Goal: Task Accomplishment & Management: Complete application form

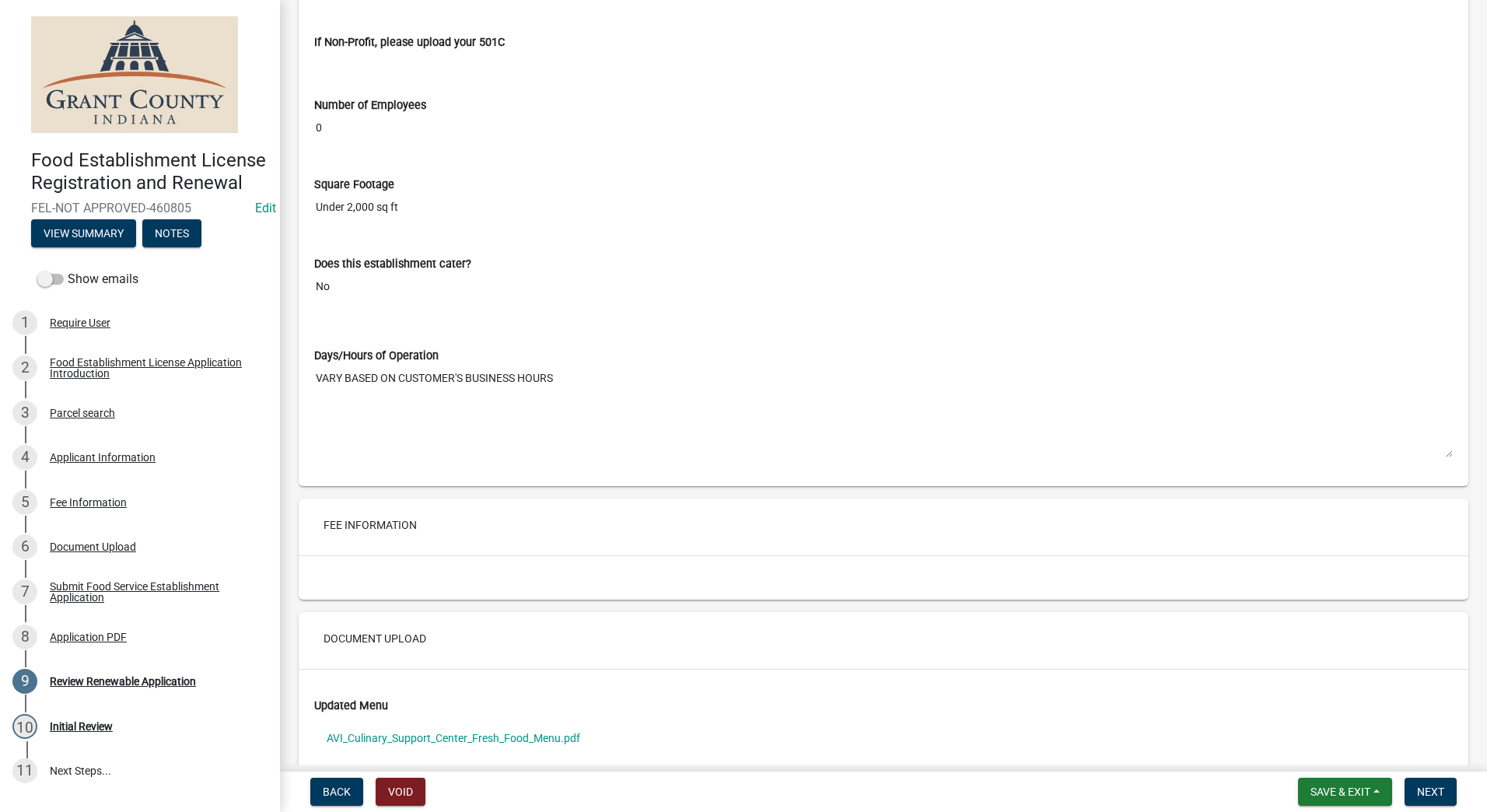
scroll to position [2877, 0]
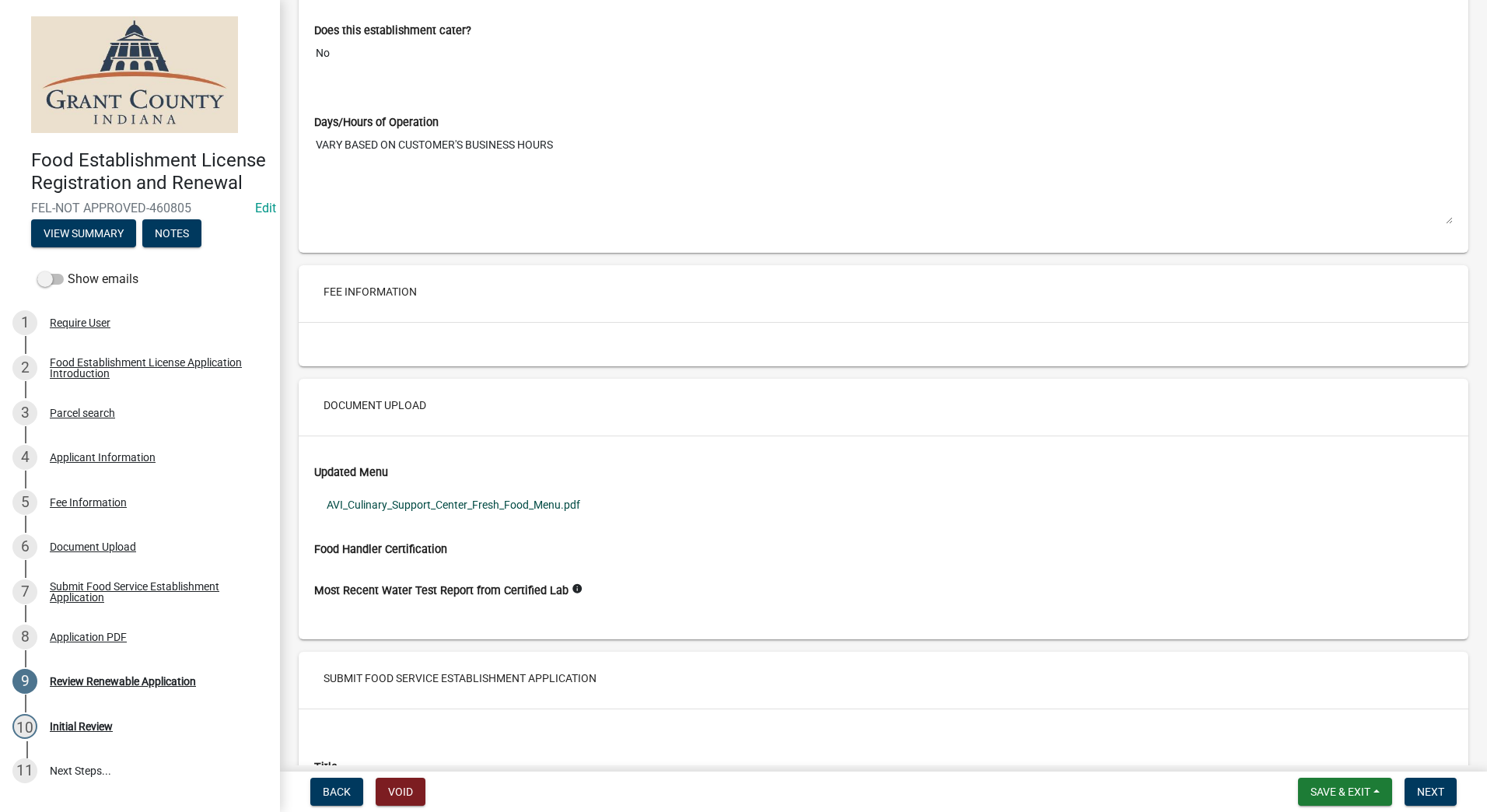
click at [447, 506] on link "AVI_Culinary_Support_Center_Fresh_Food_Menu.pdf" at bounding box center [884, 504] width 1138 height 36
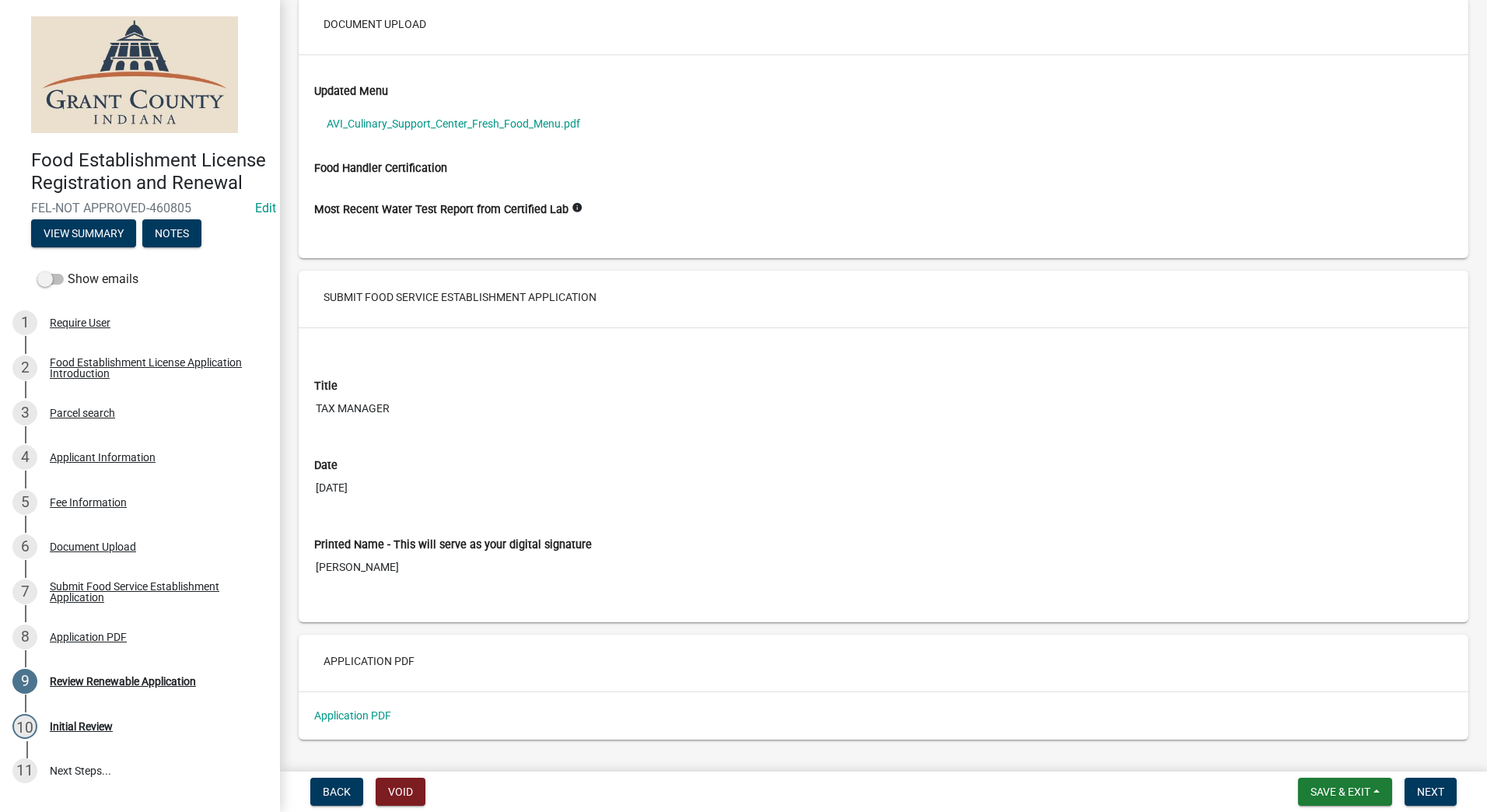
scroll to position [3292, 0]
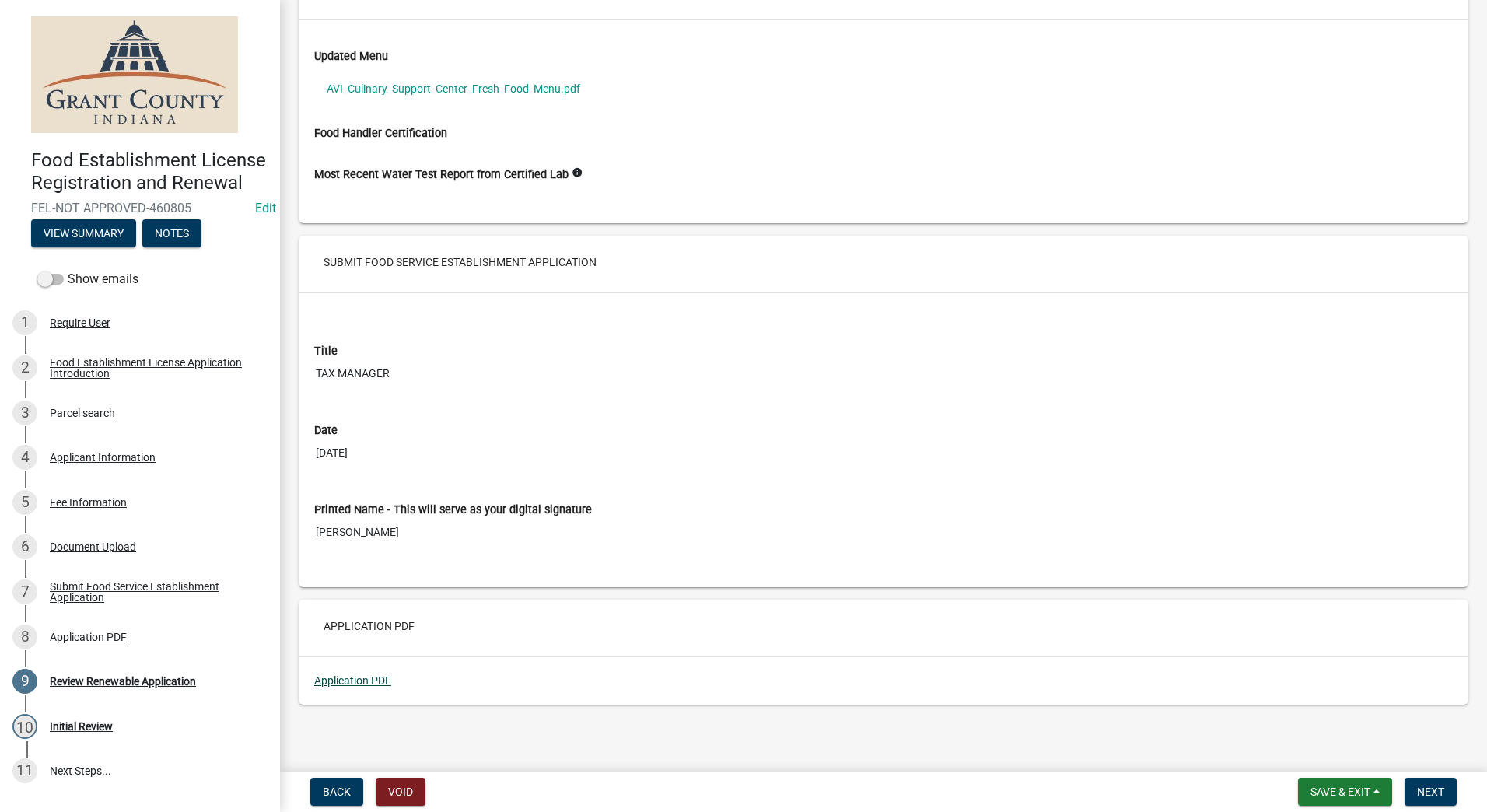
click at [347, 680] on link "Application PDF" at bounding box center [352, 680] width 77 height 13
click at [1421, 790] on span "Next" at bounding box center [1431, 791] width 27 height 13
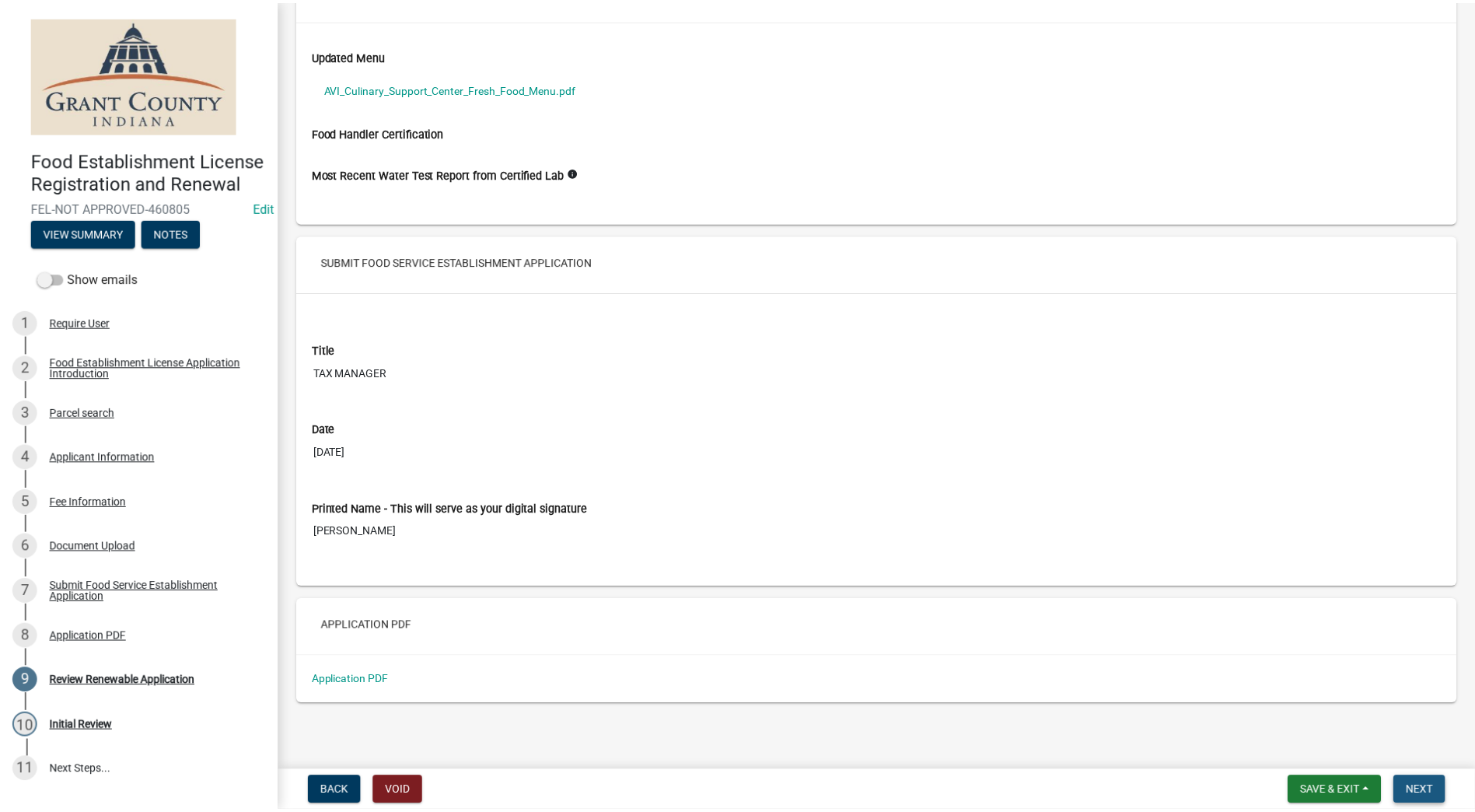
scroll to position [0, 0]
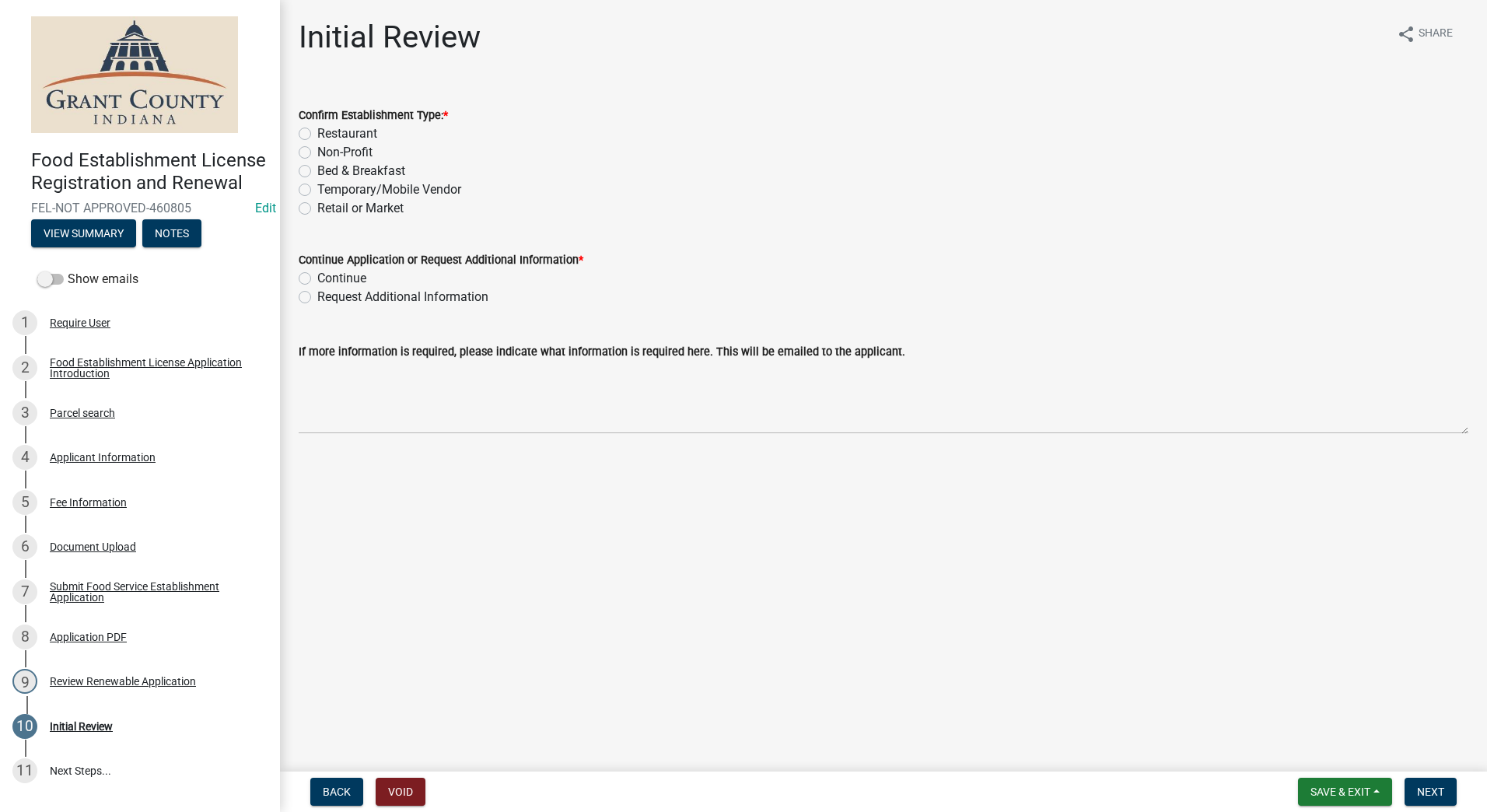
click at [318, 208] on label "Retail or Market" at bounding box center [360, 209] width 87 height 19
click at [318, 208] on input "Retail or Market" at bounding box center [322, 204] width 10 height 10
radio input "true"
click at [318, 279] on label "Continue" at bounding box center [342, 279] width 49 height 19
click at [318, 279] on input "Continue" at bounding box center [322, 274] width 10 height 10
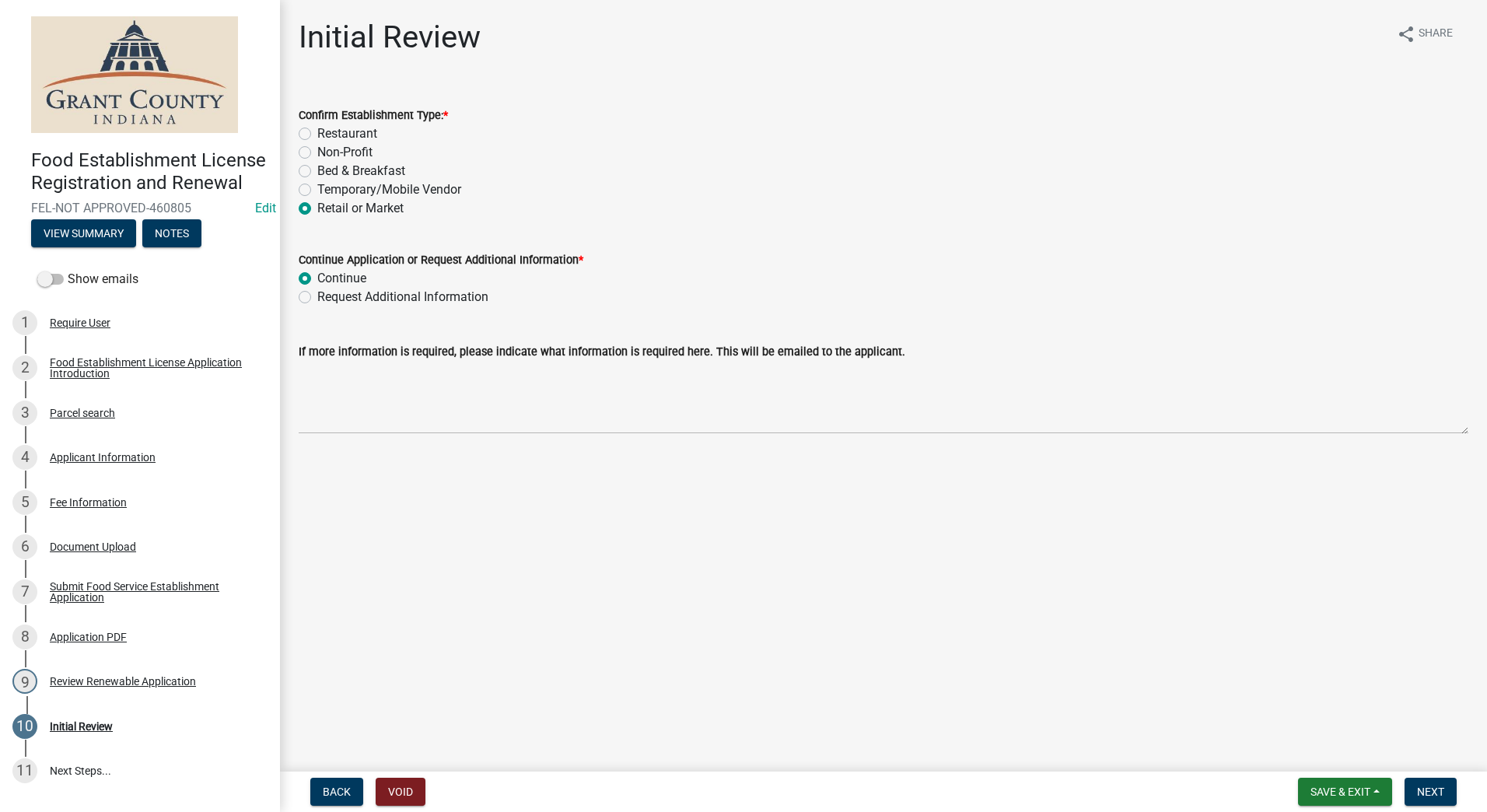
radio input "true"
click at [1425, 793] on span "Next" at bounding box center [1431, 791] width 27 height 13
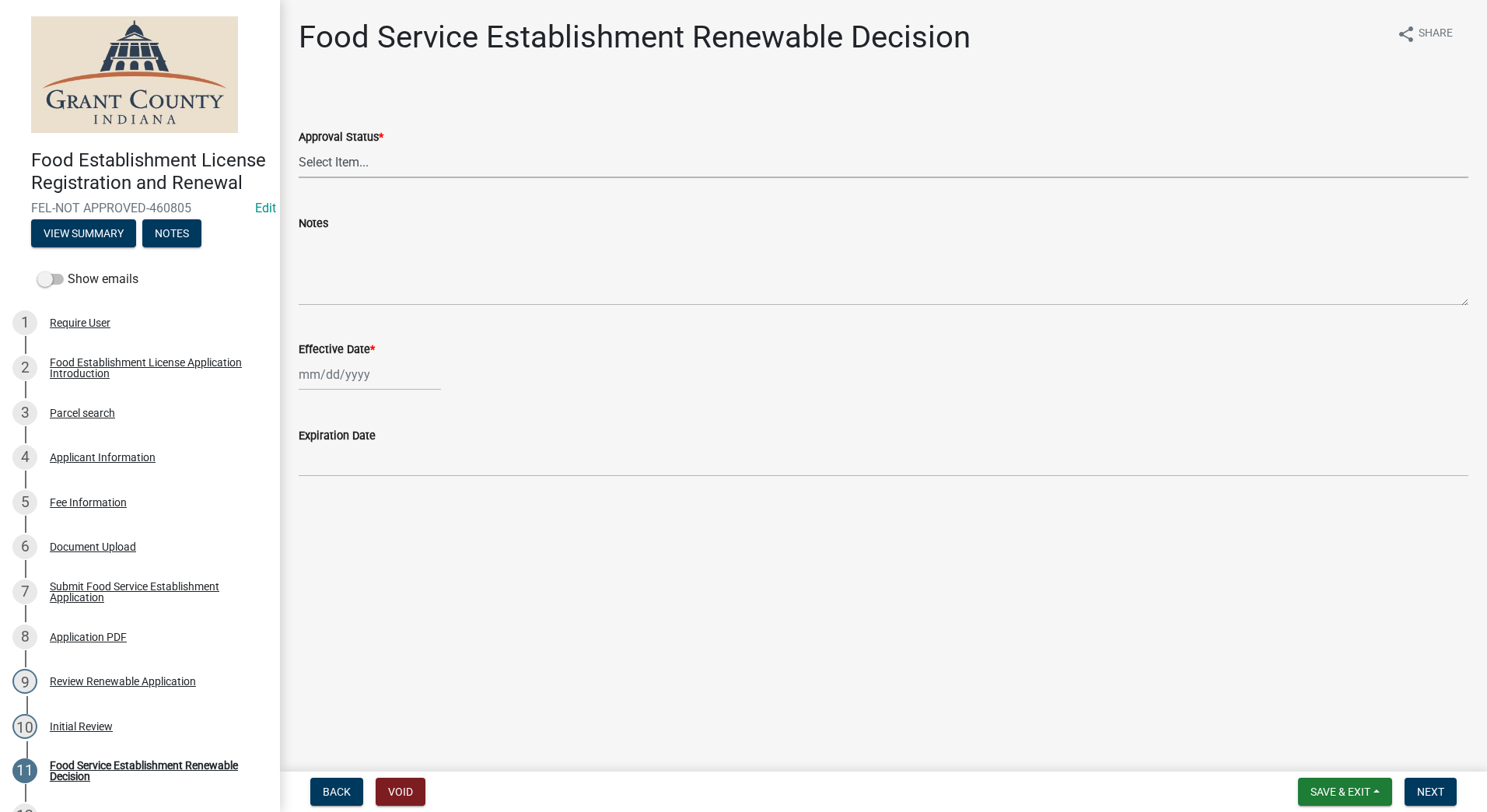
click at [334, 167] on select "Select Item... Approved Denied" at bounding box center [883, 162] width 1169 height 32
click at [299, 146] on select "Select Item... Approved Denied" at bounding box center [883, 162] width 1169 height 32
select select "f8bc5ebe-de22-4857-900a-5f4c078c3457"
select select "8"
select select "2025"
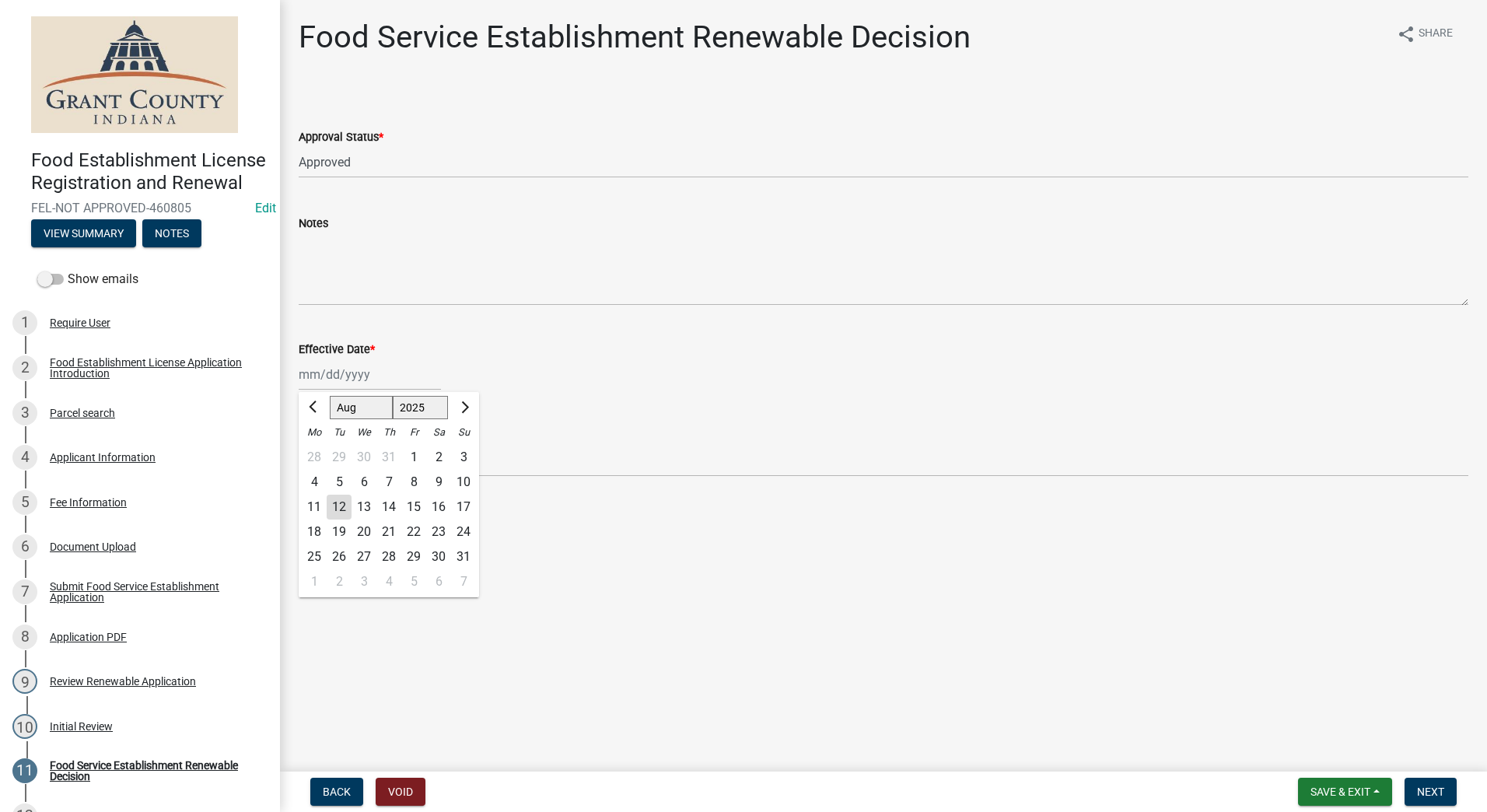
click at [360, 379] on div "Jan Feb Mar Apr May Jun Jul Aug Sep Oct Nov Dec 1525 1526 1527 1528 1529 1530 1…" at bounding box center [369, 375] width 142 height 32
click at [333, 502] on div "12" at bounding box center [338, 506] width 25 height 25
type input "08/12/2025"
click at [1434, 790] on span "Next" at bounding box center [1431, 791] width 27 height 13
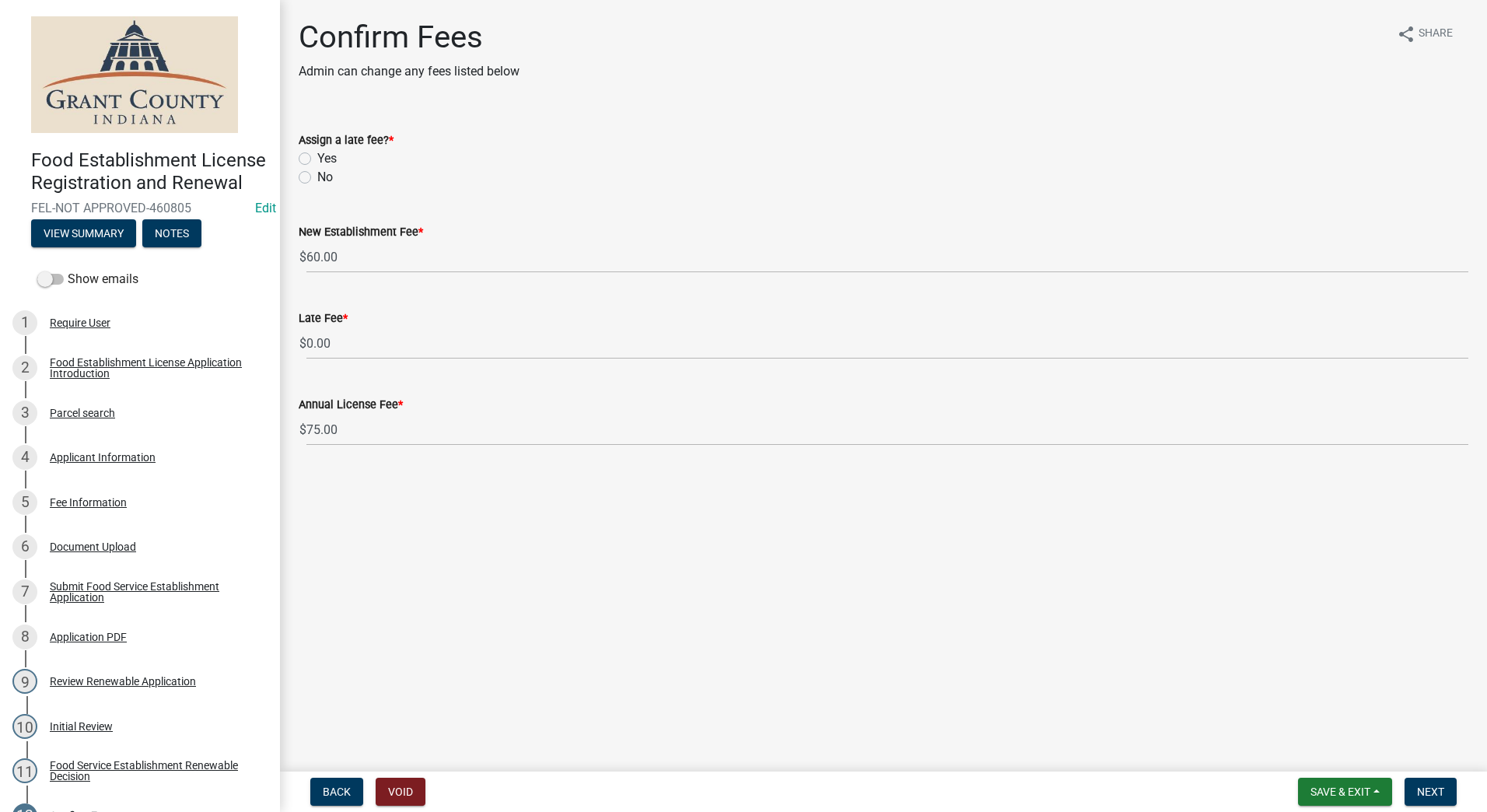
click at [318, 176] on label "No" at bounding box center [326, 178] width 16 height 19
click at [318, 176] on input "No" at bounding box center [322, 173] width 10 height 10
radio input "true"
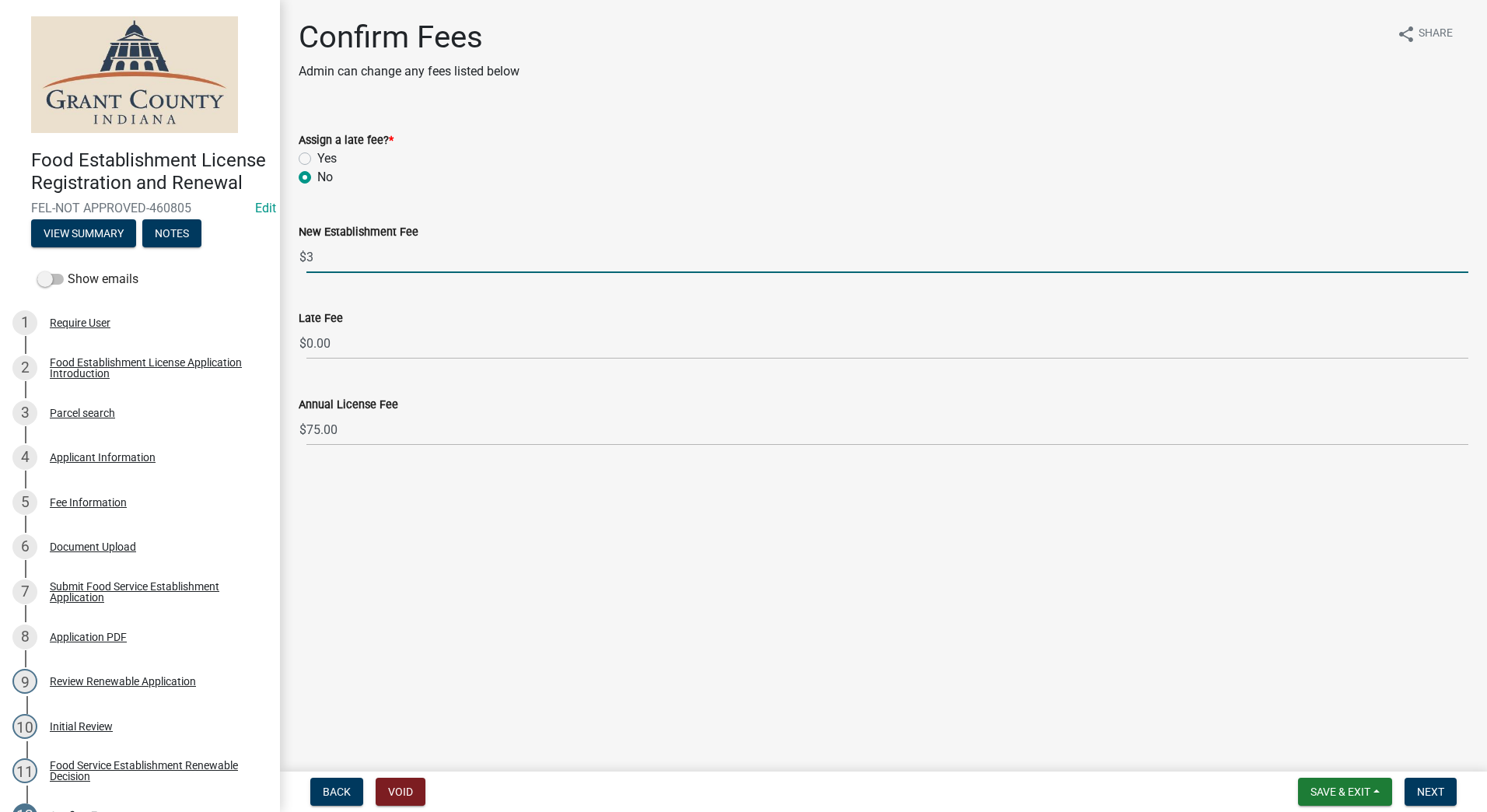
click at [1465, 259] on input "3" at bounding box center [887, 257] width 1161 height 32
click at [1465, 259] on input "2" at bounding box center [887, 257] width 1161 height 32
click at [1465, 259] on input "1" at bounding box center [887, 257] width 1161 height 32
type input "0"
click at [1465, 259] on input "0" at bounding box center [887, 257] width 1161 height 32
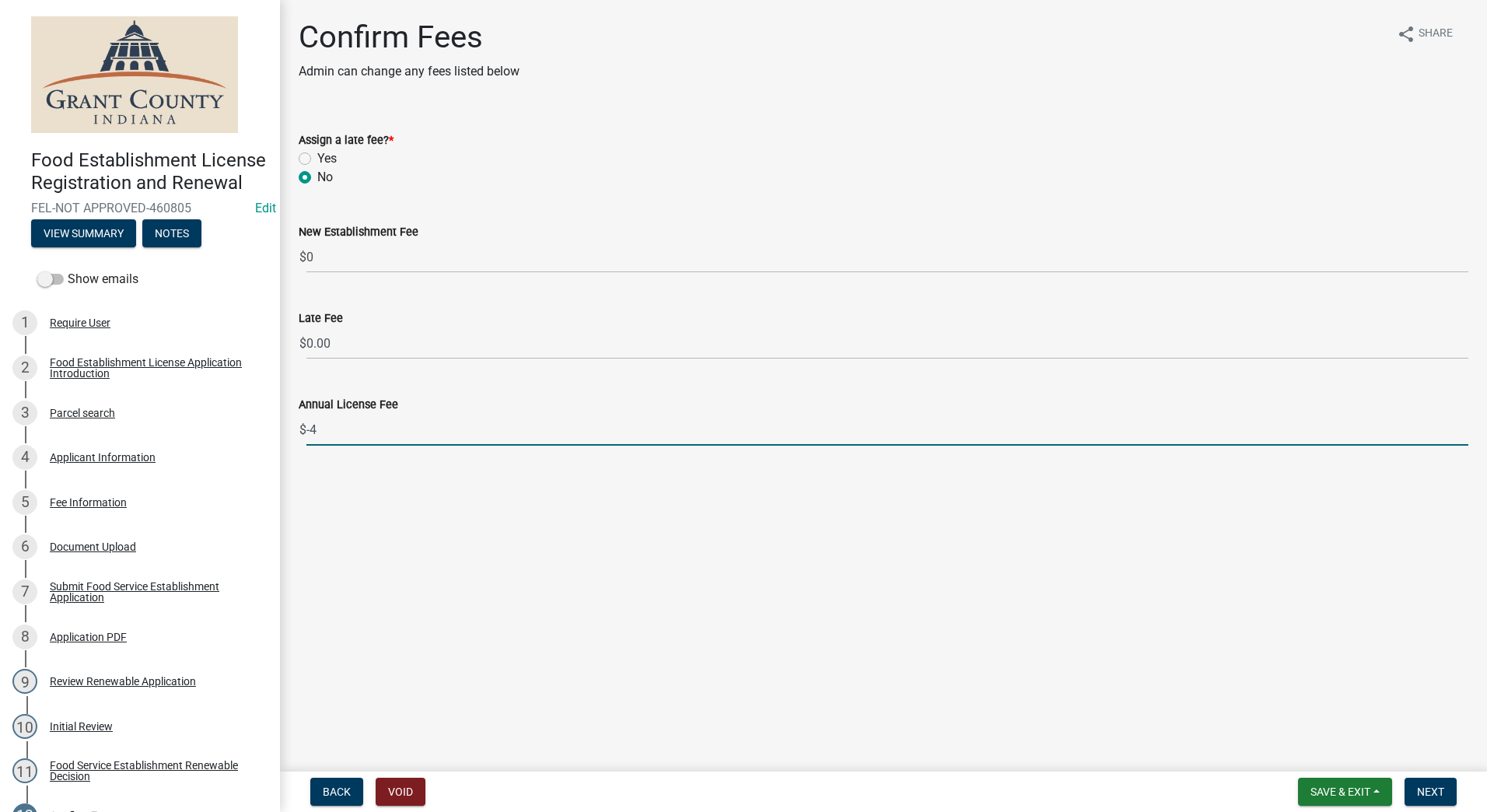
click at [1462, 432] on input "-4" at bounding box center [887, 429] width 1161 height 32
click at [1460, 426] on input "-3" at bounding box center [887, 429] width 1161 height 32
click at [1460, 426] on input "-2" at bounding box center [887, 429] width 1161 height 32
click at [1460, 426] on input "-1" at bounding box center [887, 429] width 1161 height 32
type input "0"
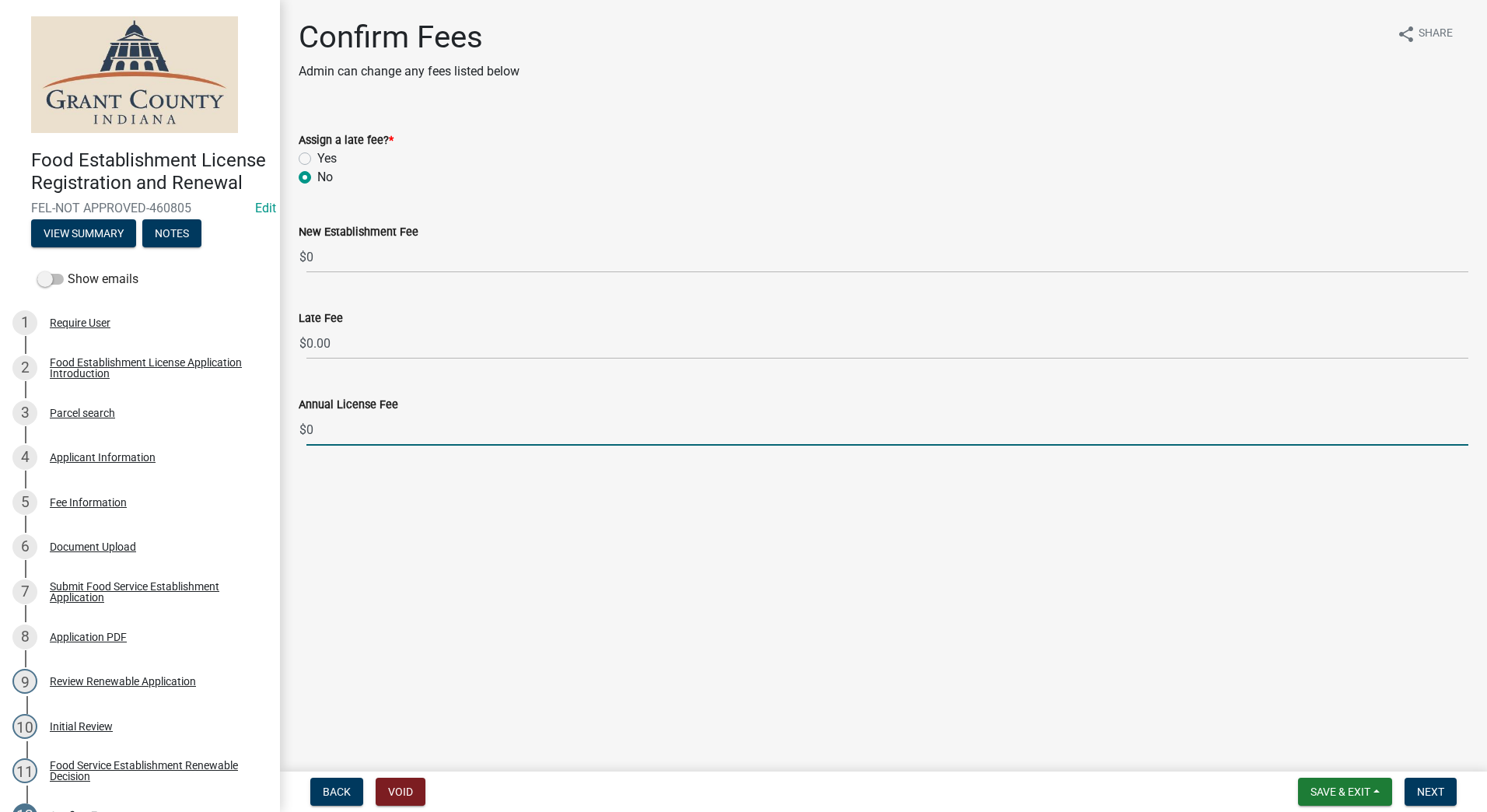
click at [1460, 426] on input "0" at bounding box center [887, 429] width 1161 height 32
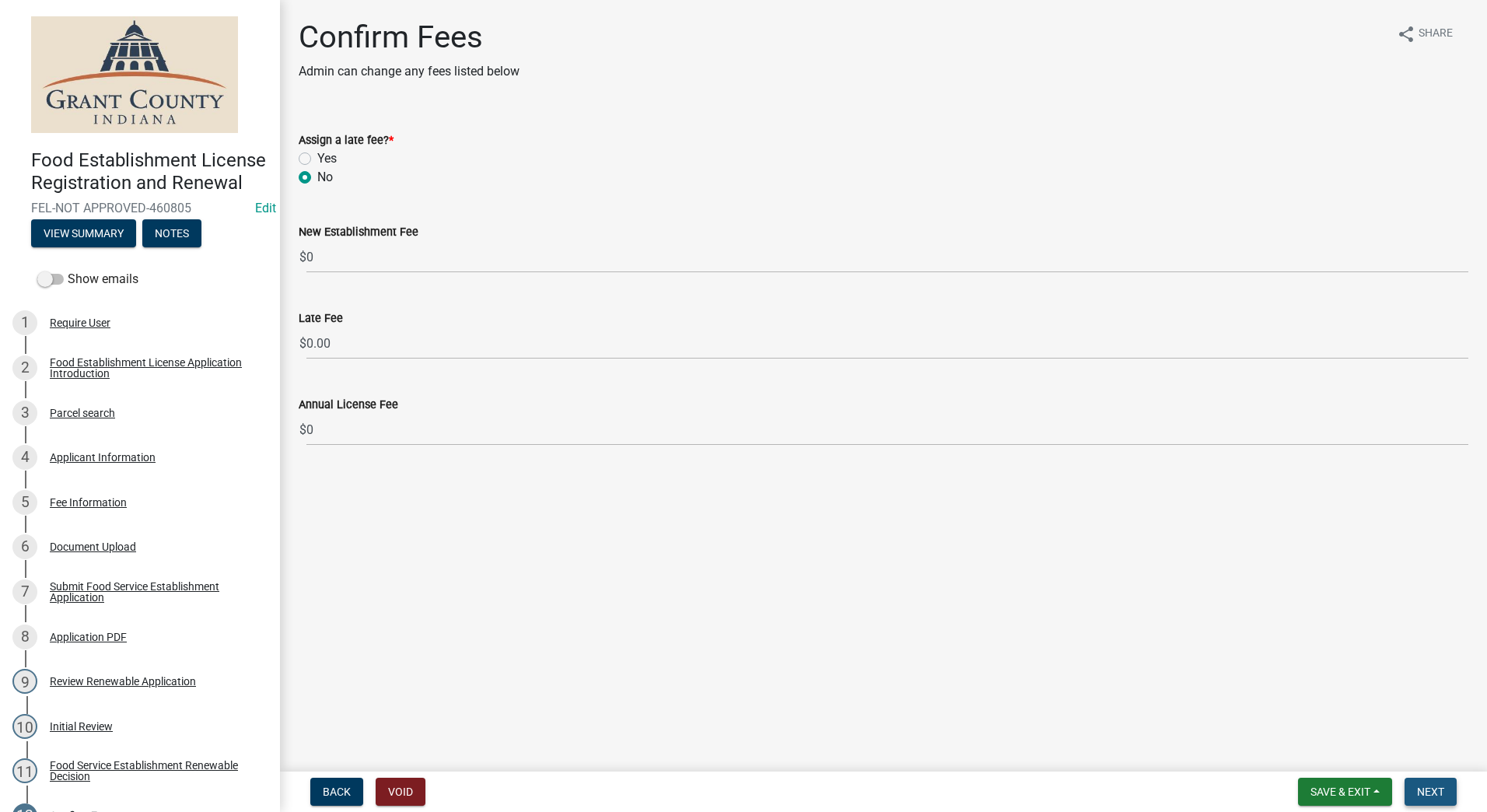
click at [1434, 783] on button "Next" at bounding box center [1431, 791] width 52 height 28
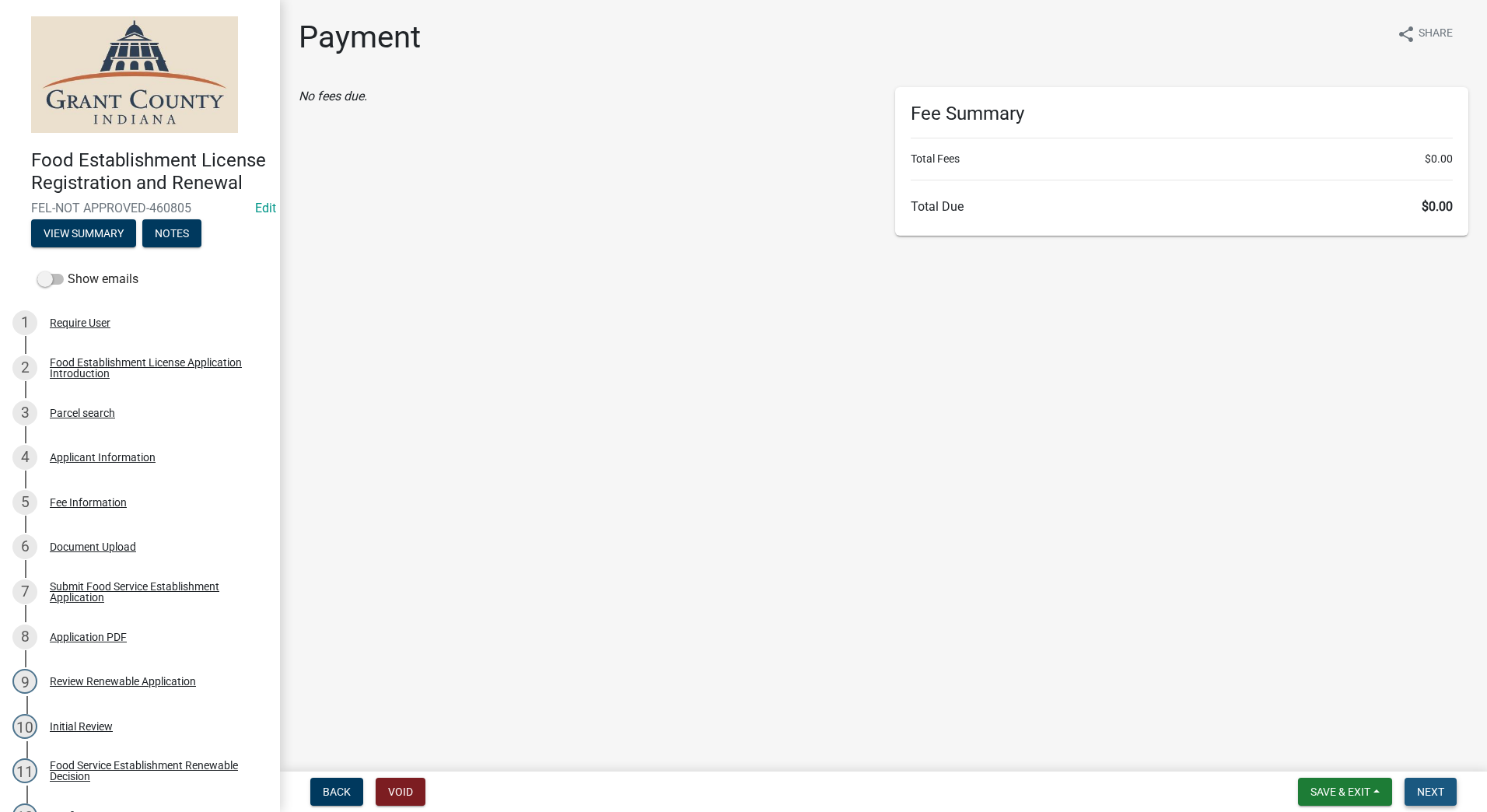
click at [1435, 789] on span "Next" at bounding box center [1431, 791] width 27 height 13
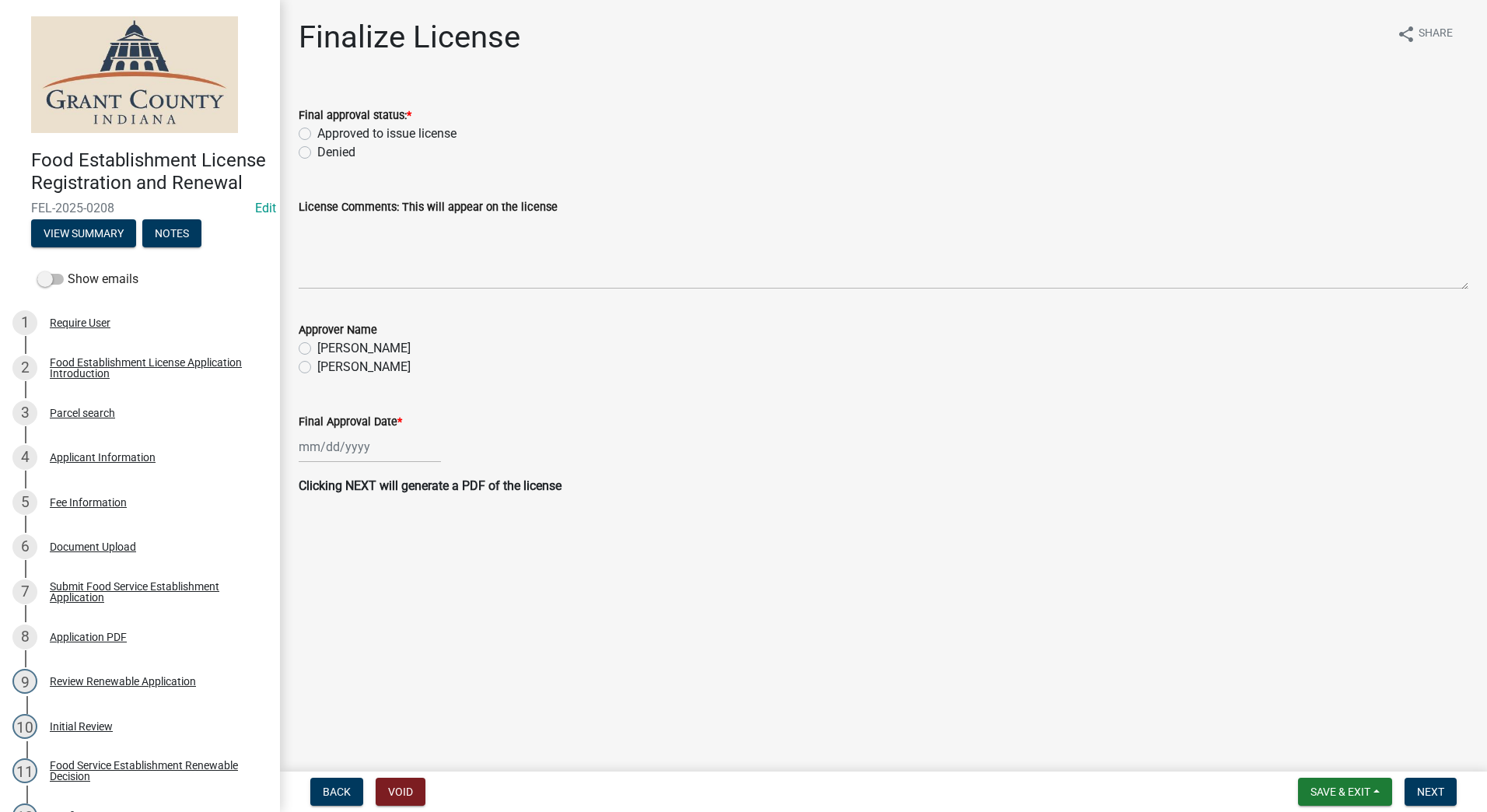
click at [318, 132] on label "Approved to issue license" at bounding box center [387, 134] width 139 height 19
click at [318, 132] on input "Approved to issue license" at bounding box center [322, 129] width 10 height 10
radio input "true"
click at [318, 368] on label "Angela McCollum" at bounding box center [364, 368] width 94 height 19
click at [318, 368] on input "Angela McCollum" at bounding box center [322, 363] width 10 height 10
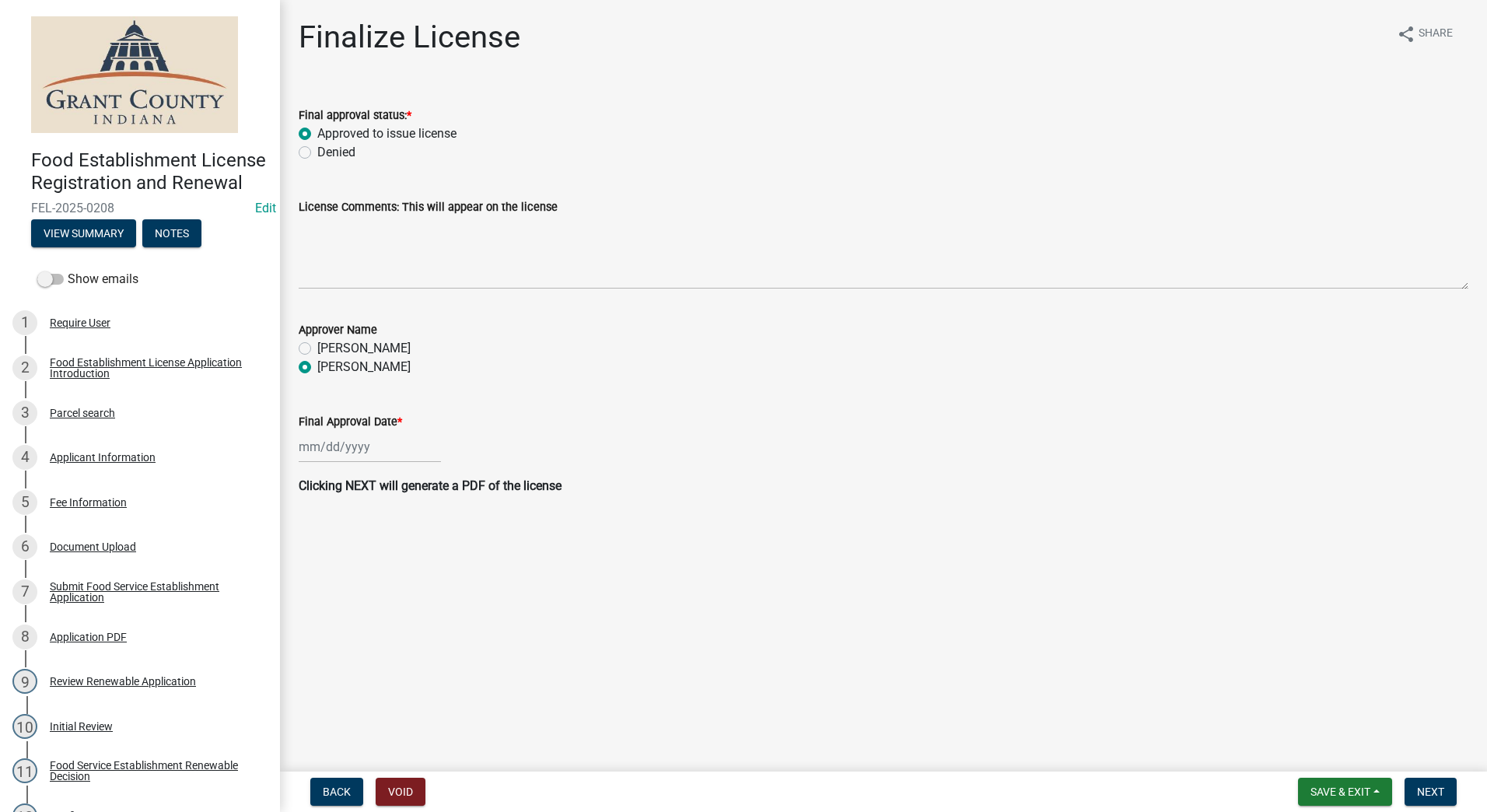
radio input "true"
click at [347, 446] on div at bounding box center [369, 447] width 142 height 32
select select "8"
select select "2025"
click at [334, 574] on div "12" at bounding box center [338, 579] width 25 height 25
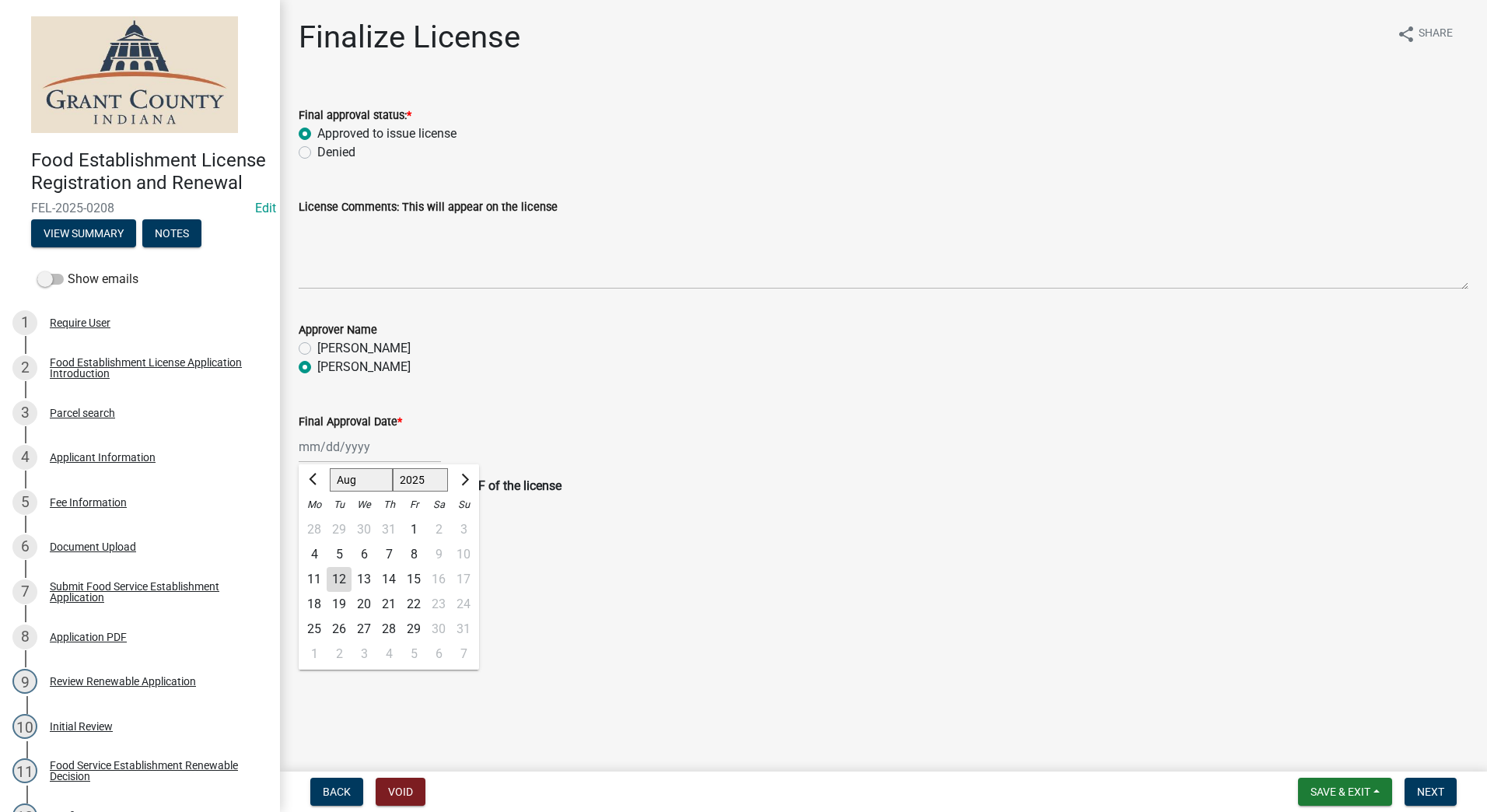
type input "08/12/2025"
drag, startPoint x: 1422, startPoint y: 790, endPoint x: 1423, endPoint y: 781, distance: 9.1
click at [1423, 788] on span "Next" at bounding box center [1431, 791] width 27 height 13
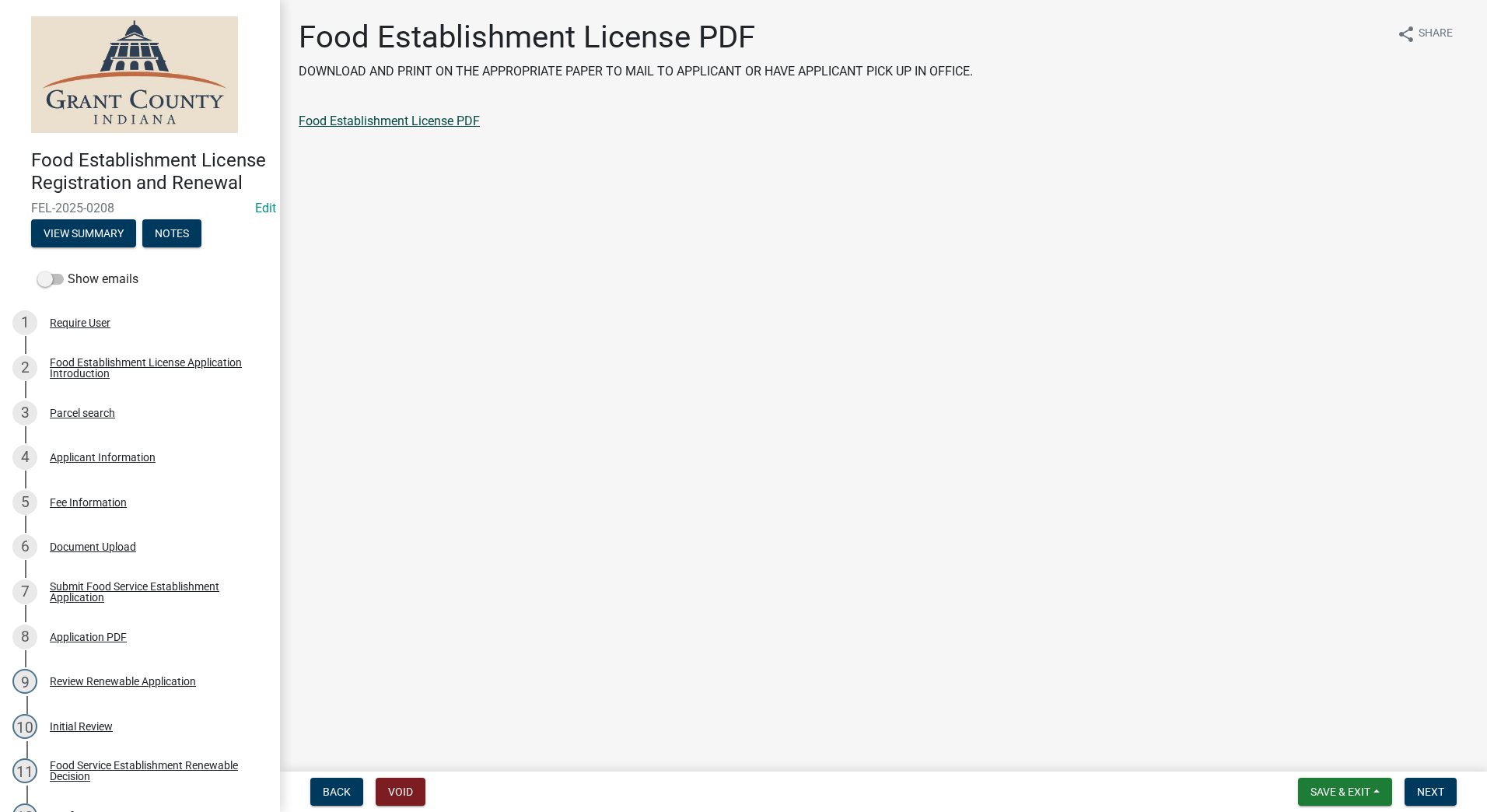
click at [344, 123] on link "Food Establishment License PDF" at bounding box center [389, 121] width 181 height 15
click at [1435, 783] on button "Next" at bounding box center [1431, 791] width 52 height 28
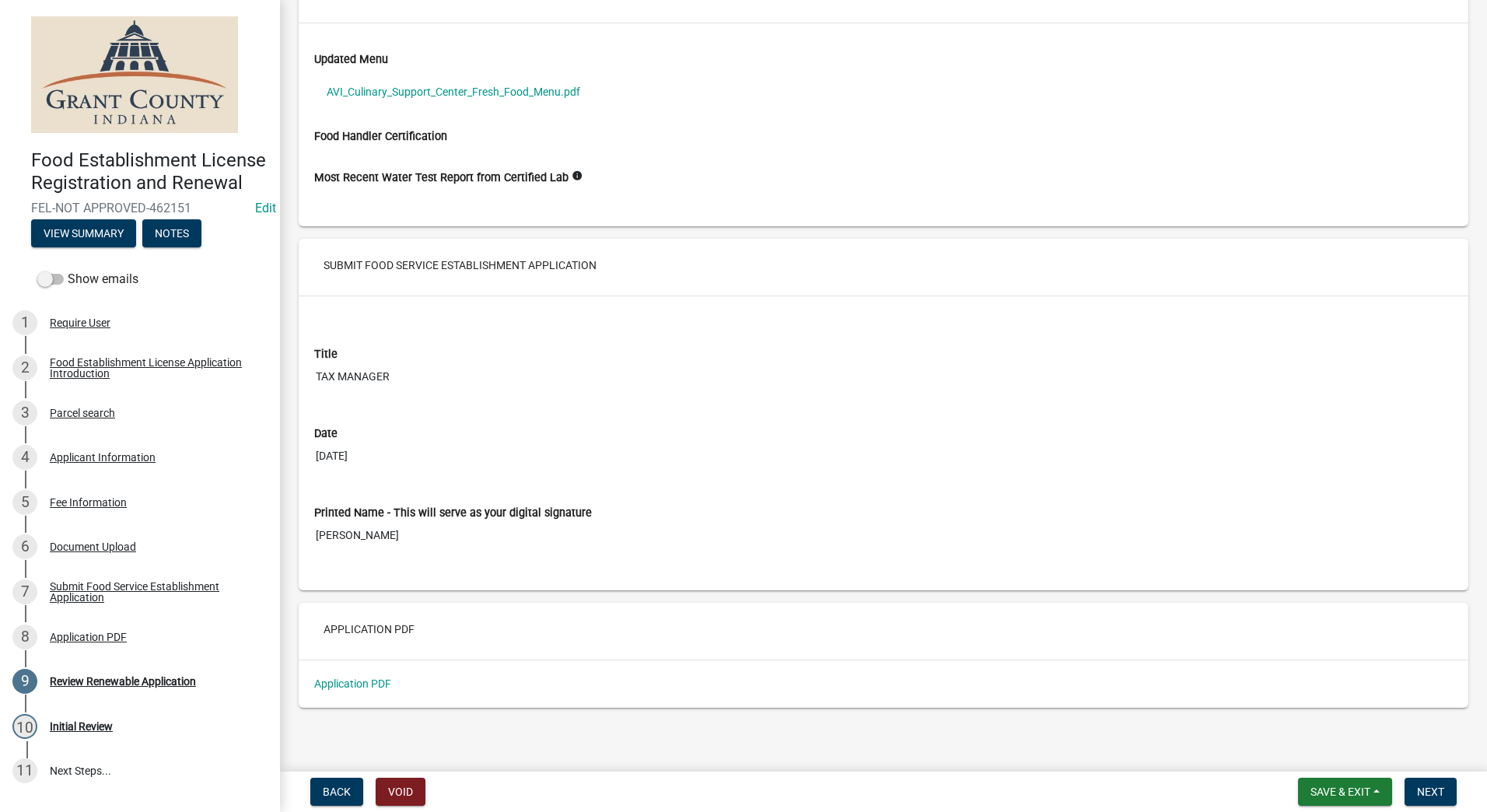
scroll to position [3292, 0]
click at [368, 680] on link "Application PDF" at bounding box center [352, 680] width 77 height 13
click at [449, 90] on link "AVI_Culinary_Support_Center_Fresh_Food_Menu.pdf" at bounding box center [884, 88] width 1138 height 36
click at [1416, 783] on button "Next" at bounding box center [1431, 791] width 52 height 28
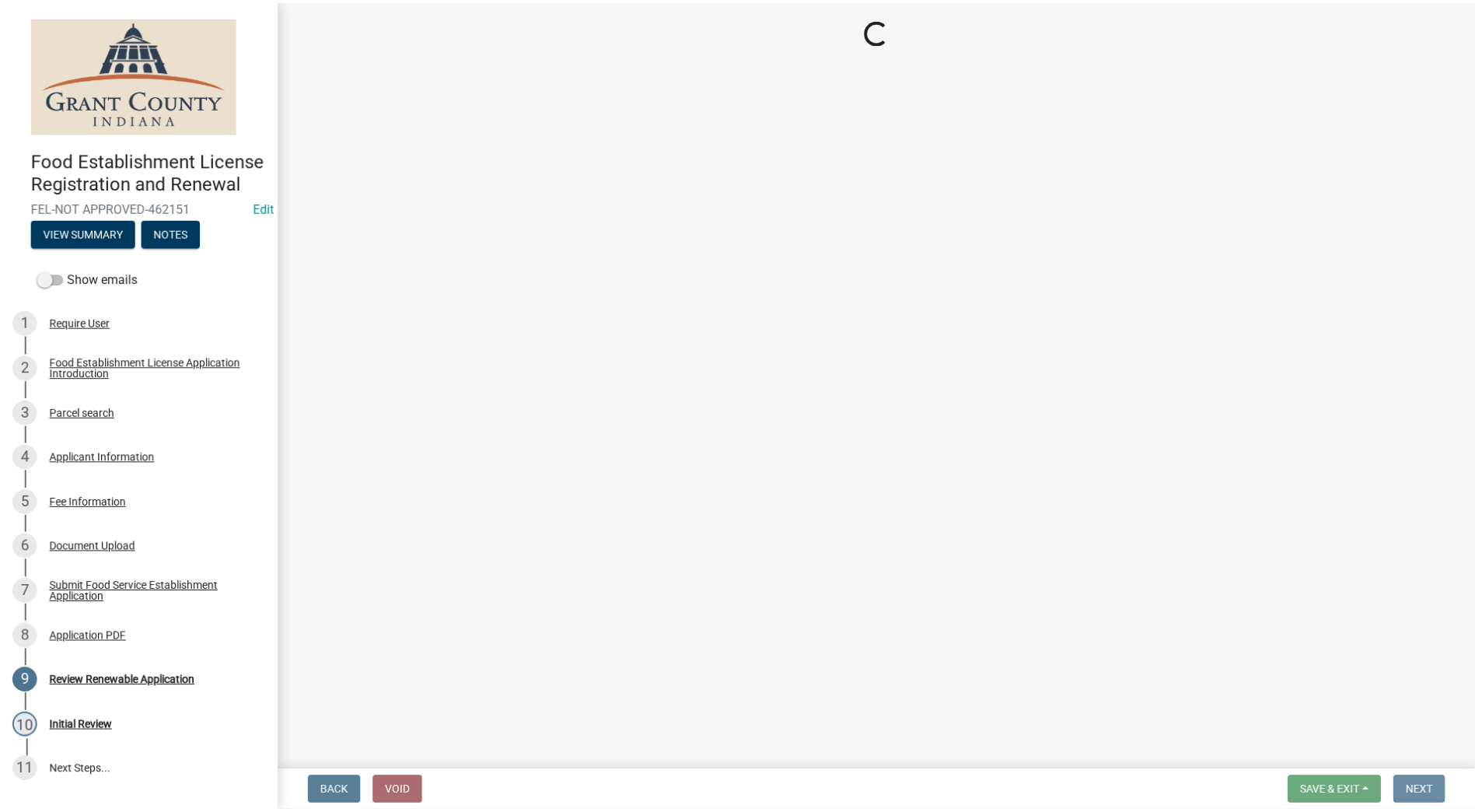
scroll to position [0, 0]
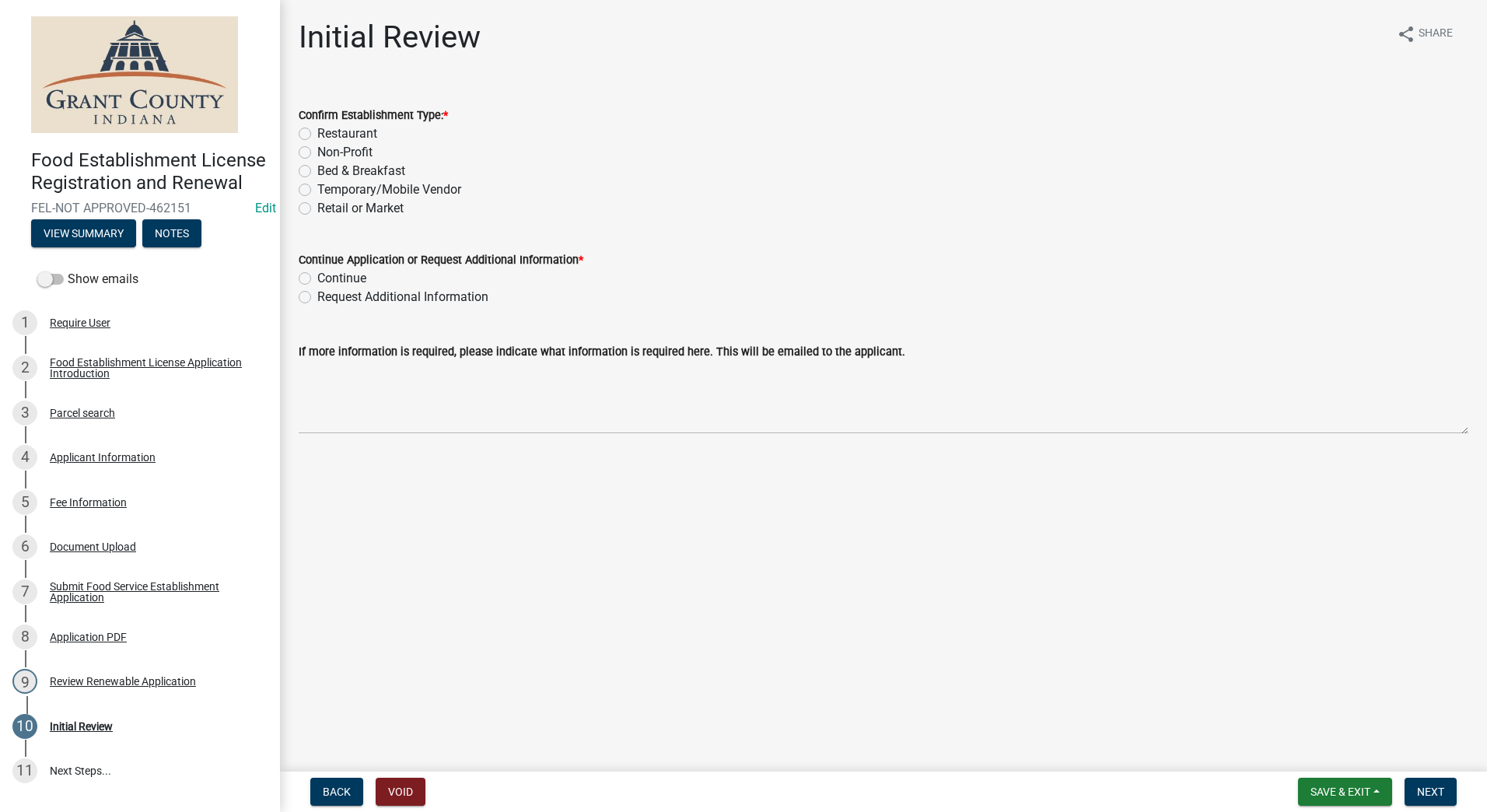
click at [318, 210] on label "Retail or Market" at bounding box center [360, 209] width 87 height 19
click at [318, 209] on input "Retail or Market" at bounding box center [322, 204] width 10 height 10
radio input "true"
click at [296, 281] on div "Continue Application or Request Additional Information * Continue Request Addit…" at bounding box center [883, 269] width 1193 height 75
click at [310, 271] on div "Continue" at bounding box center [883, 279] width 1169 height 19
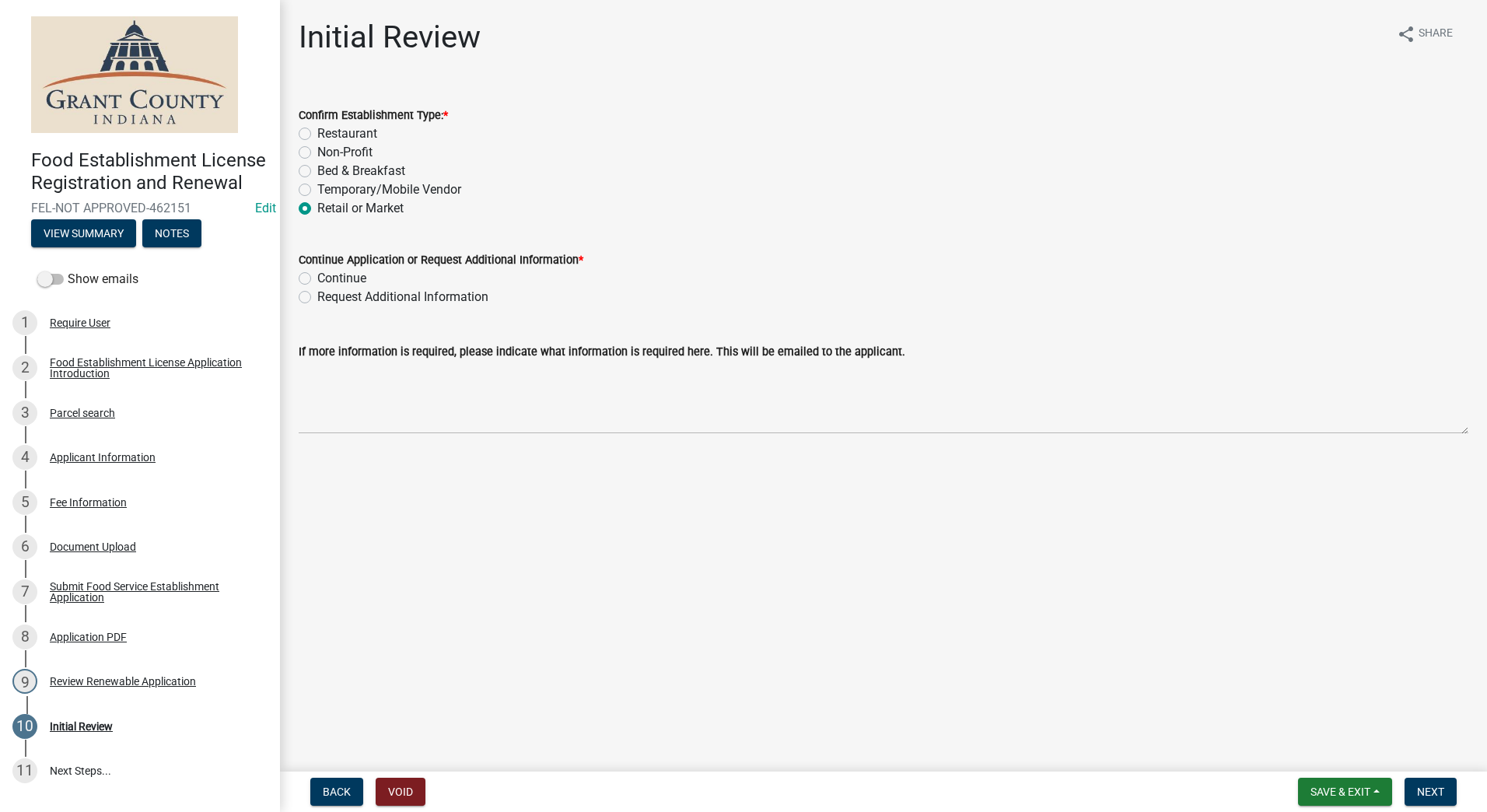
click at [318, 274] on label "Continue" at bounding box center [342, 279] width 49 height 19
click at [318, 274] on input "Continue" at bounding box center [322, 274] width 10 height 10
radio input "true"
drag, startPoint x: 1056, startPoint y: 266, endPoint x: 1080, endPoint y: 261, distance: 24.5
click at [1065, 267] on div "Continue Application or Request Additional Information *" at bounding box center [883, 260] width 1169 height 19
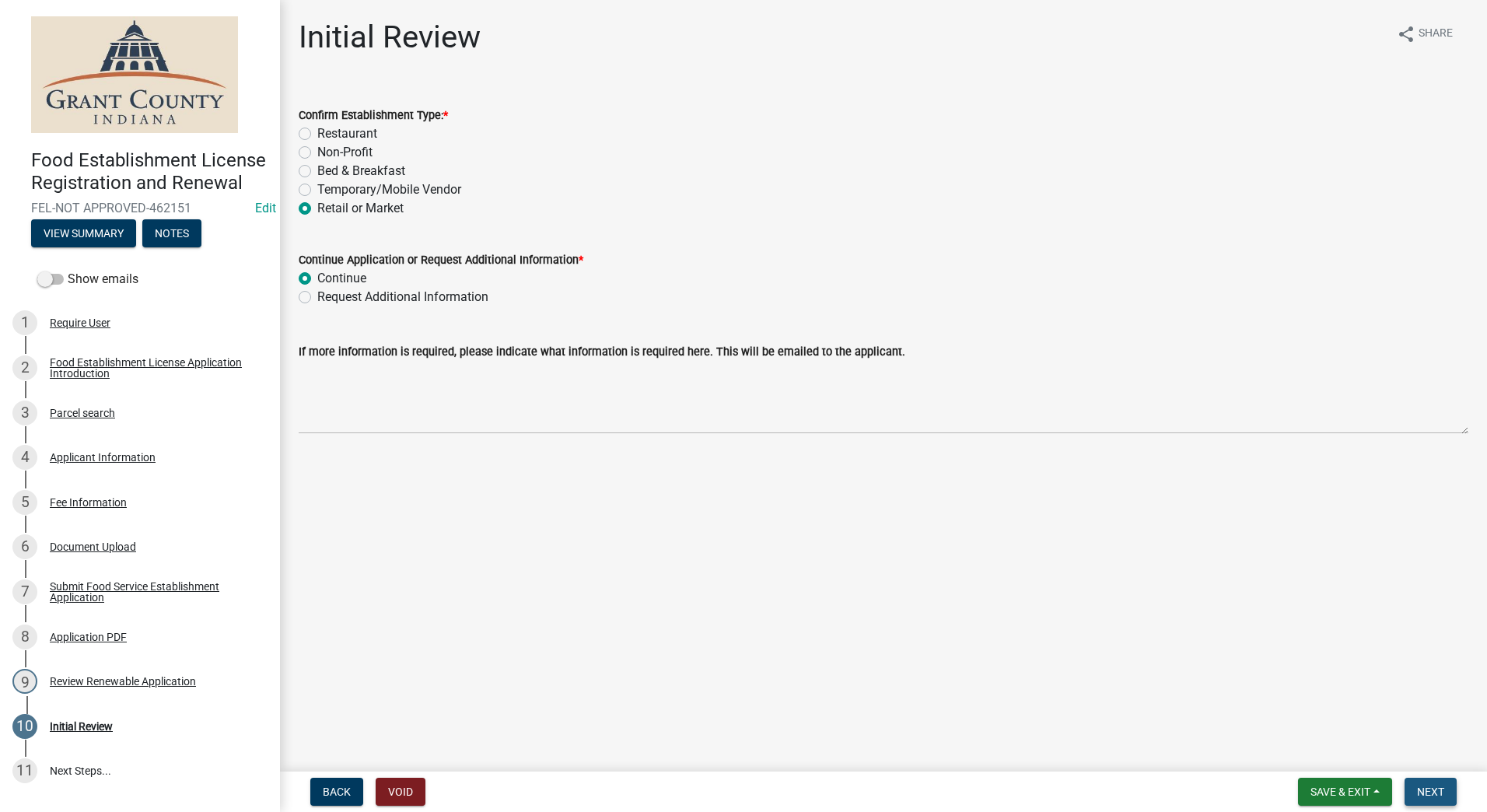
drag, startPoint x: 1420, startPoint y: 787, endPoint x: 1424, endPoint y: 780, distance: 8.1
click at [1422, 785] on span "Next" at bounding box center [1431, 791] width 27 height 13
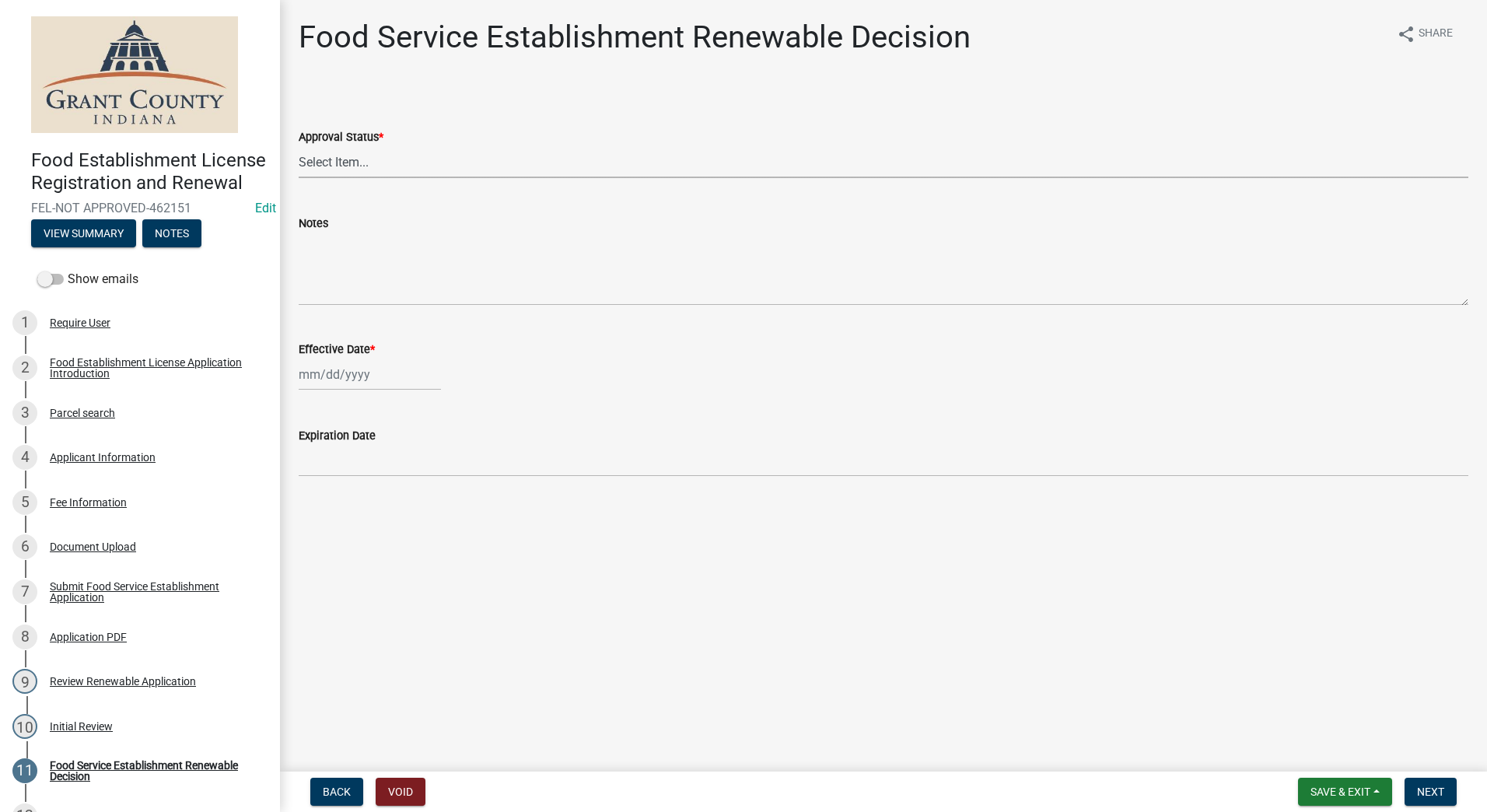
click at [642, 159] on select "Select Item... Approved Denied" at bounding box center [883, 162] width 1169 height 32
click at [299, 146] on select "Select Item... Approved Denied" at bounding box center [883, 162] width 1169 height 32
select select "f8bc5ebe-de22-4857-900a-5f4c078c3457"
click at [401, 389] on div at bounding box center [369, 375] width 142 height 32
select select "8"
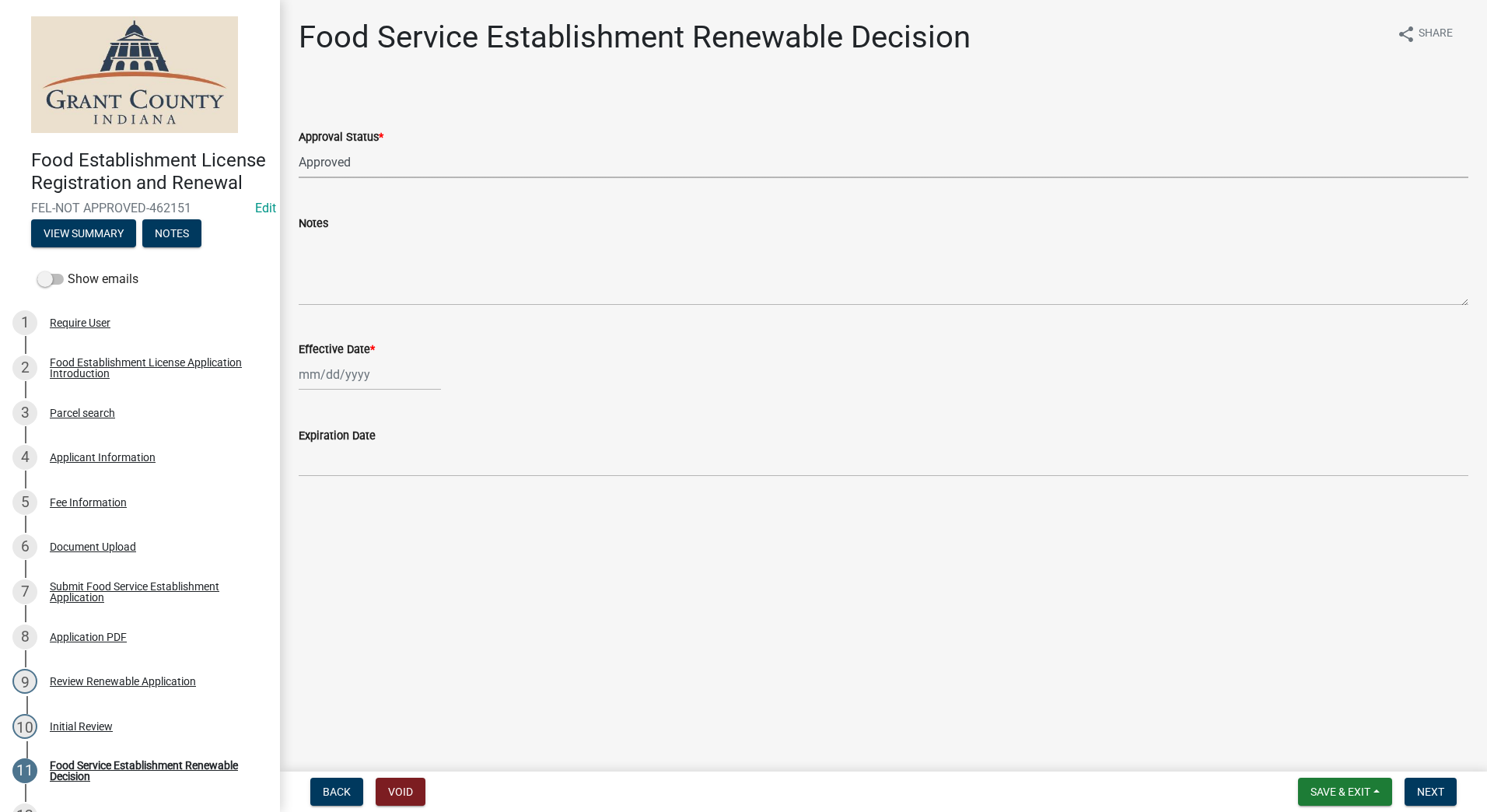
select select "2025"
click at [337, 509] on div "12" at bounding box center [338, 506] width 25 height 25
type input "08/12/2025"
click at [1428, 790] on span "Next" at bounding box center [1431, 791] width 27 height 13
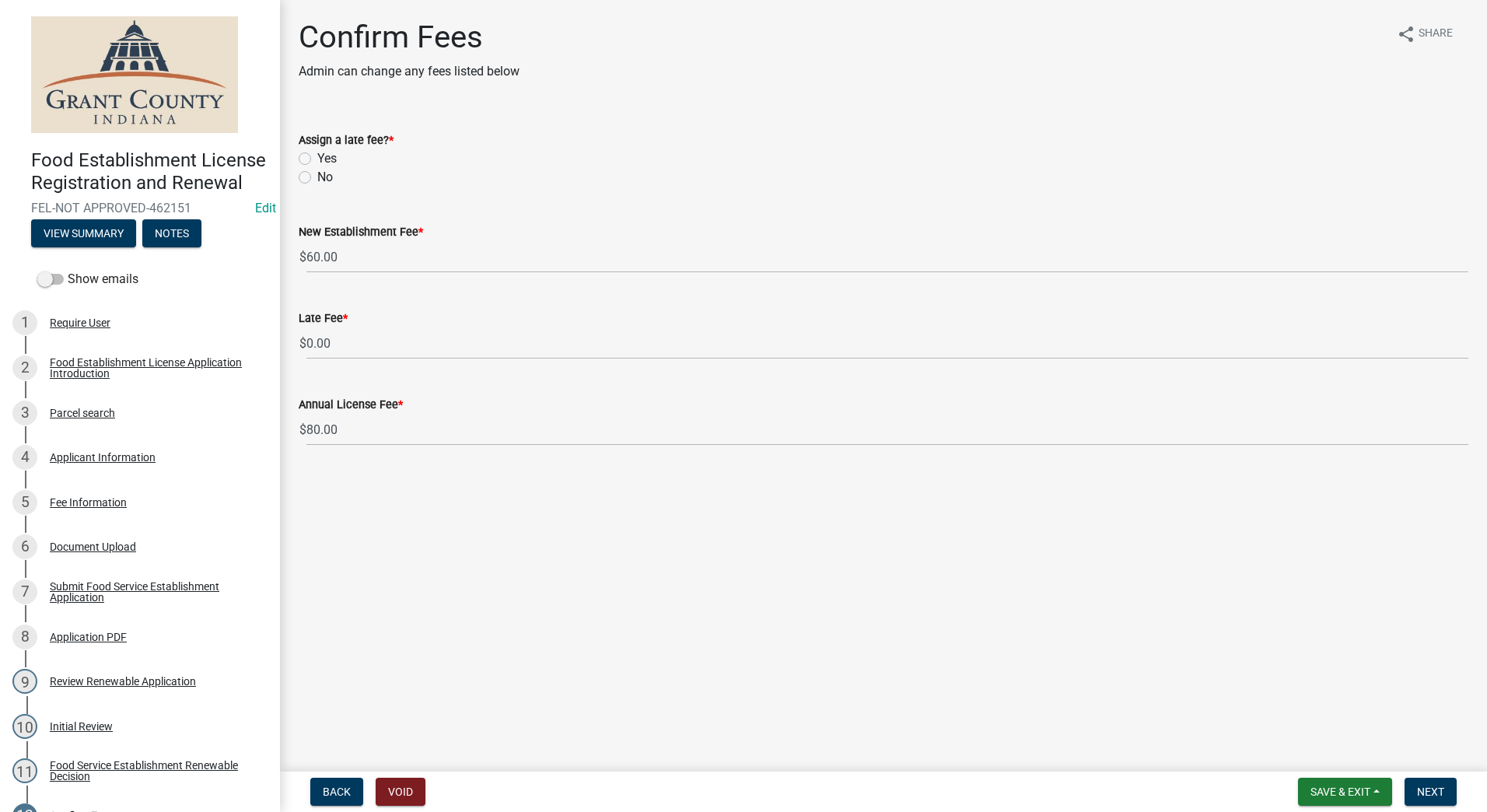
click at [318, 172] on label "No" at bounding box center [326, 178] width 16 height 19
click at [318, 172] on input "No" at bounding box center [322, 173] width 10 height 10
radio input "true"
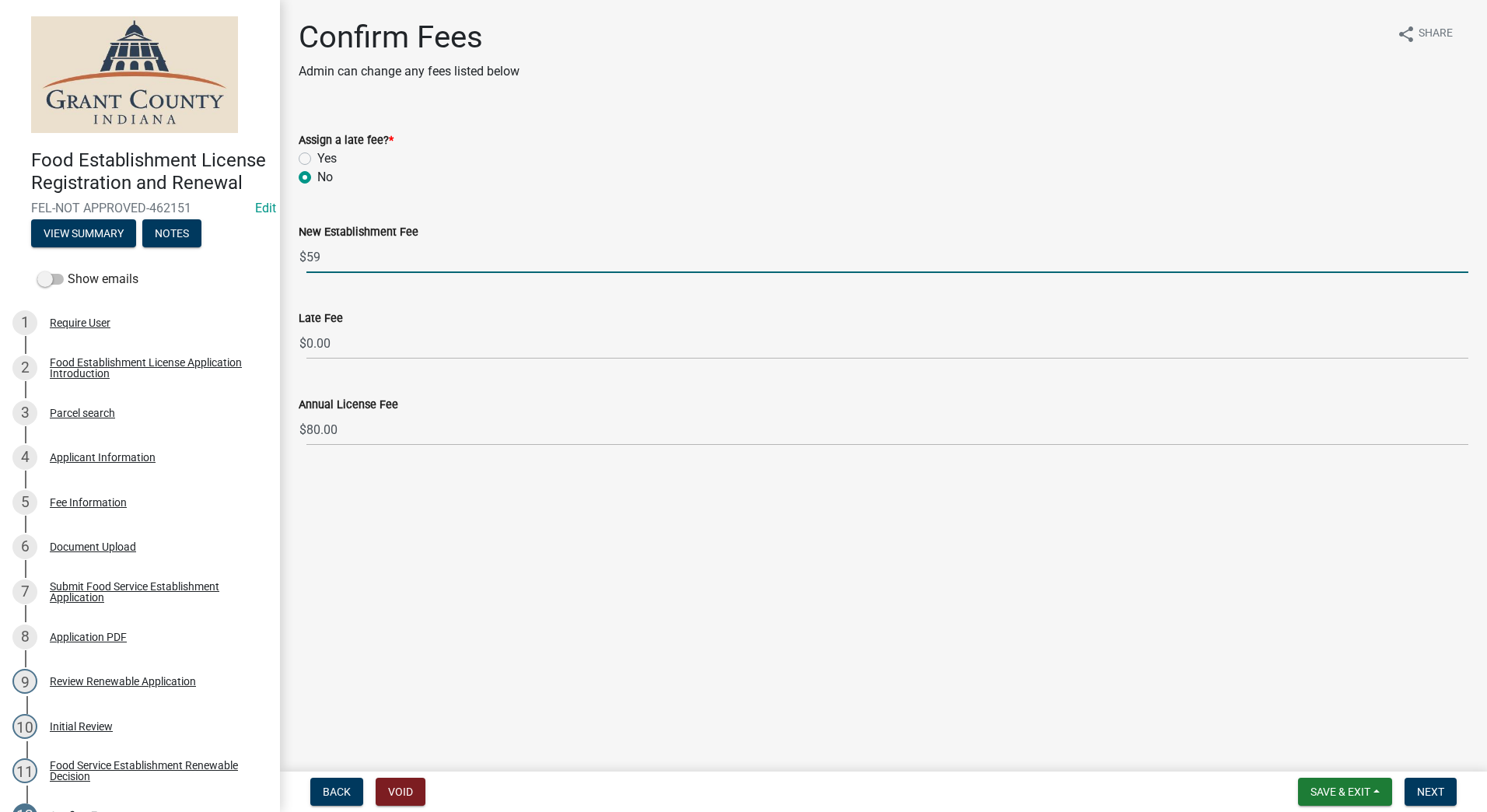
click at [1464, 260] on input "59" at bounding box center [887, 257] width 1161 height 32
click at [1464, 260] on input "58" at bounding box center [887, 257] width 1161 height 32
click at [1464, 260] on input "57" at bounding box center [887, 257] width 1161 height 32
click at [1464, 260] on input "56" at bounding box center [887, 257] width 1161 height 32
click at [1464, 260] on input "55" at bounding box center [887, 257] width 1161 height 32
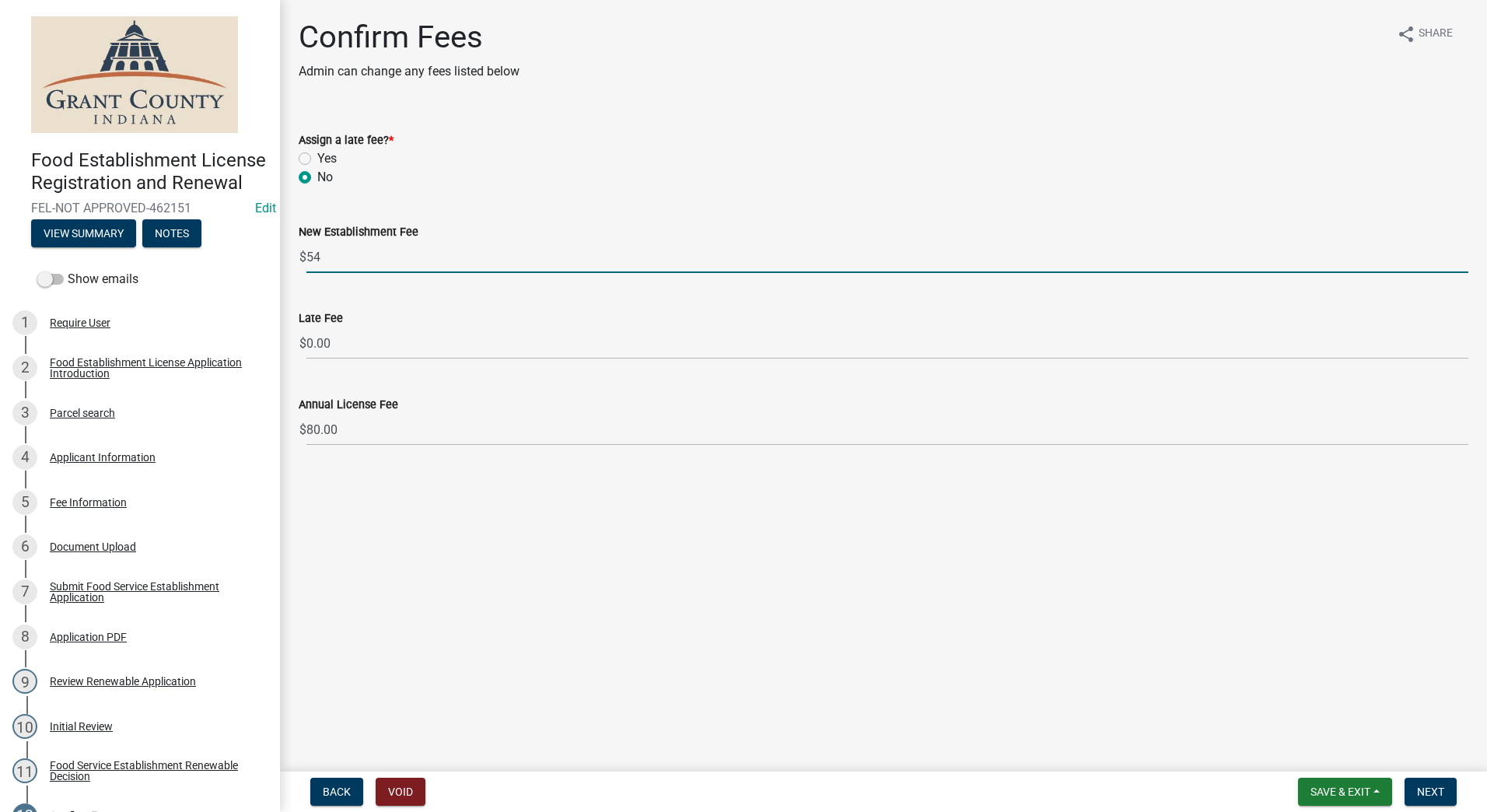
click at [1464, 260] on input "54" at bounding box center [887, 257] width 1161 height 32
click at [1464, 260] on input "53" at bounding box center [887, 257] width 1161 height 32
click at [1464, 260] on input "52" at bounding box center [887, 257] width 1161 height 32
click at [1464, 260] on input "51" at bounding box center [887, 257] width 1161 height 32
click at [1464, 260] on input "50" at bounding box center [887, 257] width 1161 height 32
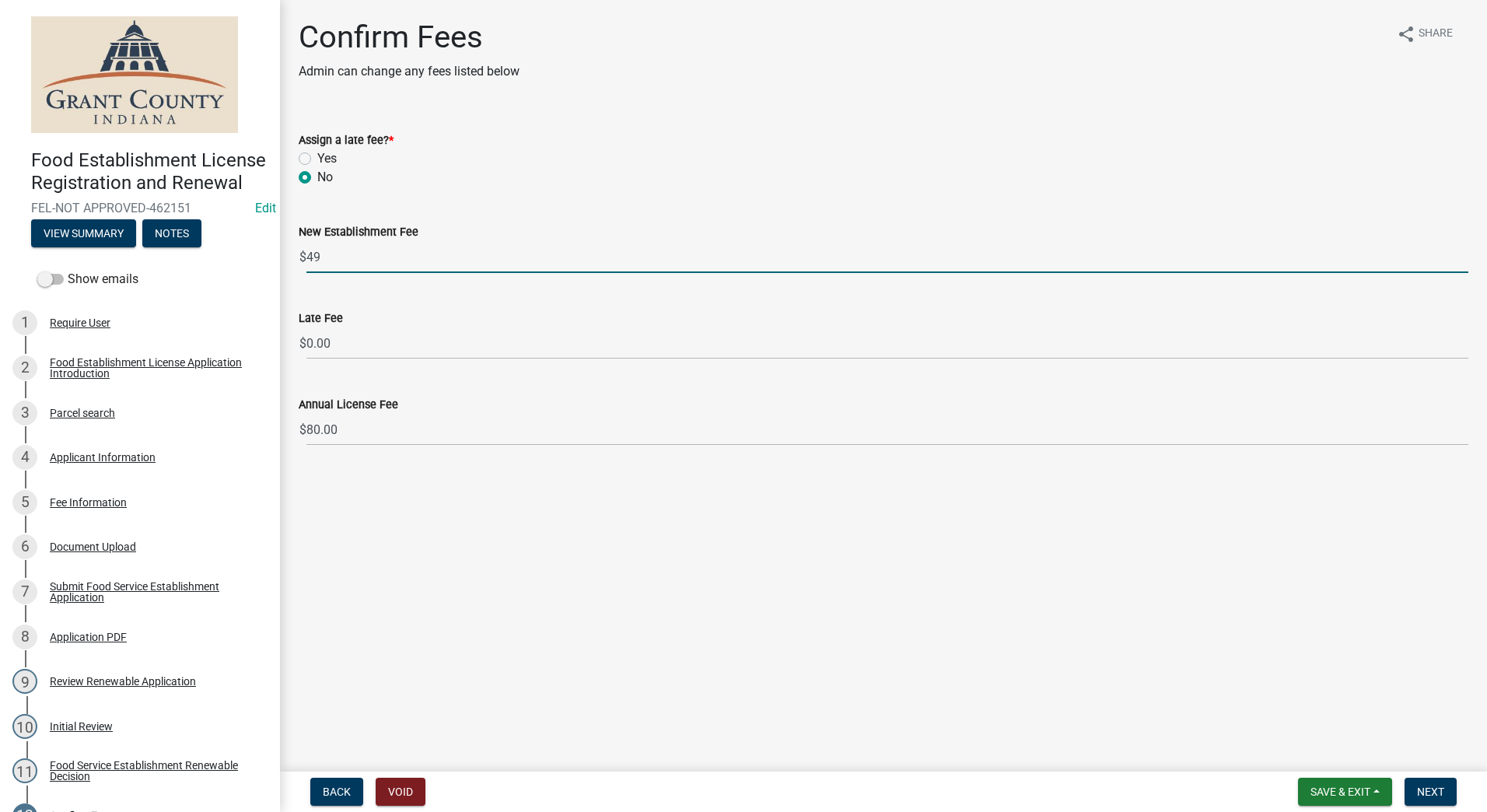
click at [1464, 260] on input "49" at bounding box center [887, 257] width 1161 height 32
click at [1464, 260] on input "48" at bounding box center [887, 257] width 1161 height 32
click at [1464, 260] on input "47" at bounding box center [887, 257] width 1161 height 32
click at [1464, 260] on input "46" at bounding box center [887, 257] width 1161 height 32
click at [1464, 260] on input "45" at bounding box center [887, 257] width 1161 height 32
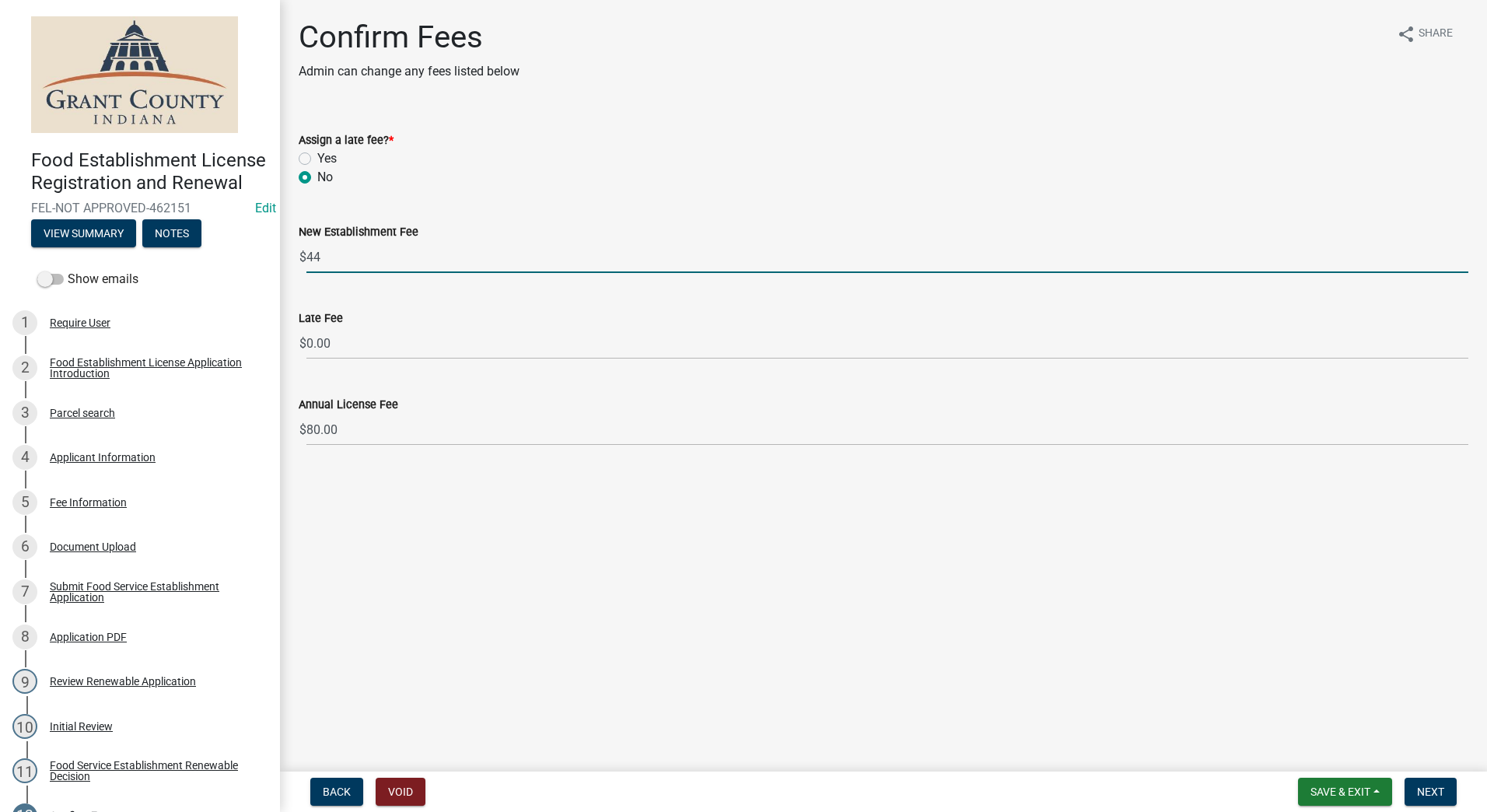
click at [1464, 260] on input "44" at bounding box center [887, 257] width 1161 height 32
click at [1464, 260] on input "43" at bounding box center [887, 257] width 1161 height 32
click at [1464, 260] on input "42" at bounding box center [887, 257] width 1161 height 32
click at [1463, 260] on input "41" at bounding box center [887, 257] width 1161 height 32
click at [1463, 260] on input "40" at bounding box center [887, 257] width 1161 height 32
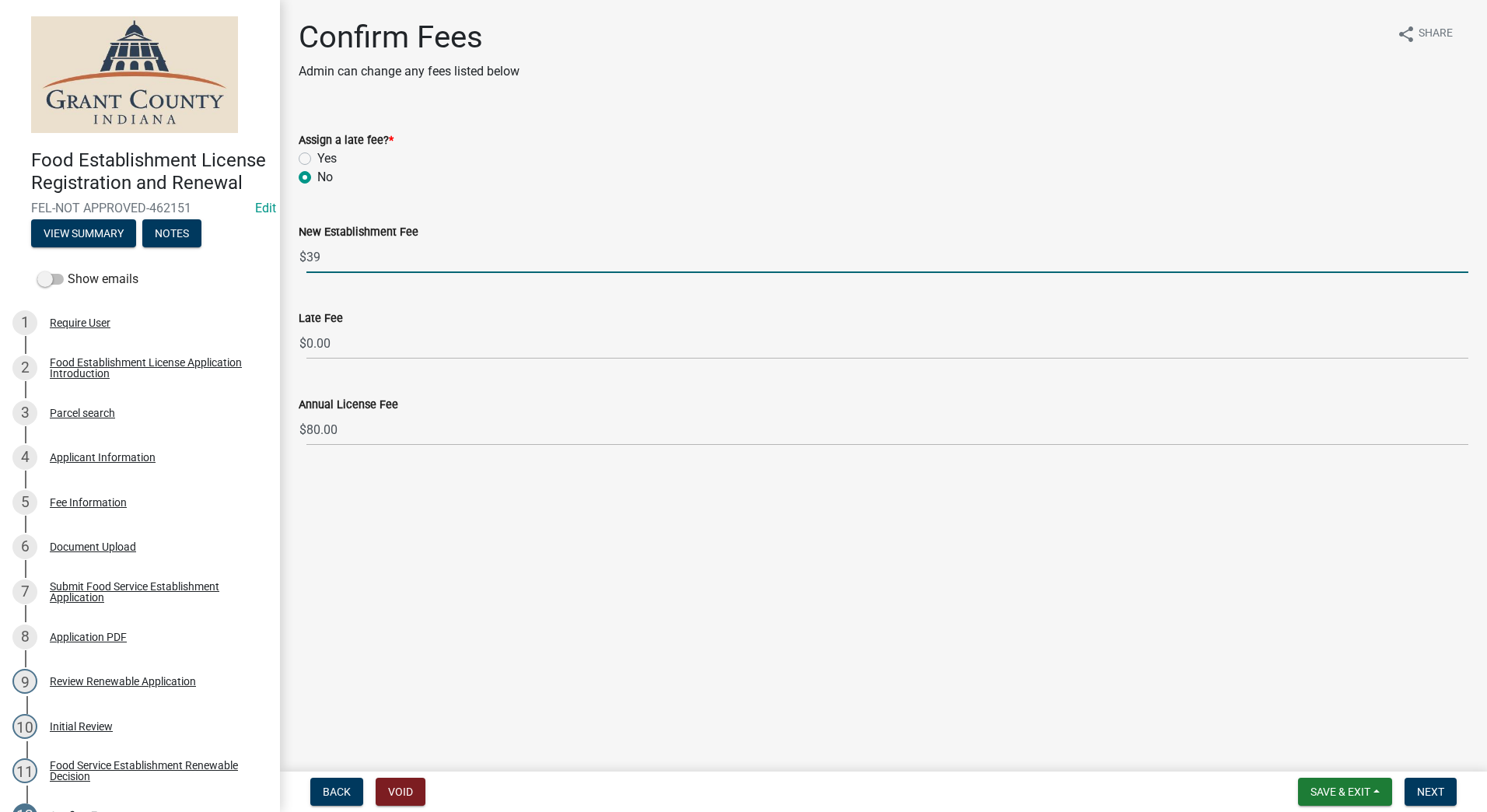
click at [1463, 260] on input "39" at bounding box center [887, 257] width 1161 height 32
click at [1463, 260] on input "38" at bounding box center [887, 257] width 1161 height 32
click at [1463, 260] on input "9" at bounding box center [887, 257] width 1161 height 32
click at [1463, 260] on input "8" at bounding box center [887, 257] width 1161 height 32
click at [1463, 260] on input "7" at bounding box center [887, 257] width 1161 height 32
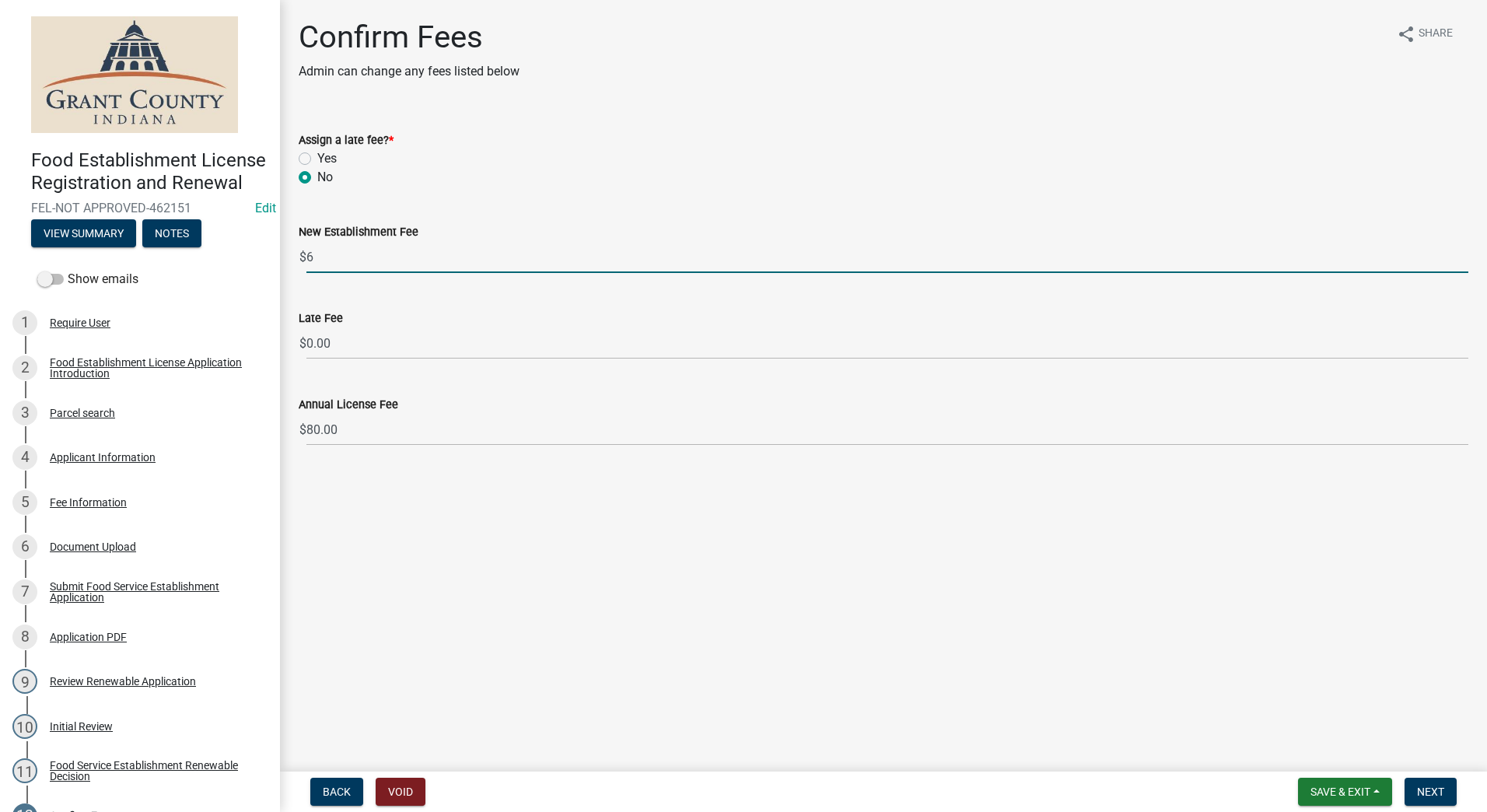
click at [1463, 260] on input "6" at bounding box center [887, 257] width 1161 height 32
click at [1463, 260] on input "5" at bounding box center [887, 257] width 1161 height 32
click at [1463, 260] on input "4" at bounding box center [887, 257] width 1161 height 32
click at [1463, 260] on input "3" at bounding box center [887, 257] width 1161 height 32
click at [1463, 260] on input "-8" at bounding box center [887, 257] width 1161 height 32
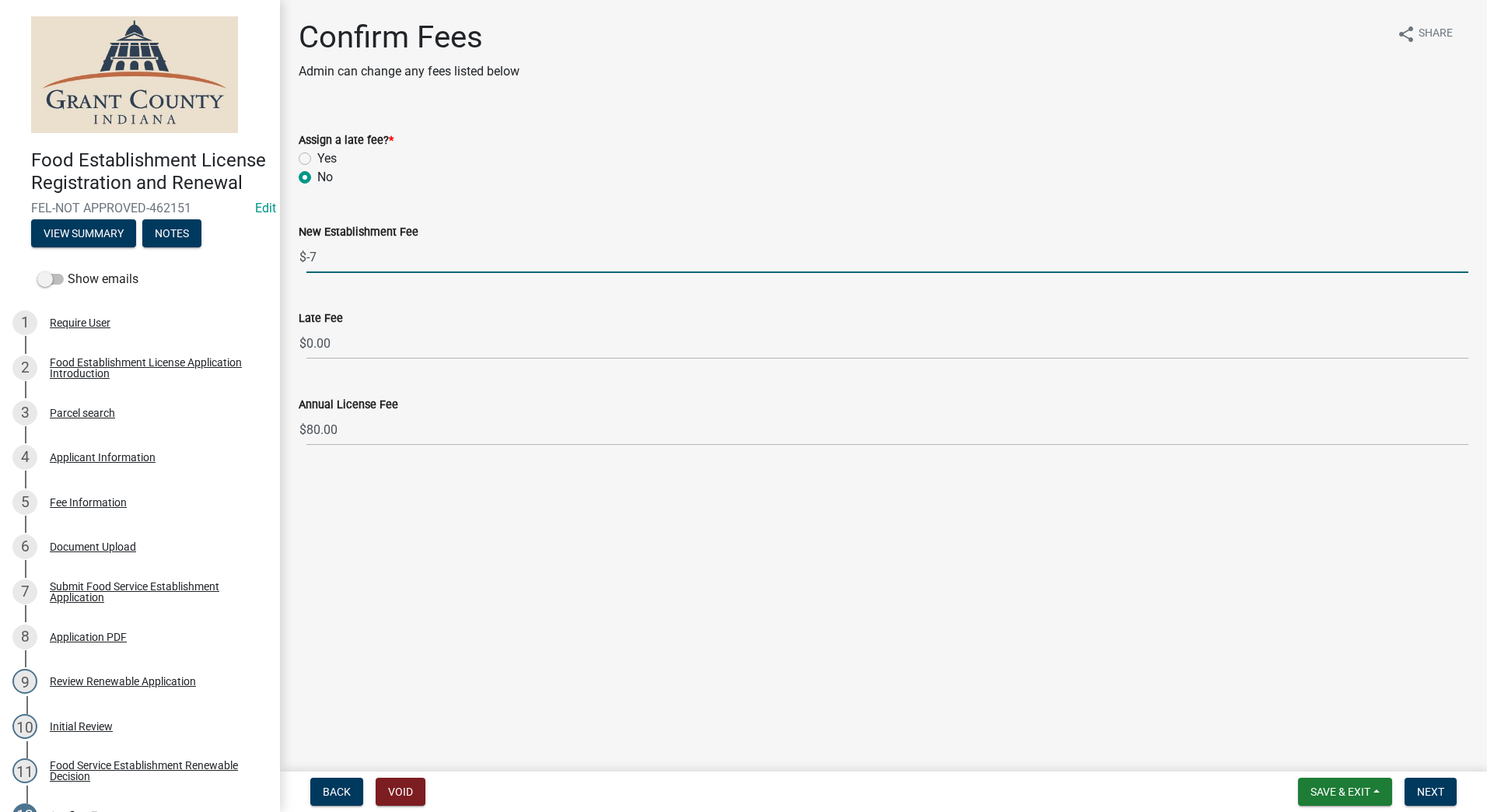
click at [1464, 252] on input "-7" at bounding box center [887, 257] width 1161 height 32
click at [1464, 252] on input "-6" at bounding box center [887, 257] width 1161 height 32
click at [1464, 252] on input "-5" at bounding box center [887, 257] width 1161 height 32
click at [1464, 252] on input "-4" at bounding box center [887, 257] width 1161 height 32
click at [1464, 252] on input "1" at bounding box center [887, 257] width 1161 height 32
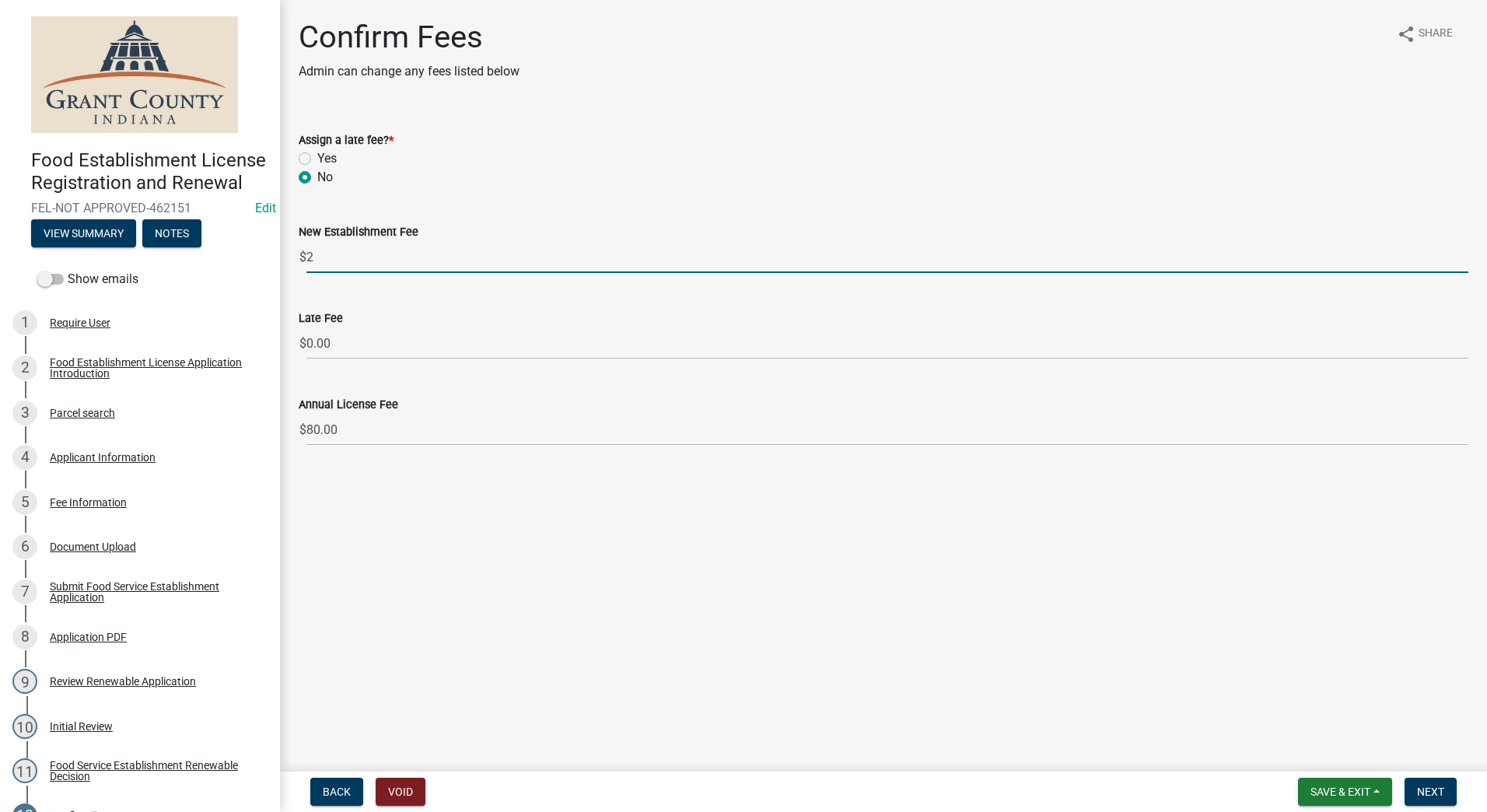
click at [1464, 252] on input "2" at bounding box center [887, 257] width 1161 height 32
click at [1465, 261] on input "1" at bounding box center [887, 257] width 1161 height 32
type input "0"
click at [1465, 261] on input "0" at bounding box center [887, 257] width 1161 height 32
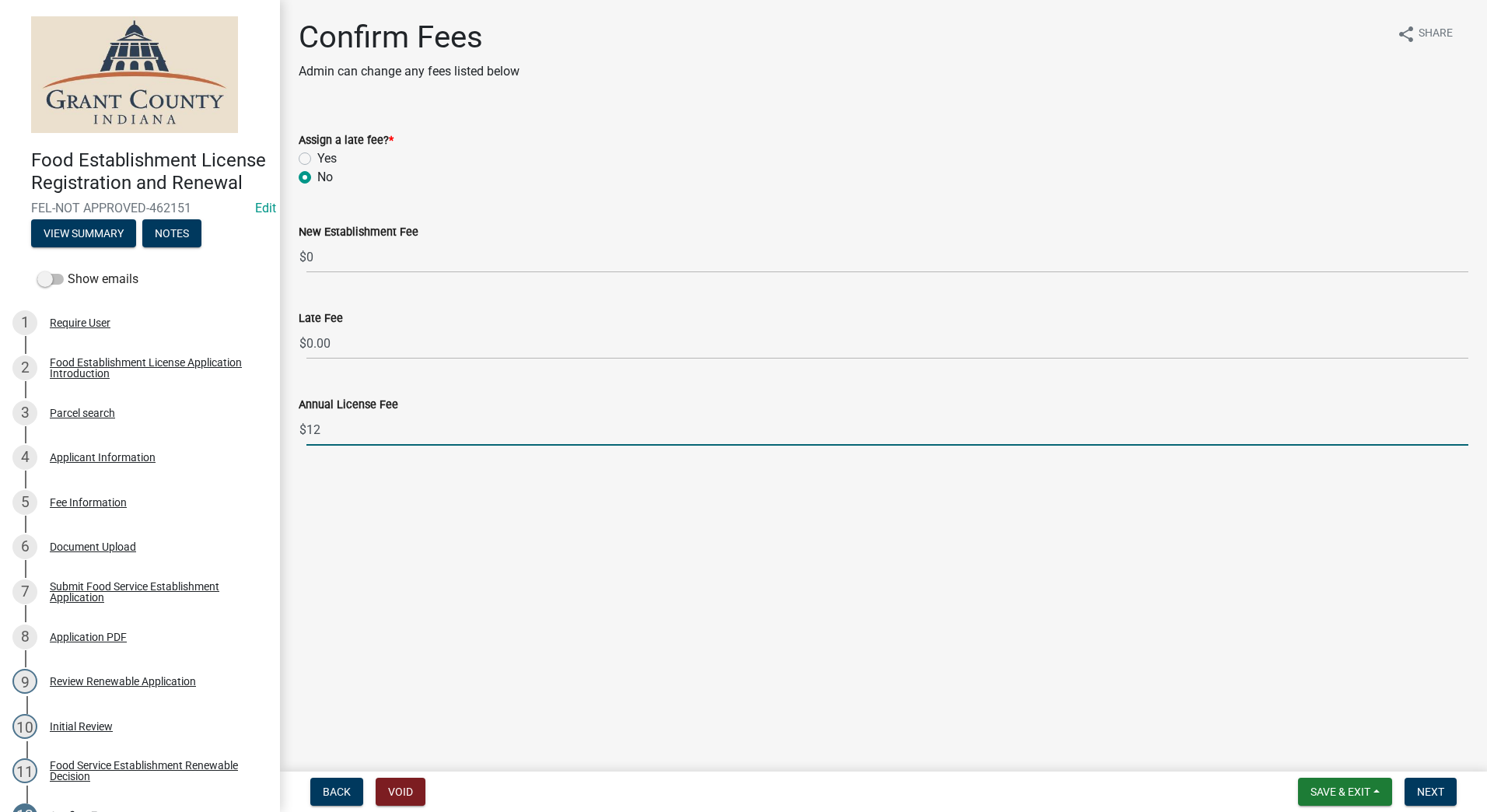
click at [1462, 435] on input "12" at bounding box center [887, 429] width 1161 height 32
click at [1462, 436] on input "2" at bounding box center [887, 429] width 1161 height 32
click at [1462, 436] on input "1" at bounding box center [887, 429] width 1161 height 32
type input "0"
click at [1462, 436] on input "0" at bounding box center [887, 429] width 1161 height 32
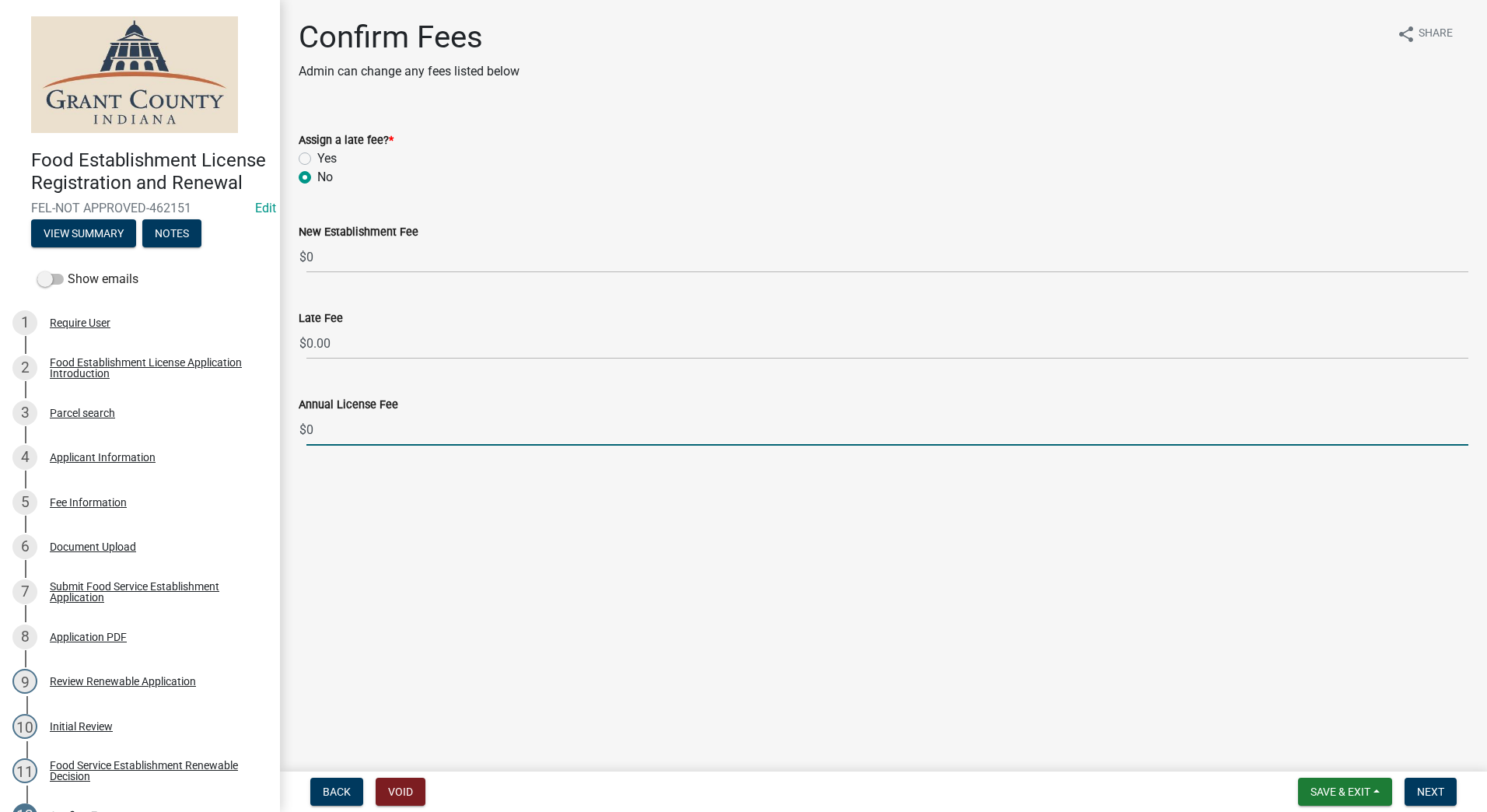
click at [1299, 582] on main "Confirm Fees Admin can change any fees listed below share Share Assign a late f…" at bounding box center [884, 383] width 1207 height 765
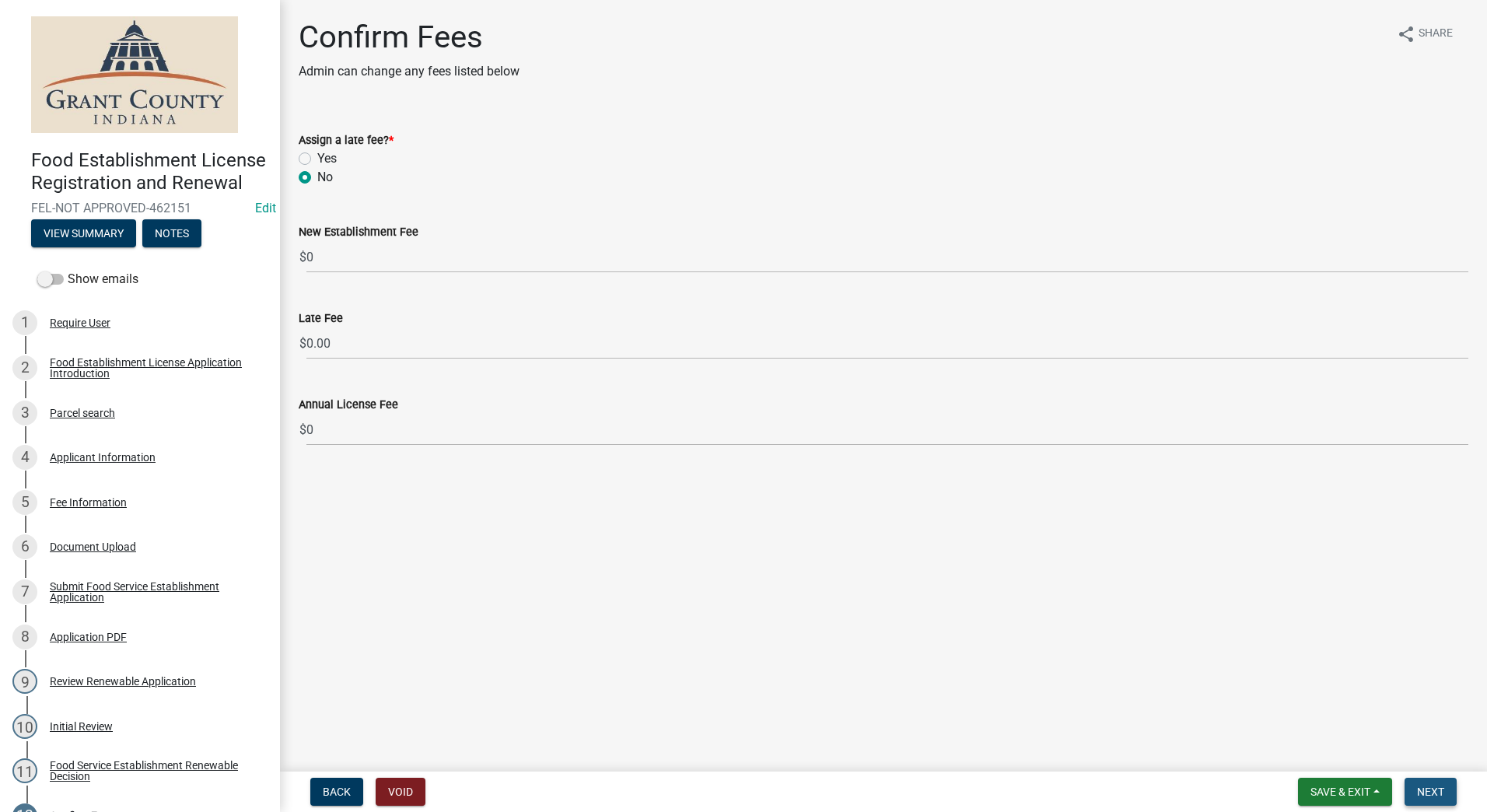
click at [1422, 793] on span "Next" at bounding box center [1431, 791] width 27 height 13
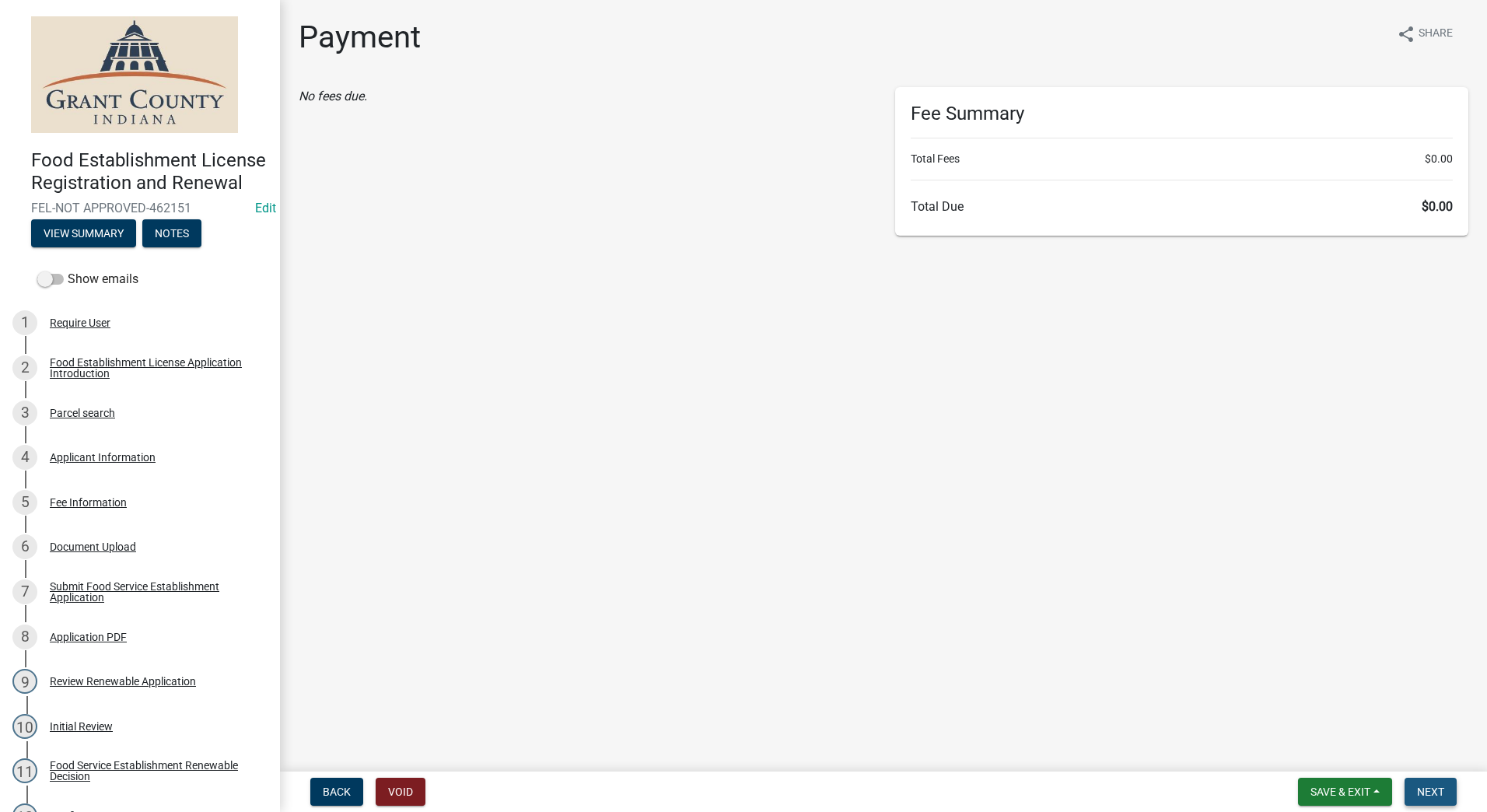
click at [1423, 783] on button "Next" at bounding box center [1431, 791] width 52 height 28
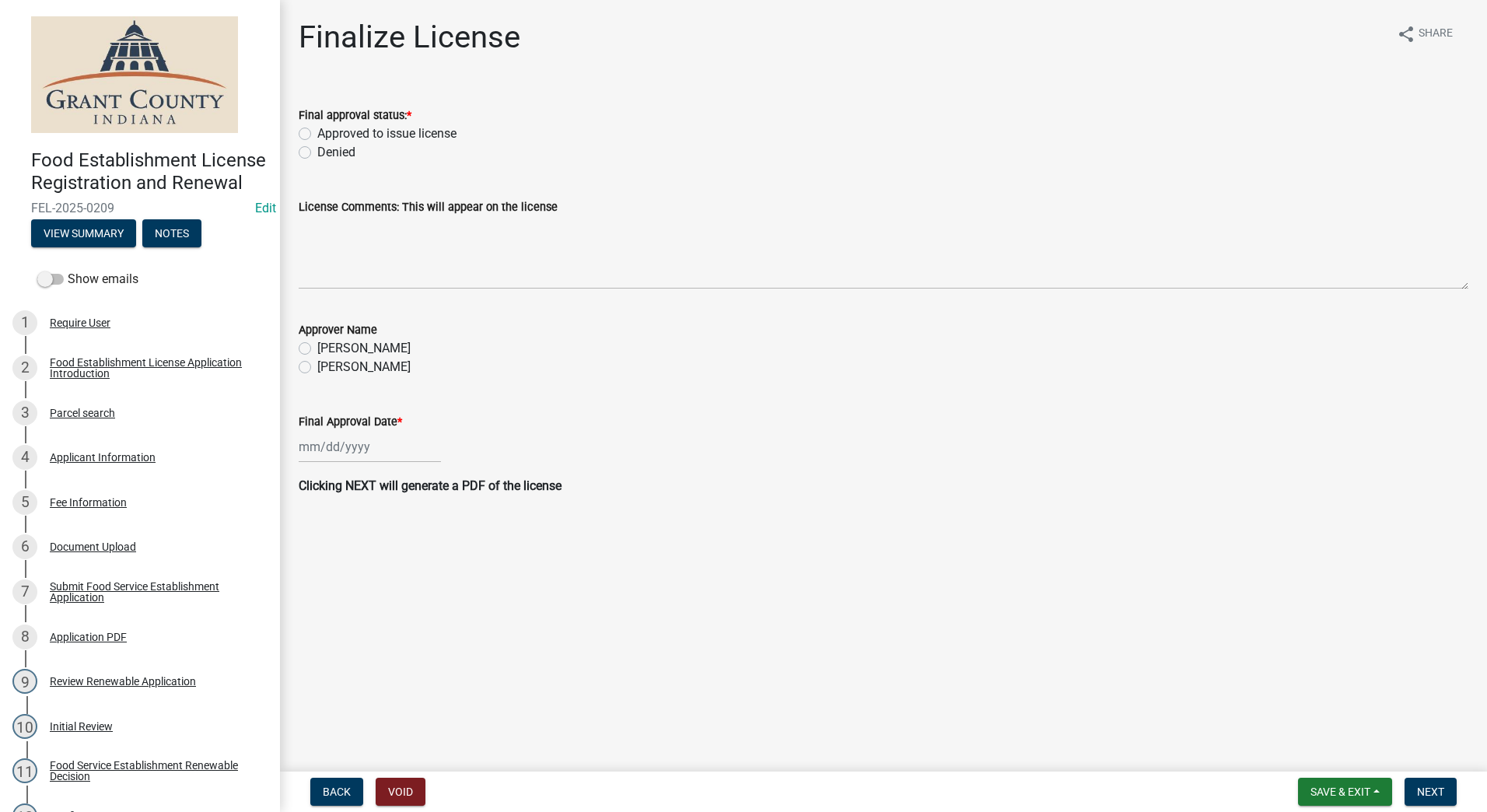
click at [318, 136] on label "Approved to issue license" at bounding box center [387, 134] width 139 height 19
click at [318, 134] on input "Approved to issue license" at bounding box center [322, 129] width 10 height 10
radio input "true"
click at [318, 369] on label "Angela McCollum" at bounding box center [364, 368] width 94 height 19
click at [318, 368] on input "Angela McCollum" at bounding box center [322, 363] width 10 height 10
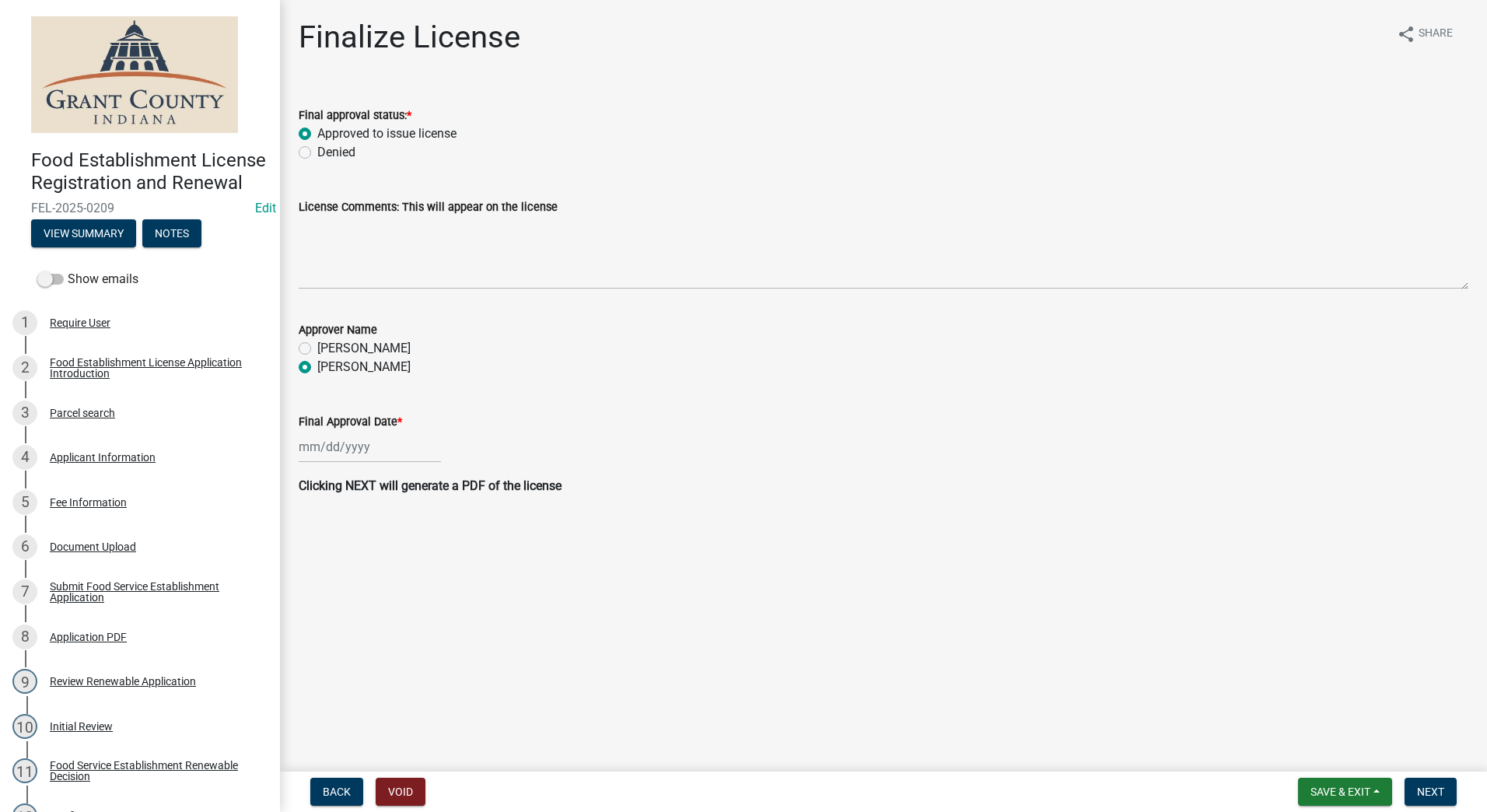
radio input "true"
select select "8"
select select "2025"
click at [363, 450] on div "Jan Feb Mar Apr May Jun Jul Aug Sep Oct Nov Dec 1525 1526 1527 1528 1529 1530 1…" at bounding box center [369, 447] width 142 height 32
click at [345, 579] on div "12" at bounding box center [338, 579] width 25 height 25
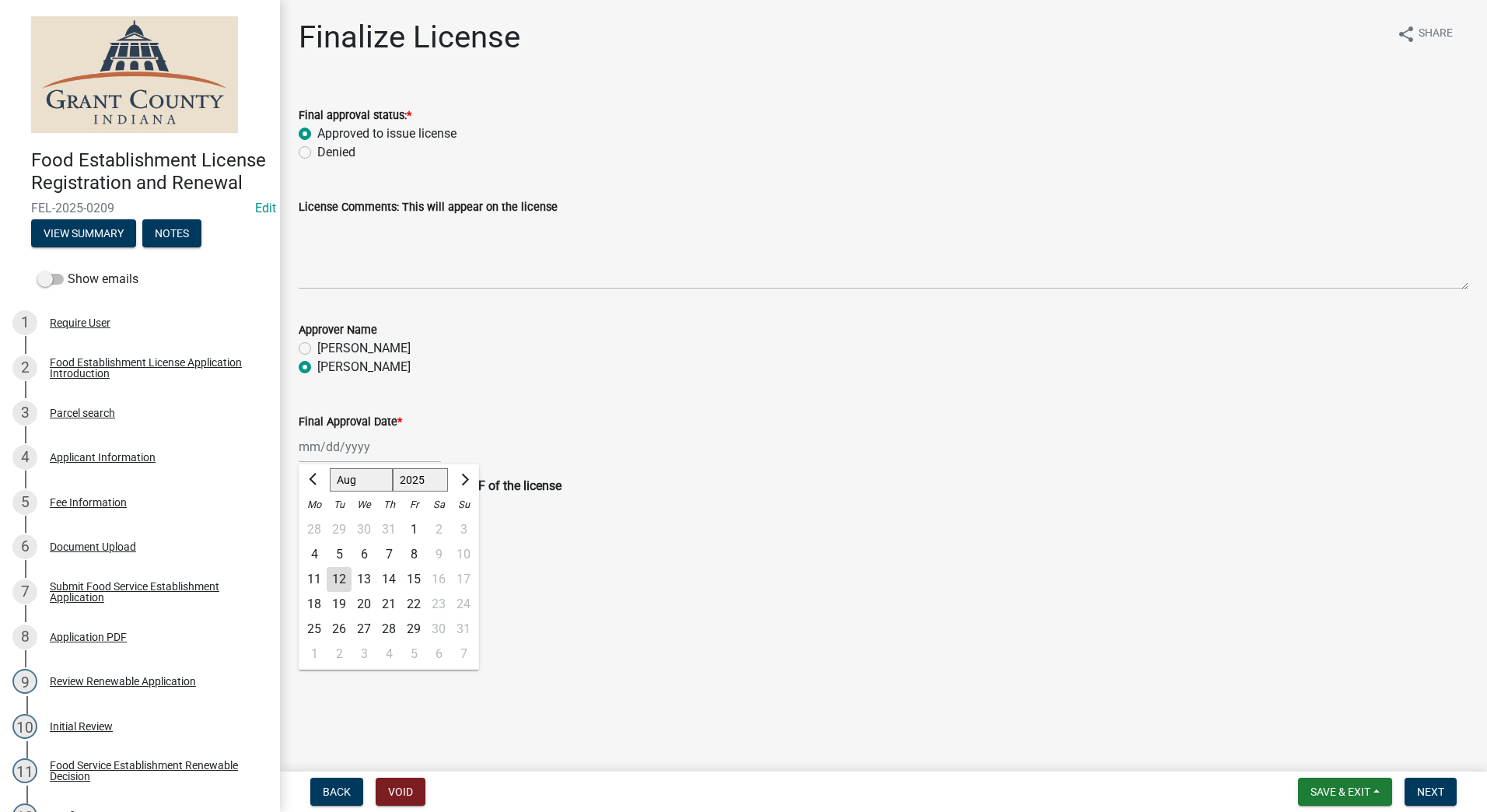
type input "08/12/2025"
click at [595, 680] on main "Finalize License share Share Final approval status: * Approved to issue license…" at bounding box center [884, 383] width 1207 height 765
click at [1429, 794] on span "Next" at bounding box center [1431, 791] width 27 height 13
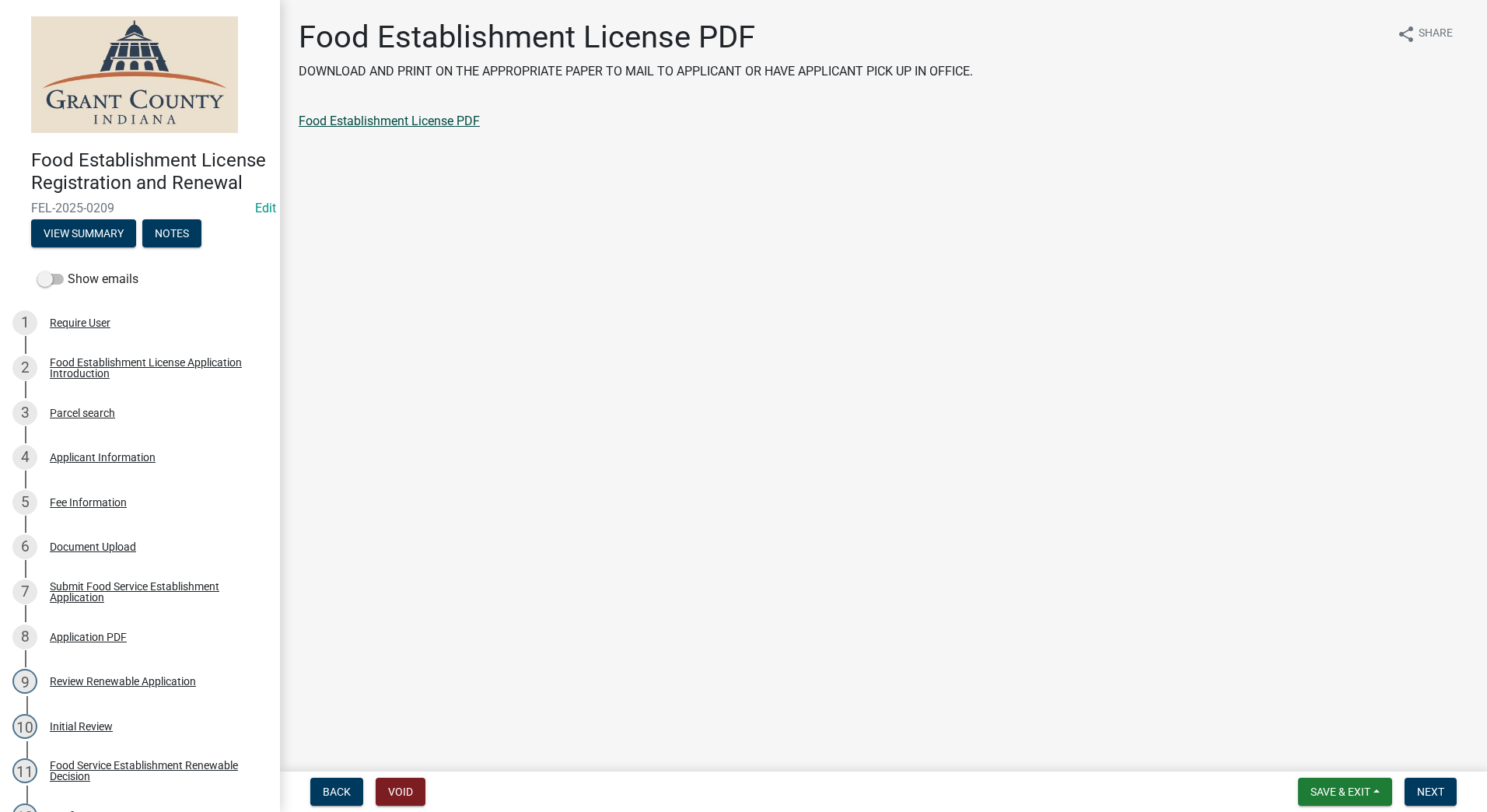
click at [335, 119] on link "Food Establishment License PDF" at bounding box center [389, 121] width 181 height 15
click at [424, 127] on link "Food Establishment License PDF" at bounding box center [389, 121] width 181 height 15
click at [1423, 790] on span "Next" at bounding box center [1431, 791] width 27 height 13
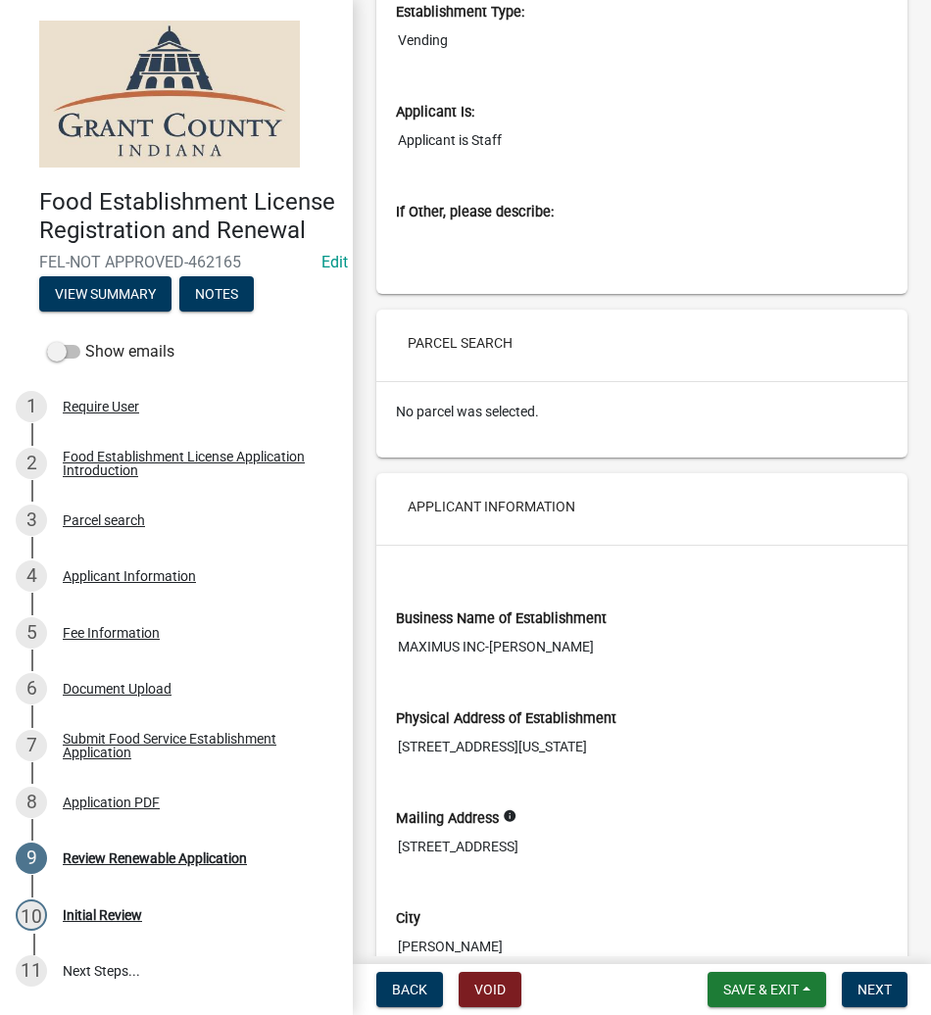
scroll to position [392, 0]
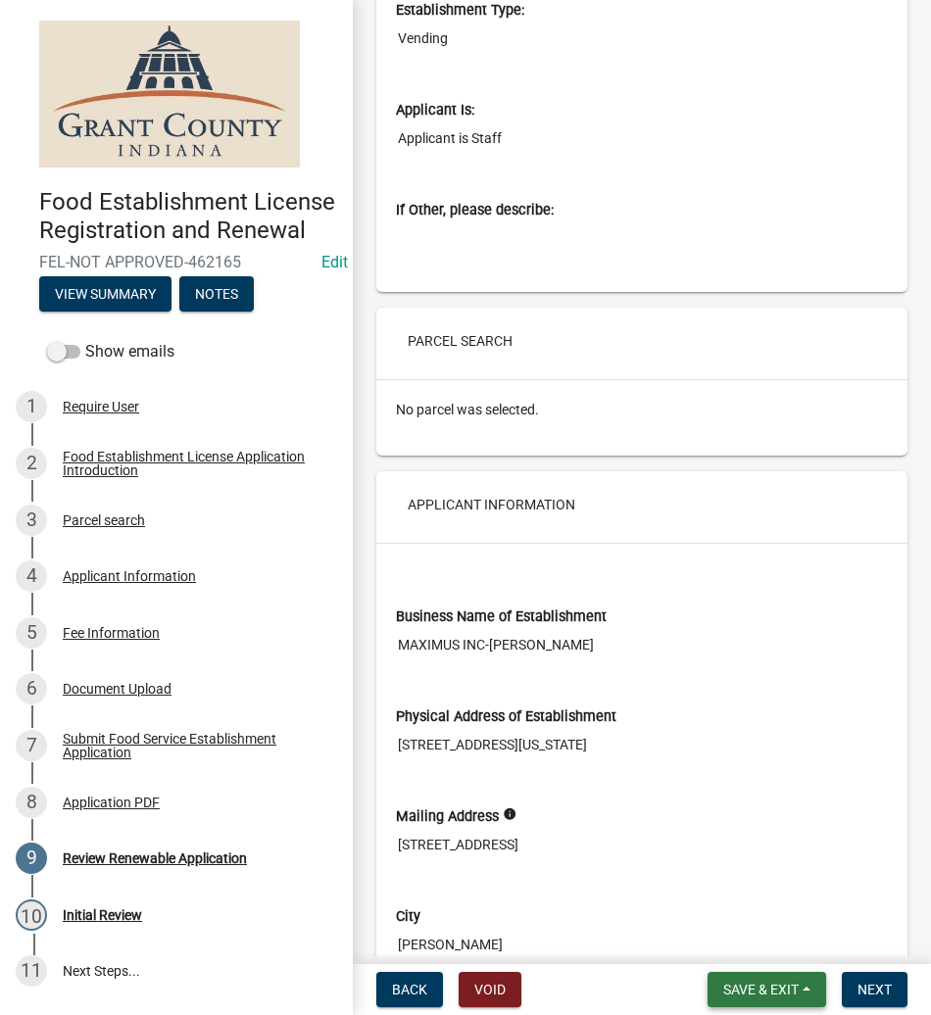
click at [729, 986] on span "Save & Exit" at bounding box center [760, 989] width 75 height 16
click at [718, 937] on button "Save & Exit" at bounding box center [747, 938] width 157 height 47
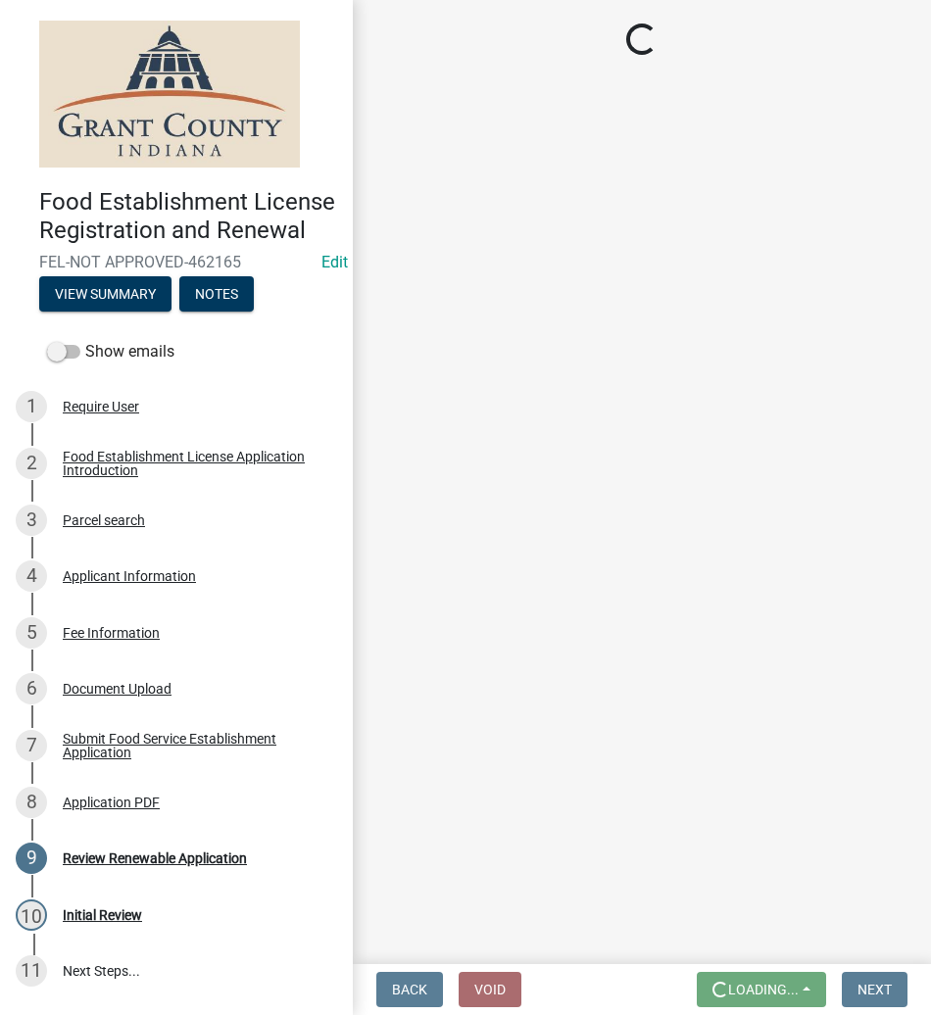
scroll to position [0, 0]
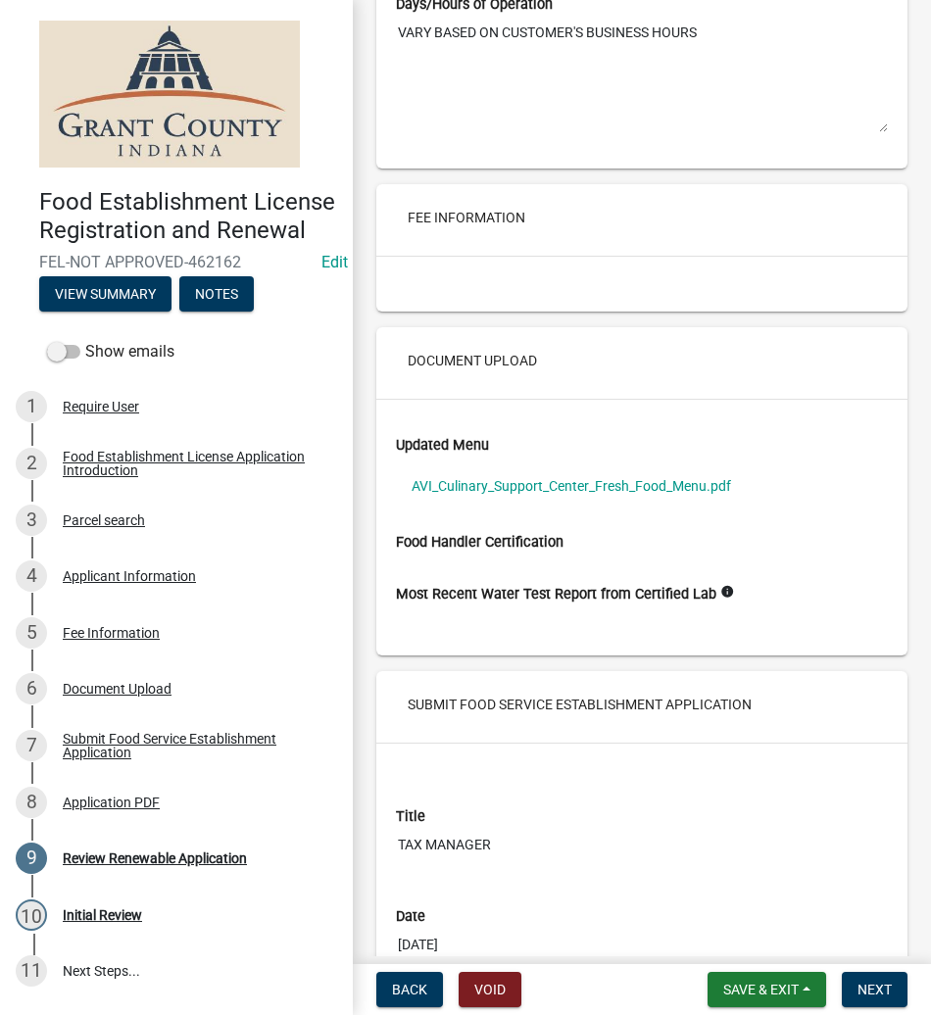
scroll to position [4203, 0]
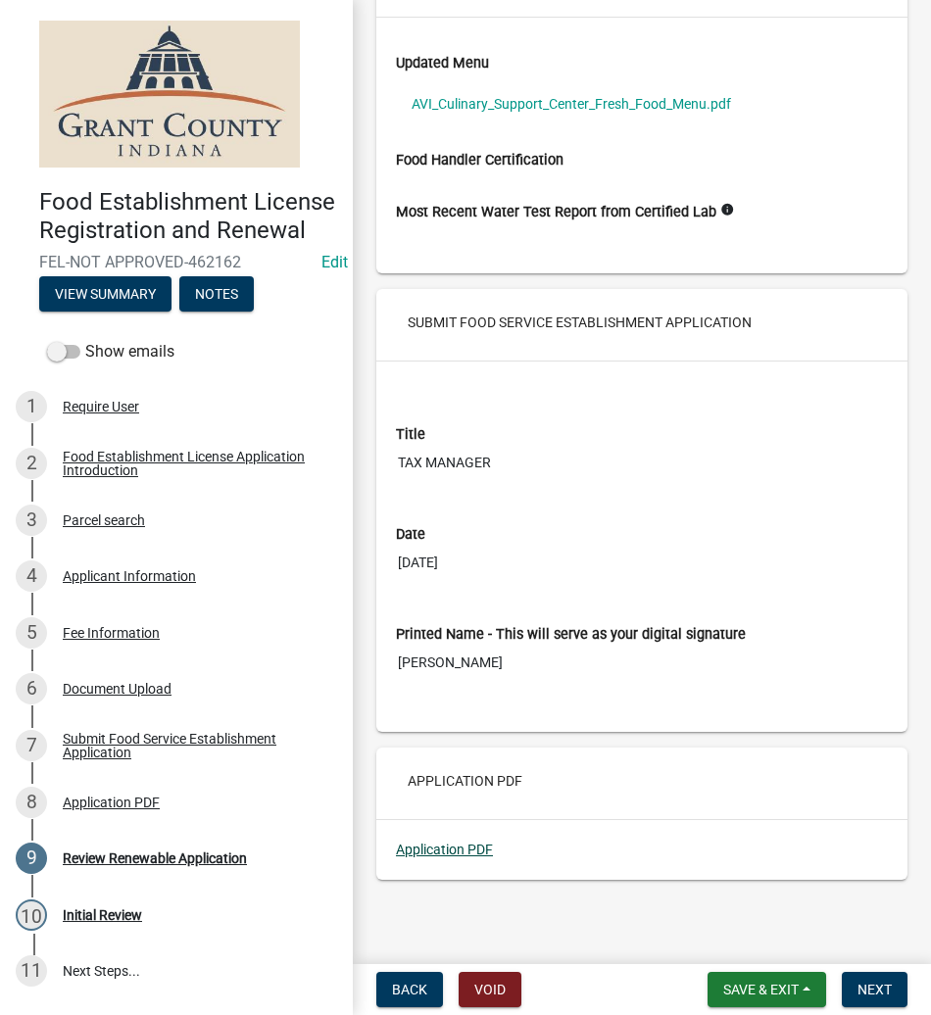
click at [454, 850] on link "Application PDF" at bounding box center [444, 849] width 97 height 16
click at [860, 978] on button "Next" at bounding box center [874, 989] width 66 height 35
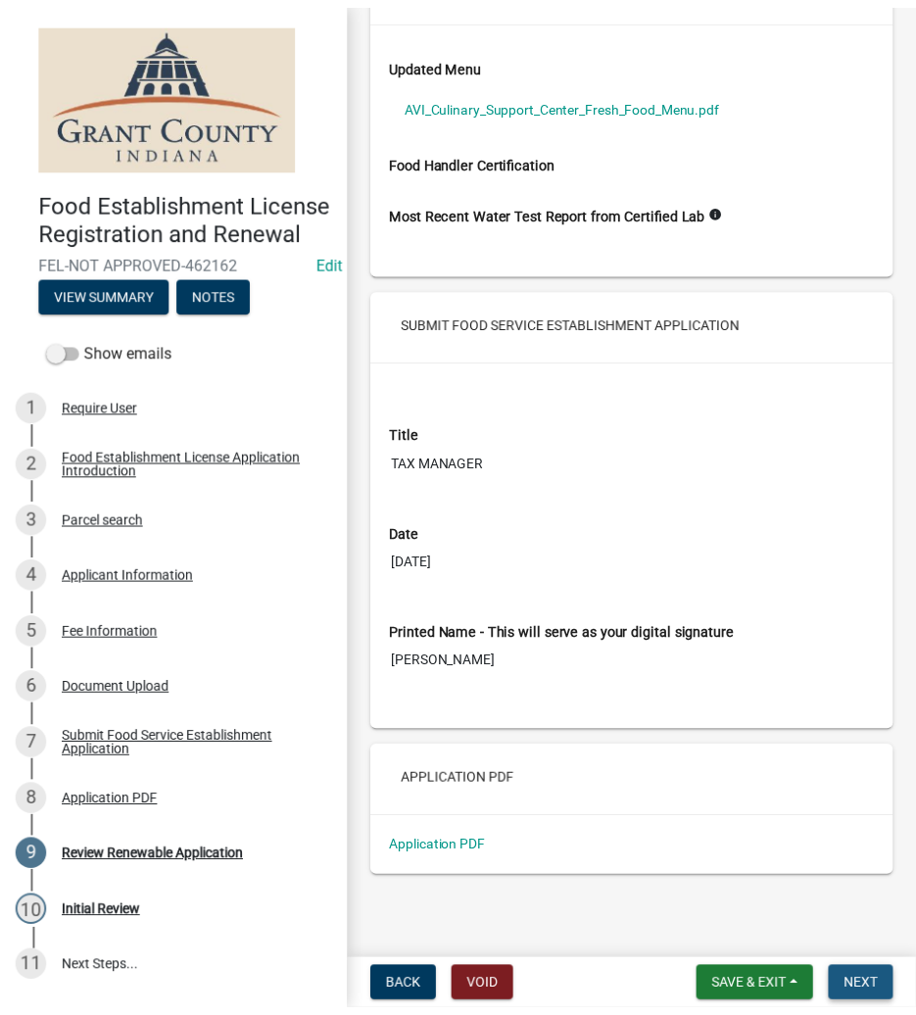
scroll to position [0, 0]
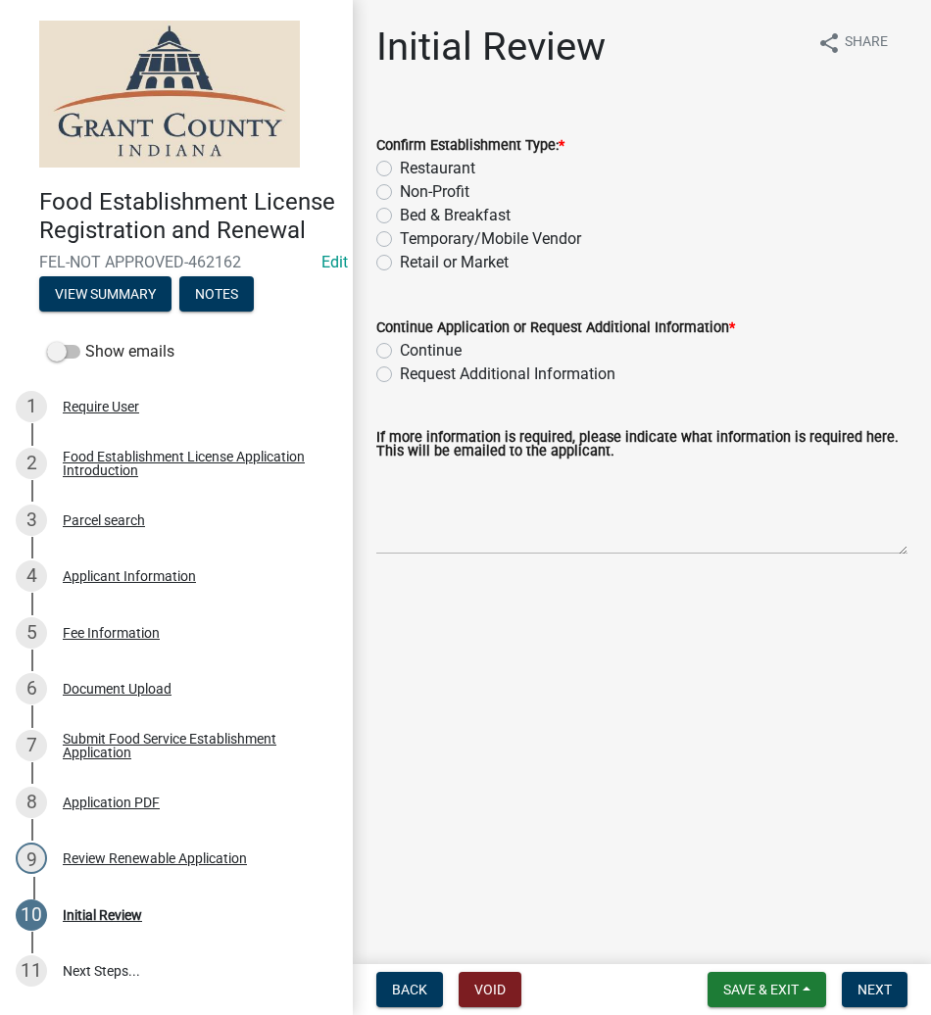
click at [400, 258] on label "Retail or Market" at bounding box center [454, 263] width 109 height 24
click at [400, 258] on input "Retail or Market" at bounding box center [406, 257] width 13 height 13
radio input "true"
click at [400, 354] on label "Continue" at bounding box center [431, 351] width 62 height 24
click at [400, 352] on input "Continue" at bounding box center [406, 345] width 13 height 13
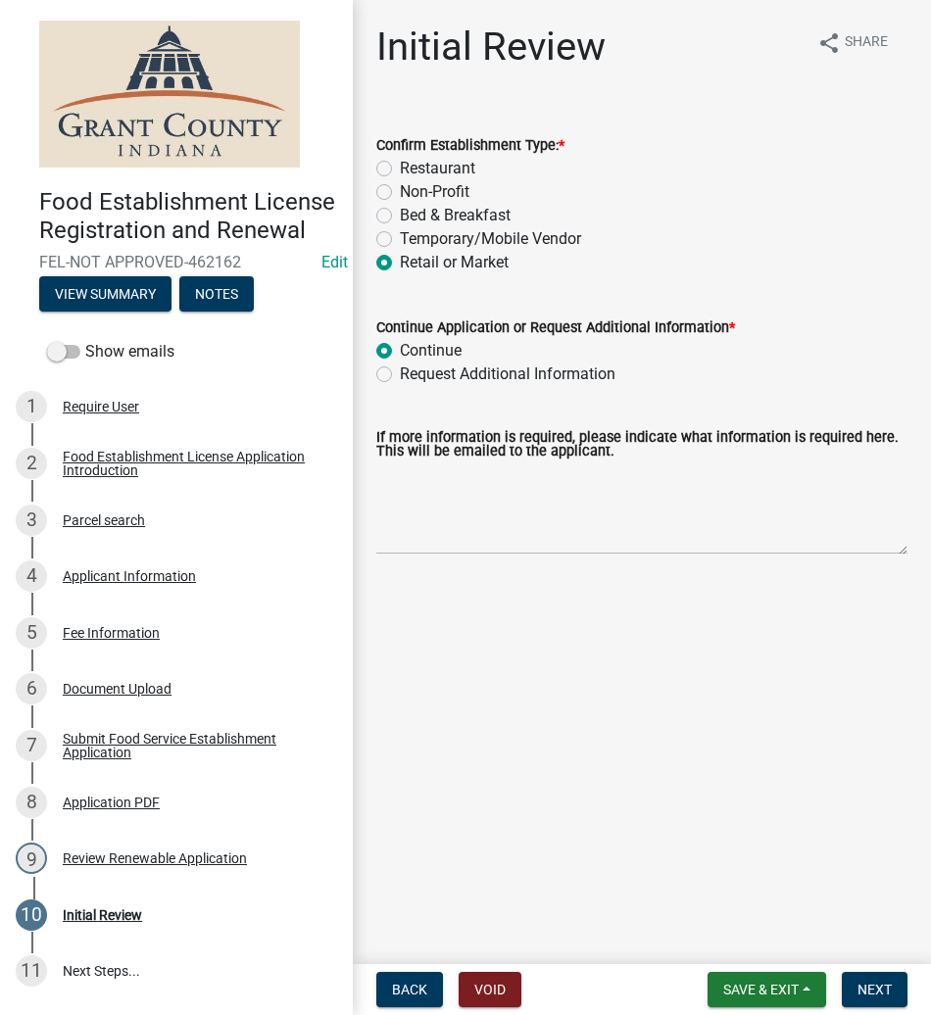
radio input "true"
click at [850, 923] on main "Initial Review share Share Confirm Establishment Type: * Restaurant Non-Profit …" at bounding box center [642, 478] width 578 height 956
click at [876, 994] on span "Next" at bounding box center [874, 989] width 34 height 16
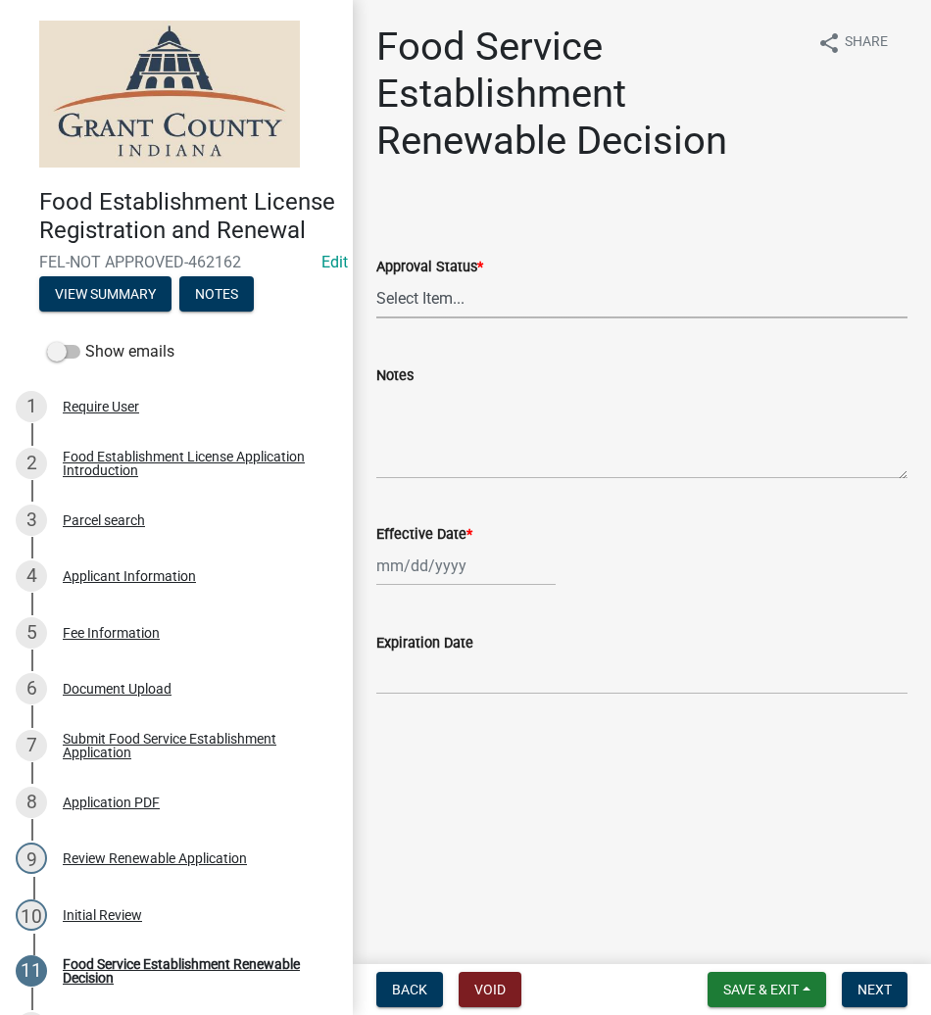
click at [453, 291] on select "Select Item... Approved Denied" at bounding box center [641, 298] width 531 height 40
click at [376, 278] on select "Select Item... Approved Denied" at bounding box center [641, 298] width 531 height 40
select select "f8bc5ebe-de22-4857-900a-5f4c078c3457"
click at [442, 577] on div at bounding box center [465, 566] width 179 height 40
select select "8"
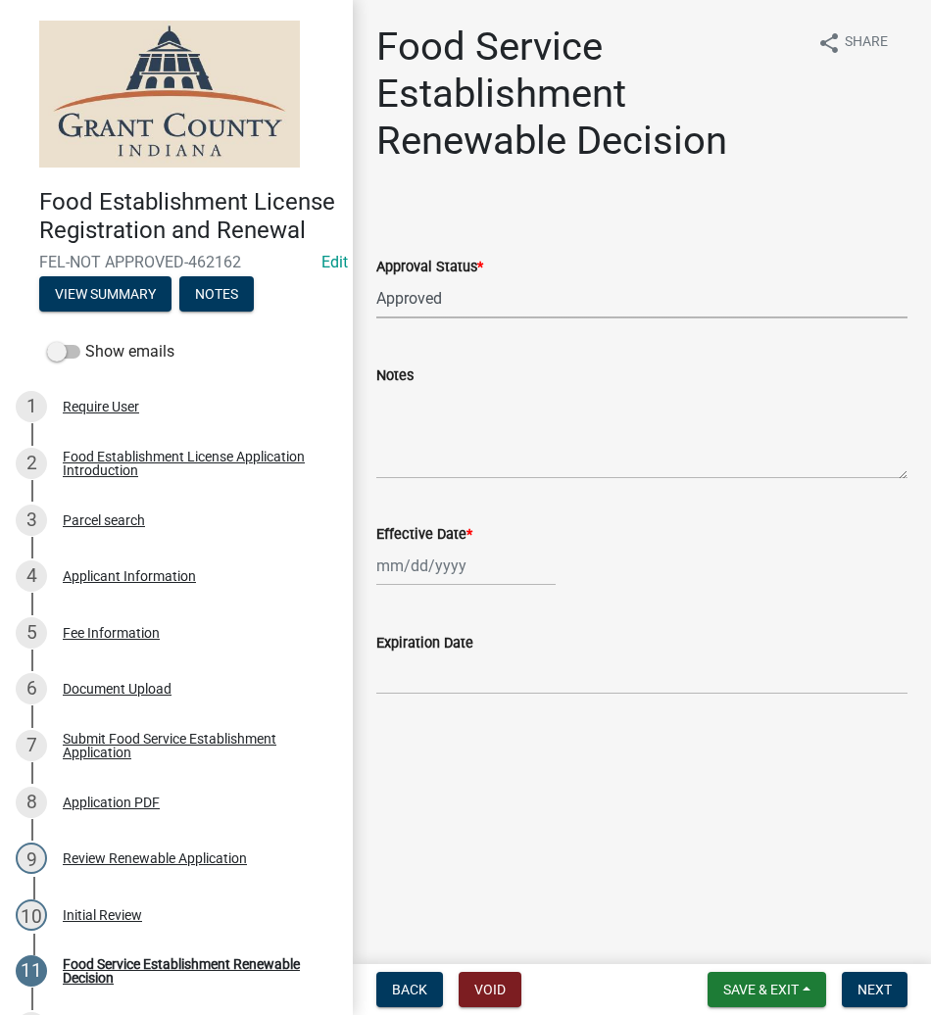
select select "2025"
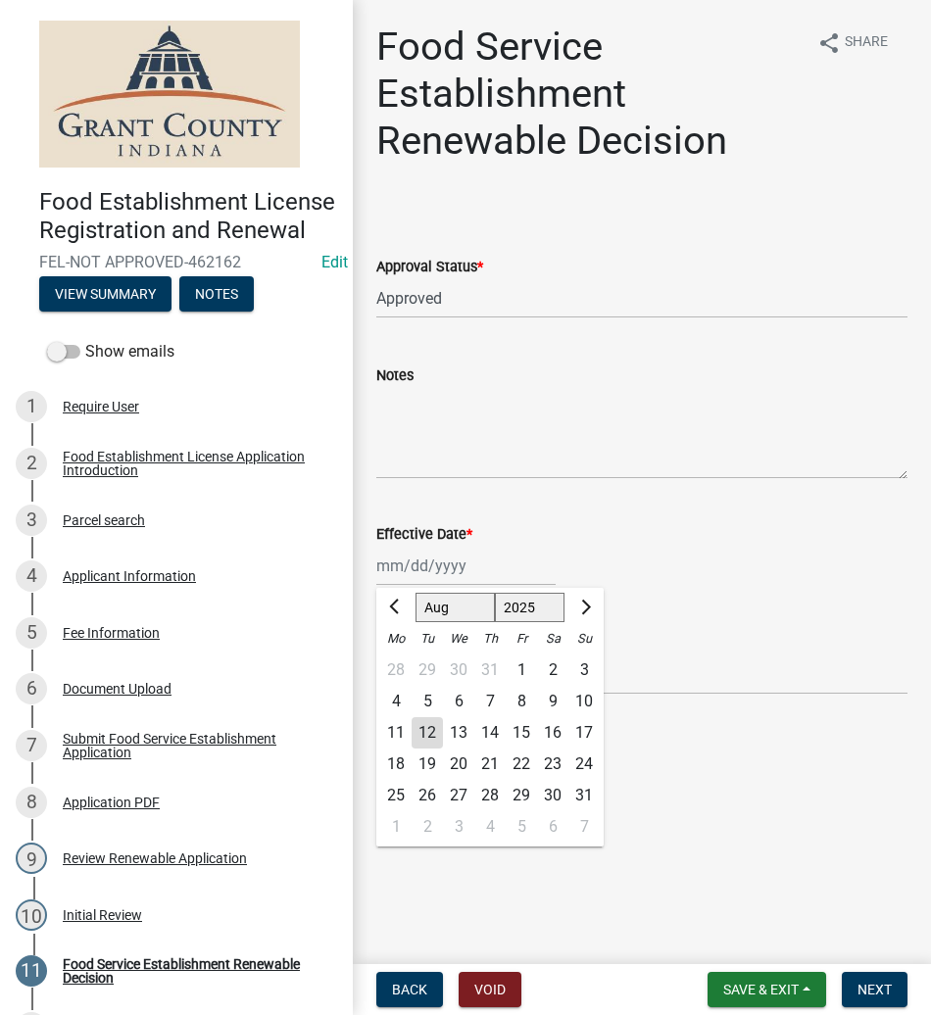
click at [424, 726] on div "12" at bounding box center [426, 732] width 31 height 31
type input "08/12/2025"
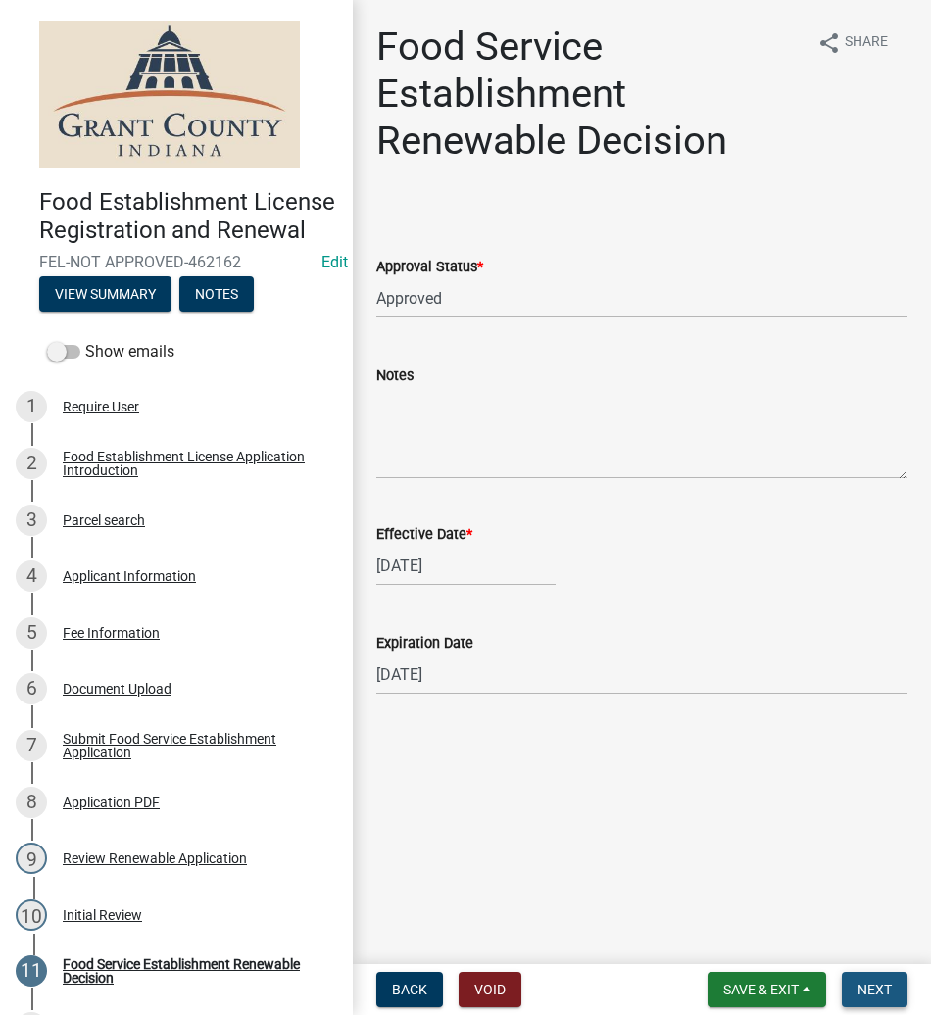
click at [884, 977] on button "Next" at bounding box center [874, 989] width 66 height 35
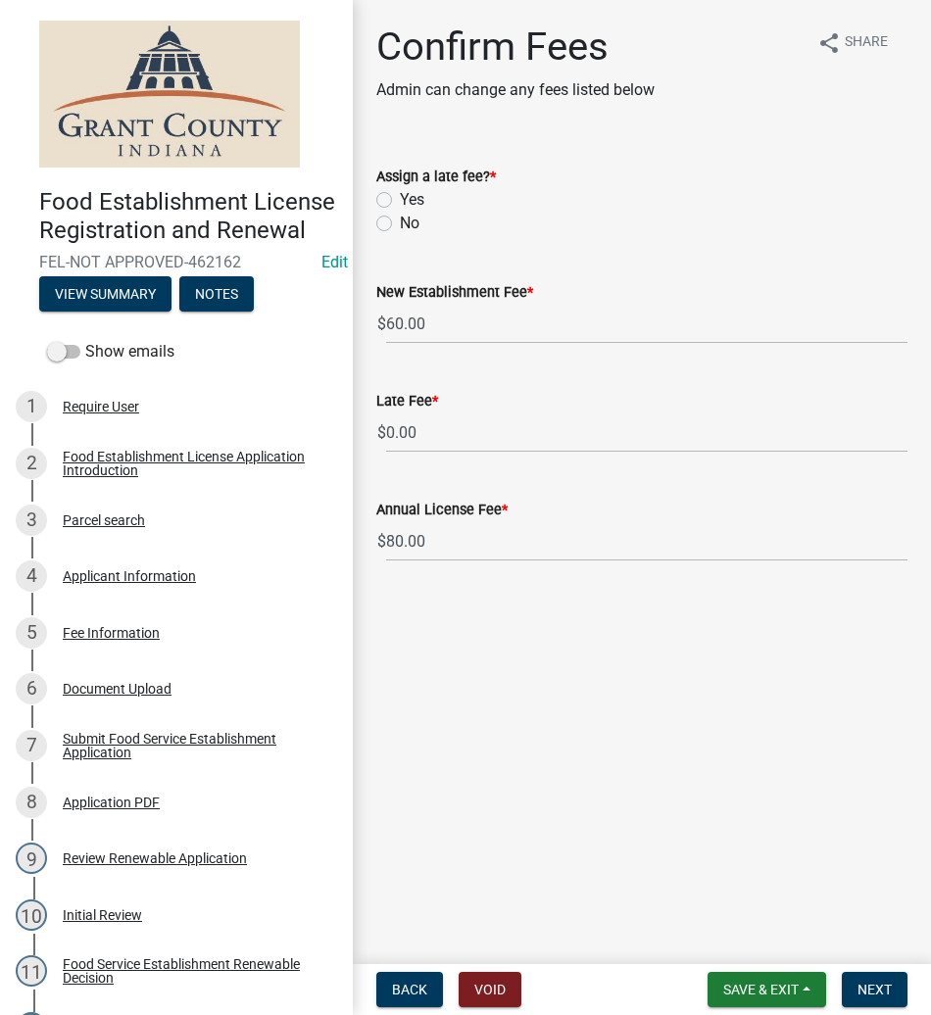
click at [400, 223] on label "No" at bounding box center [410, 224] width 20 height 24
click at [400, 223] on input "No" at bounding box center [406, 218] width 13 height 13
radio input "true"
click at [902, 329] on input "3" at bounding box center [646, 324] width 521 height 40
click at [902, 328] on input "2" at bounding box center [646, 324] width 521 height 40
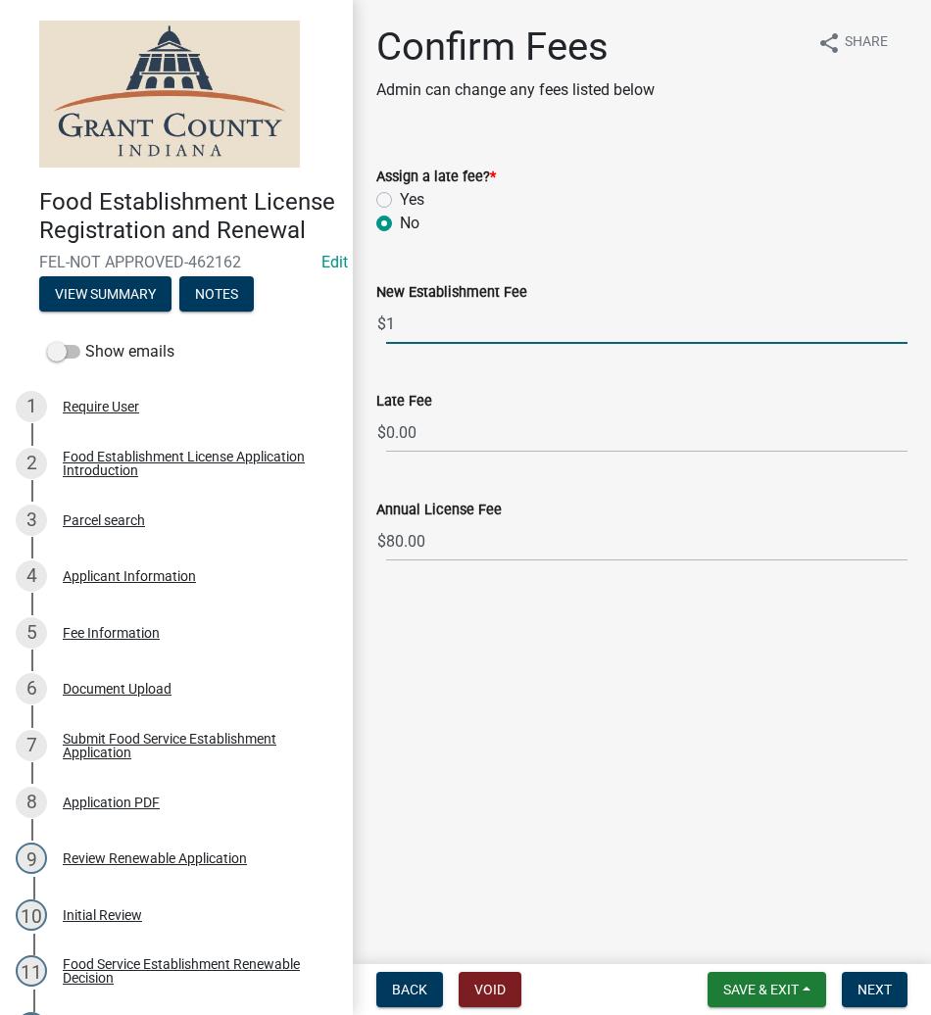
click at [902, 328] on input "1" at bounding box center [646, 324] width 521 height 40
type input "0"
click at [902, 328] on input "0" at bounding box center [646, 324] width 521 height 40
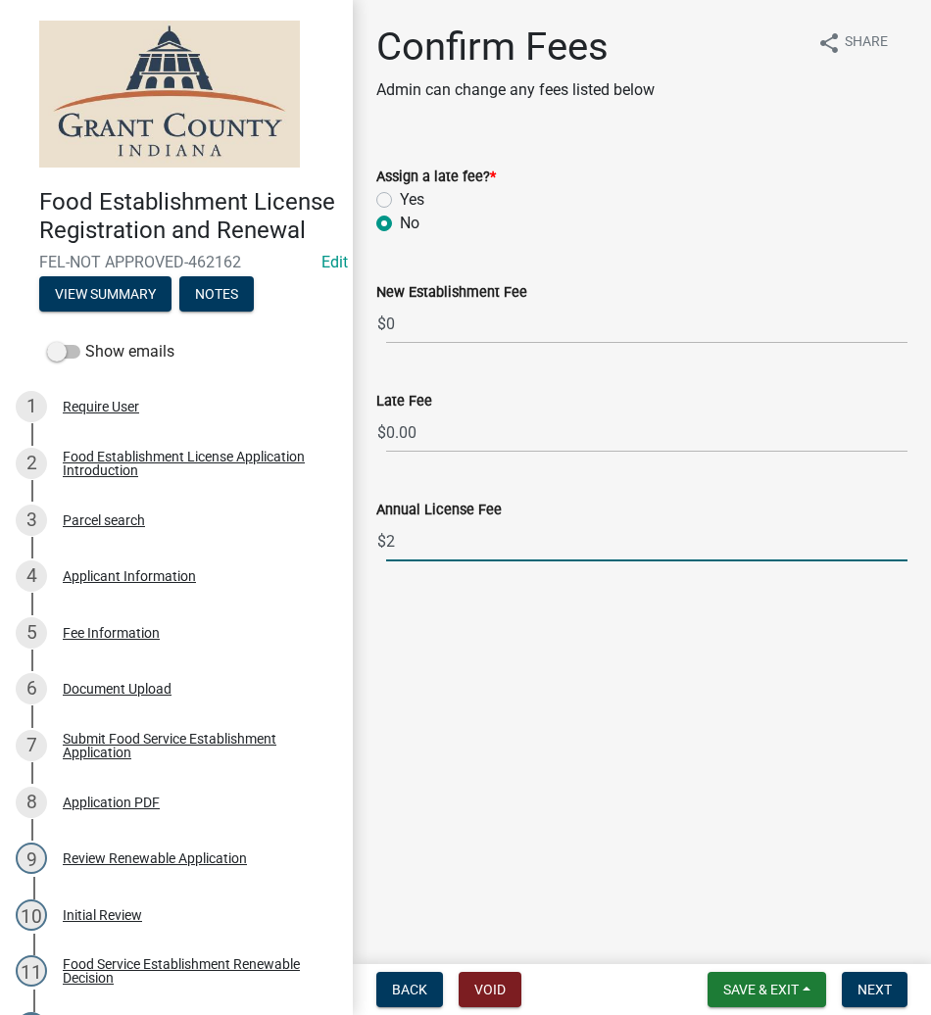
click at [900, 548] on input "2" at bounding box center [646, 541] width 521 height 40
click at [900, 548] on input "1" at bounding box center [646, 541] width 521 height 40
type input "0"
click at [900, 548] on input "0" at bounding box center [646, 541] width 521 height 40
click at [756, 722] on main "Confirm Fees Admin can change any fees listed below share Share Assign a late f…" at bounding box center [642, 478] width 578 height 956
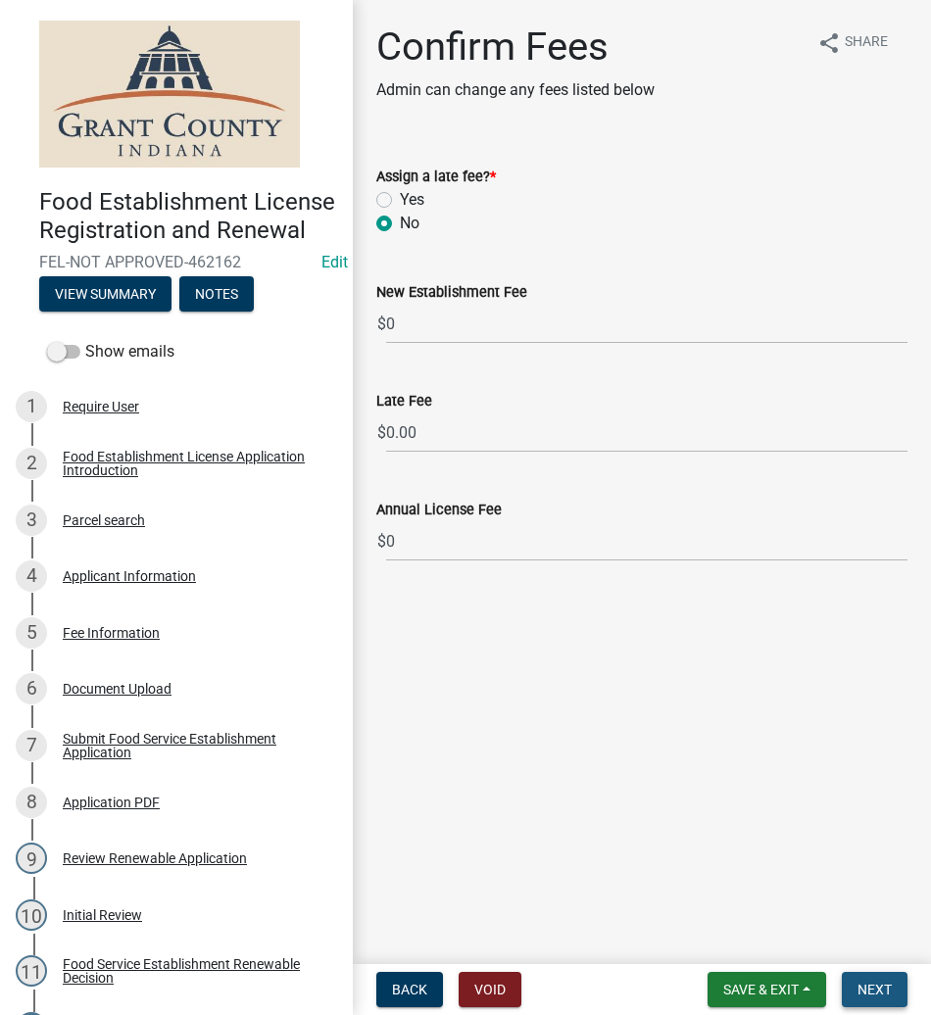
click at [860, 981] on span "Next" at bounding box center [874, 989] width 34 height 16
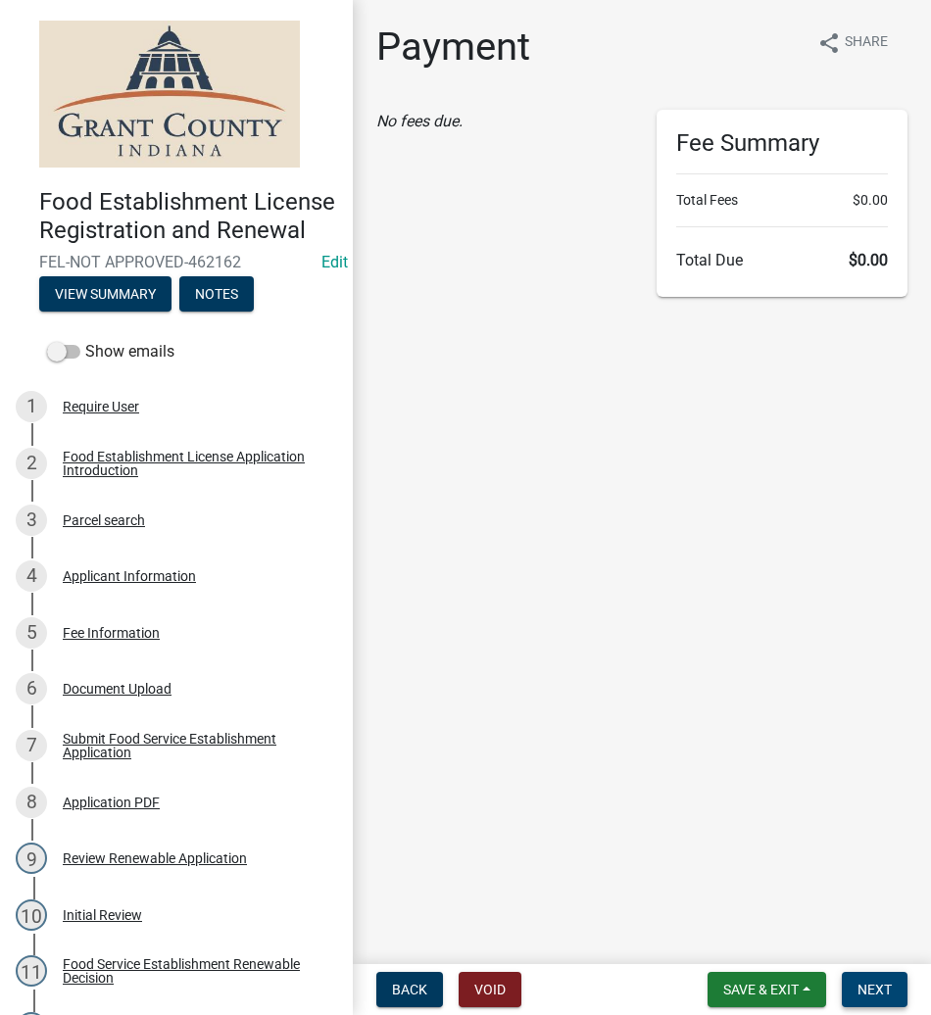
click at [862, 989] on span "Next" at bounding box center [874, 989] width 34 height 16
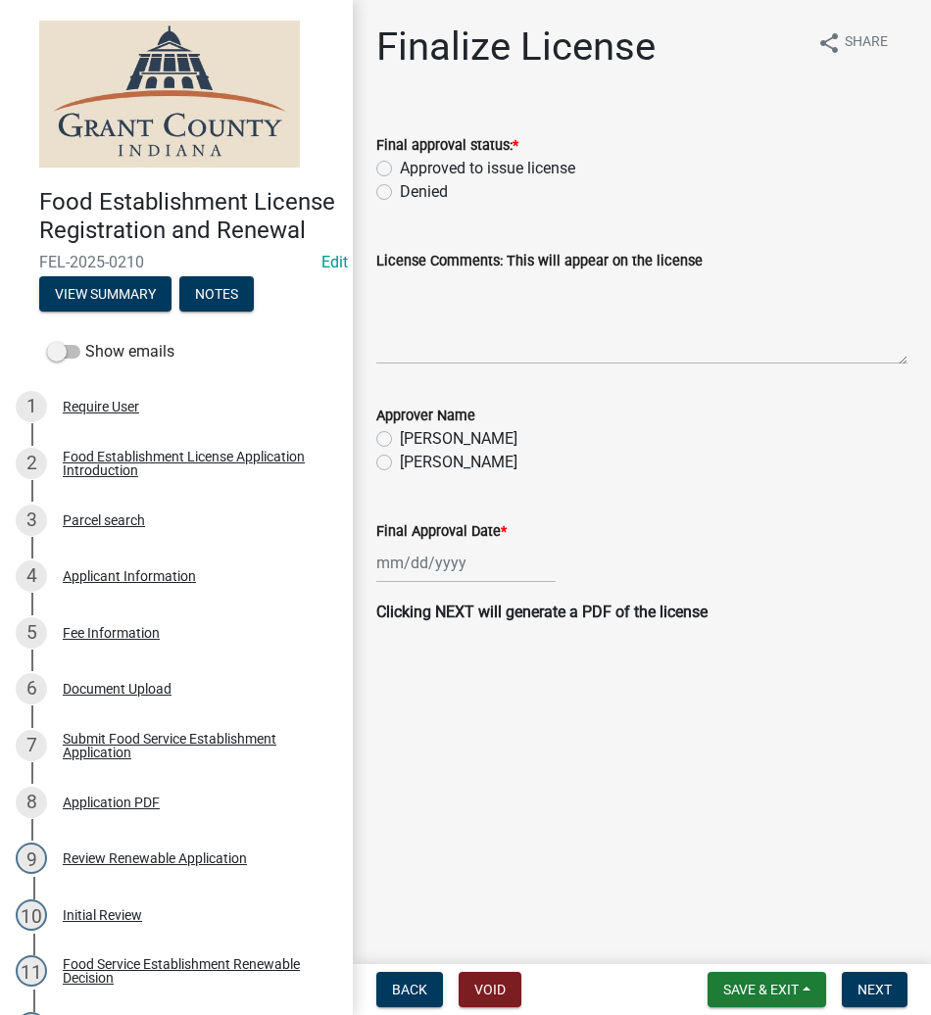
click at [400, 165] on label "Approved to issue license" at bounding box center [487, 169] width 175 height 24
click at [400, 165] on input "Approved to issue license" at bounding box center [406, 163] width 13 height 13
radio input "true"
click at [400, 461] on label "Angela McCollum" at bounding box center [459, 463] width 118 height 24
click at [400, 461] on input "Angela McCollum" at bounding box center [406, 457] width 13 height 13
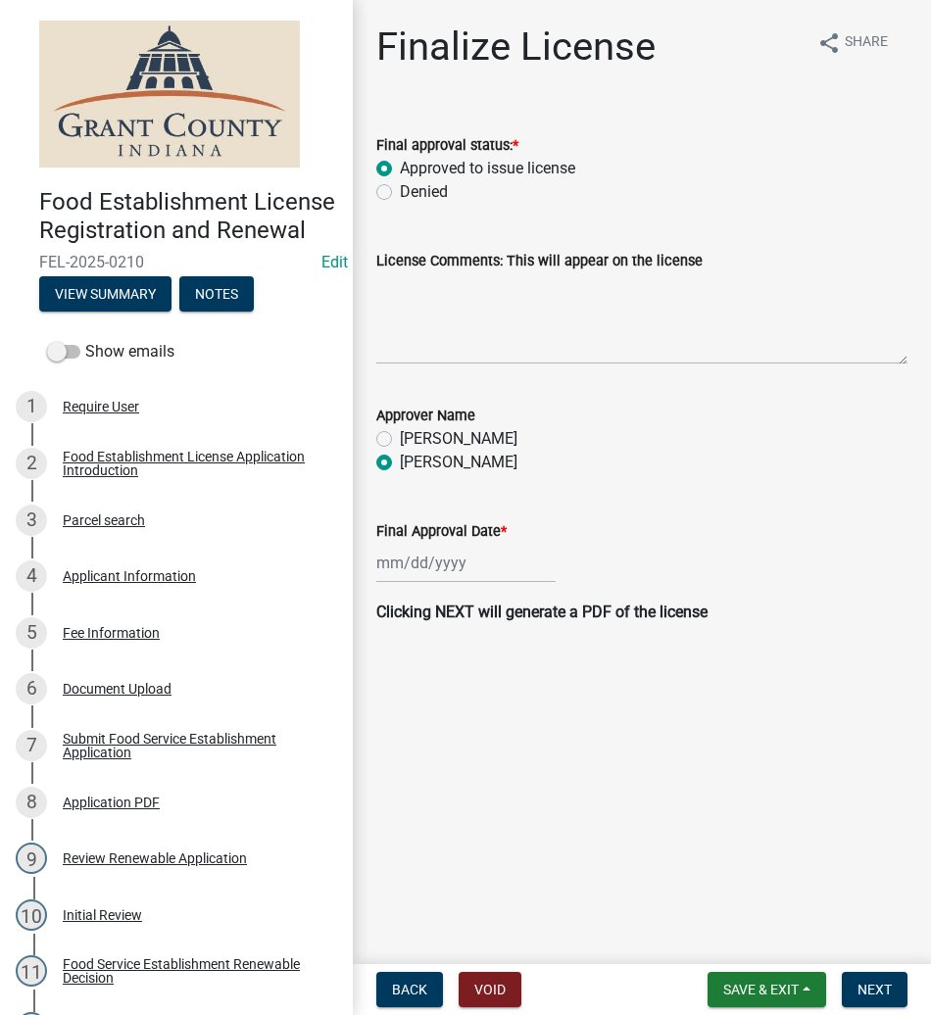
radio input "true"
click at [487, 552] on div at bounding box center [465, 563] width 179 height 40
select select "8"
select select "2025"
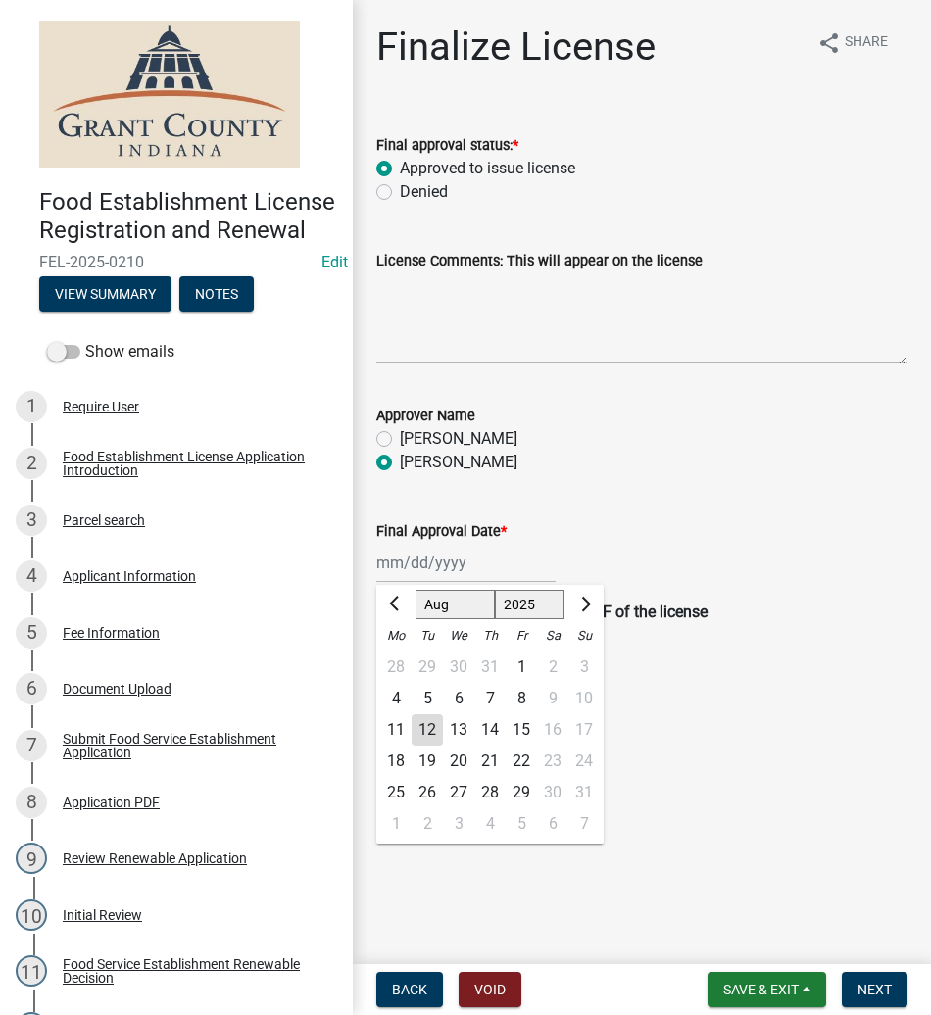
click at [420, 729] on div "12" at bounding box center [426, 729] width 31 height 31
type input "08/12/2025"
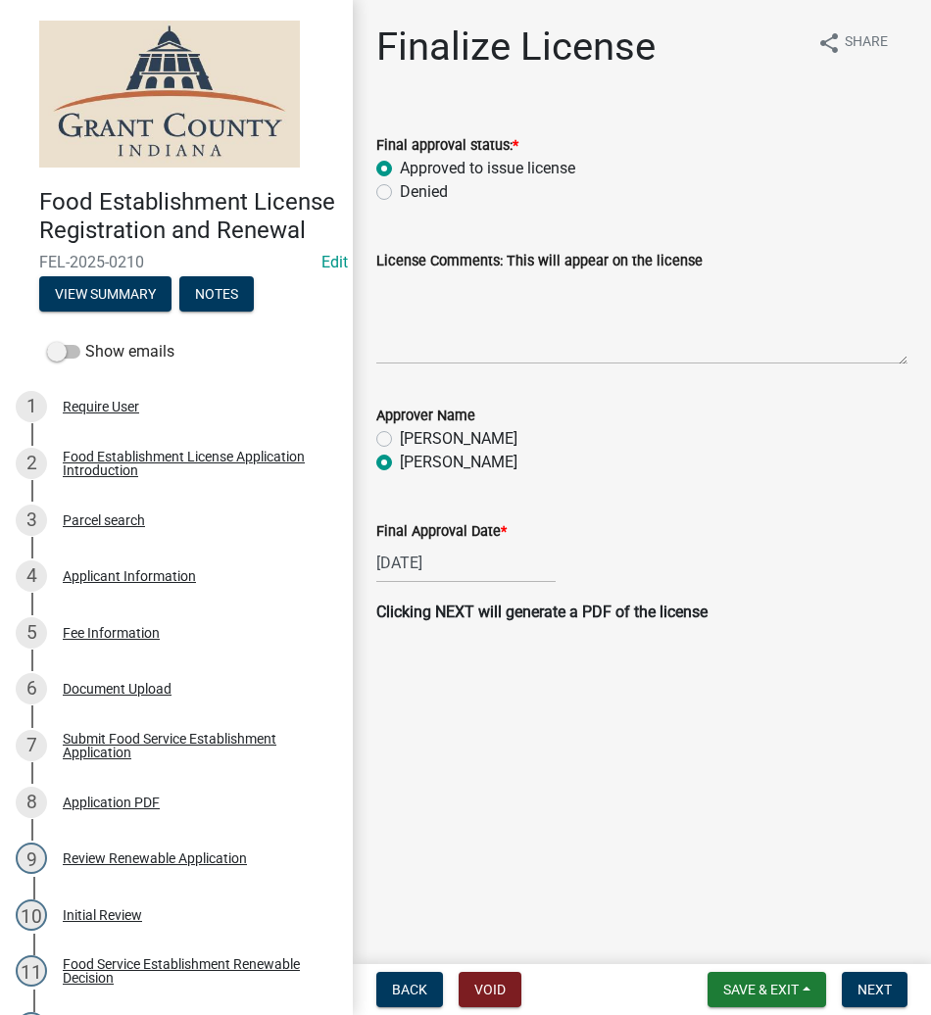
click at [650, 740] on main "Finalize License share Share Final approval status: * Approved to issue license…" at bounding box center [642, 478] width 578 height 956
click at [869, 993] on span "Next" at bounding box center [874, 989] width 34 height 16
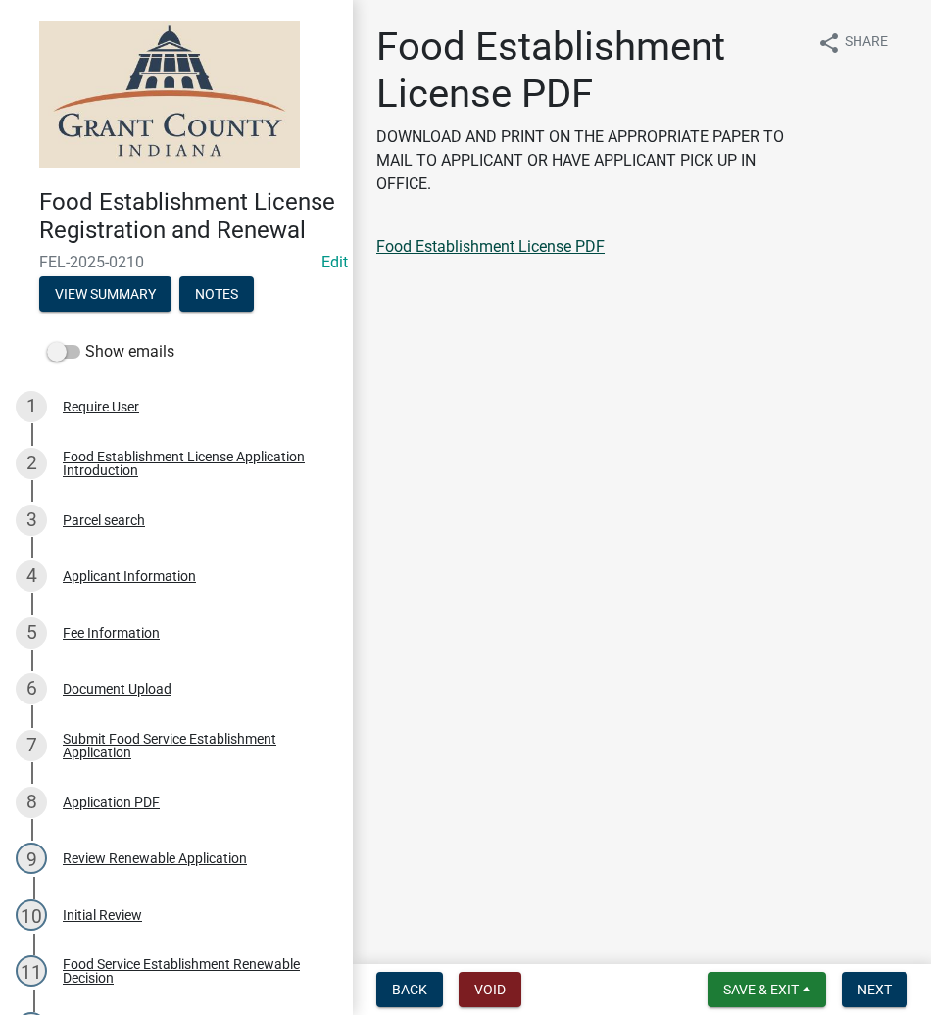
click at [519, 245] on link "Food Establishment License PDF" at bounding box center [490, 246] width 228 height 19
click at [877, 983] on span "Next" at bounding box center [874, 989] width 34 height 16
